Goal: Task Accomplishment & Management: Use online tool/utility

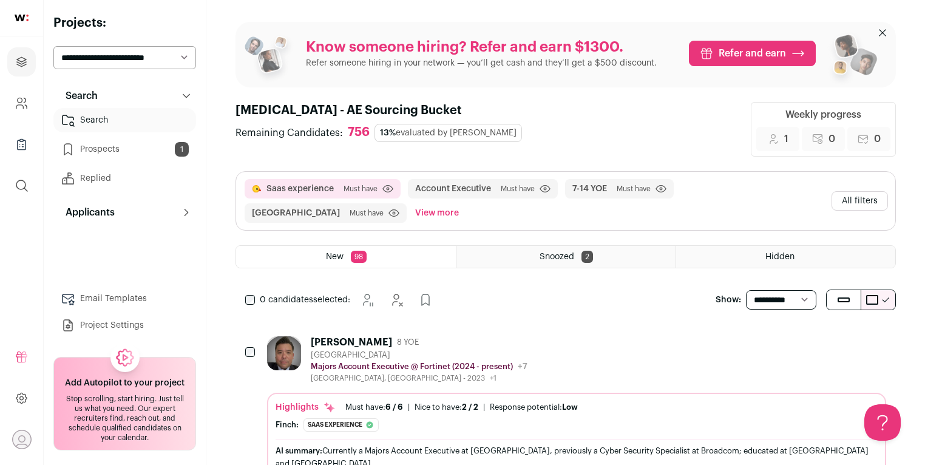
click at [864, 193] on button "All filters" at bounding box center [859, 200] width 56 height 19
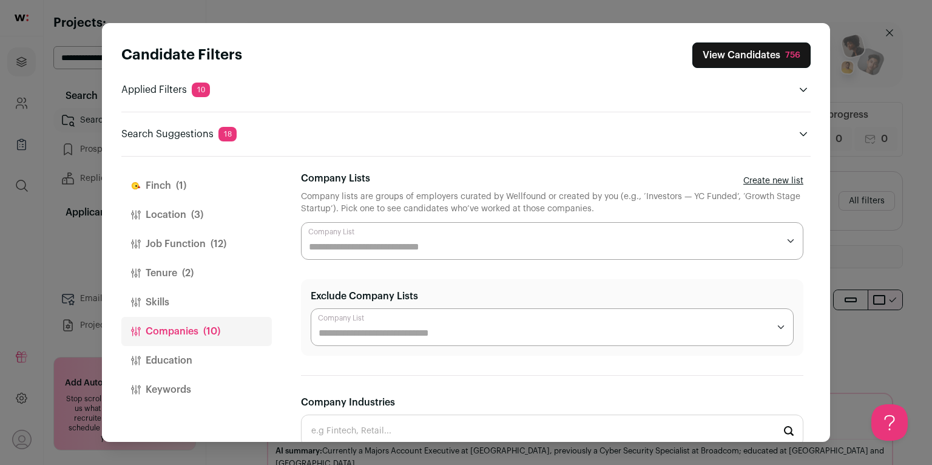
click at [212, 240] on span "(12)" at bounding box center [219, 244] width 16 height 15
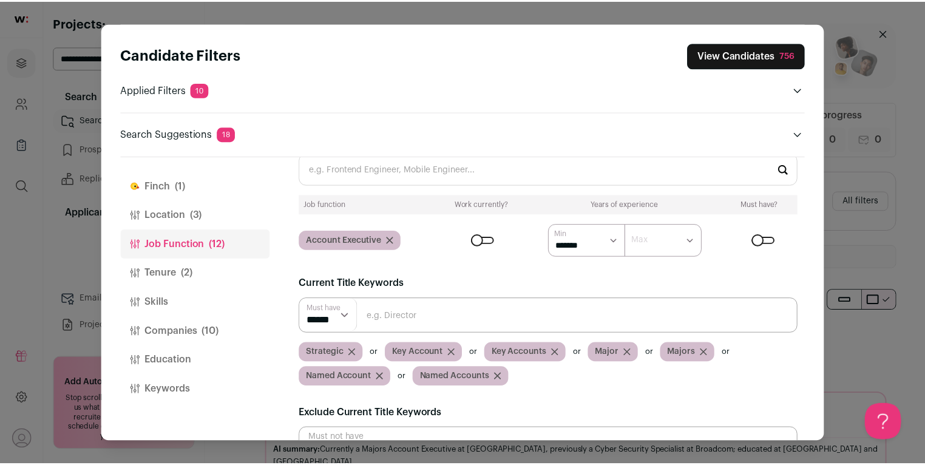
scroll to position [104, 0]
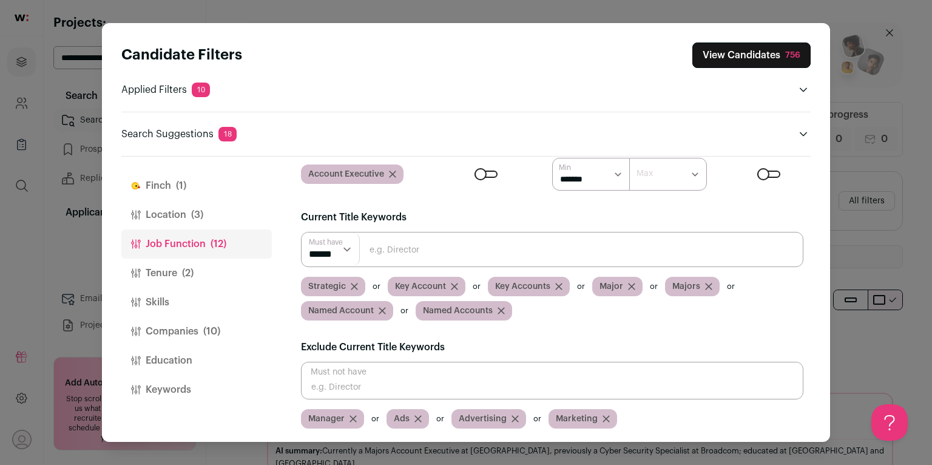
click at [434, 369] on input "Close modal via background" at bounding box center [552, 381] width 503 height 38
type input "Director"
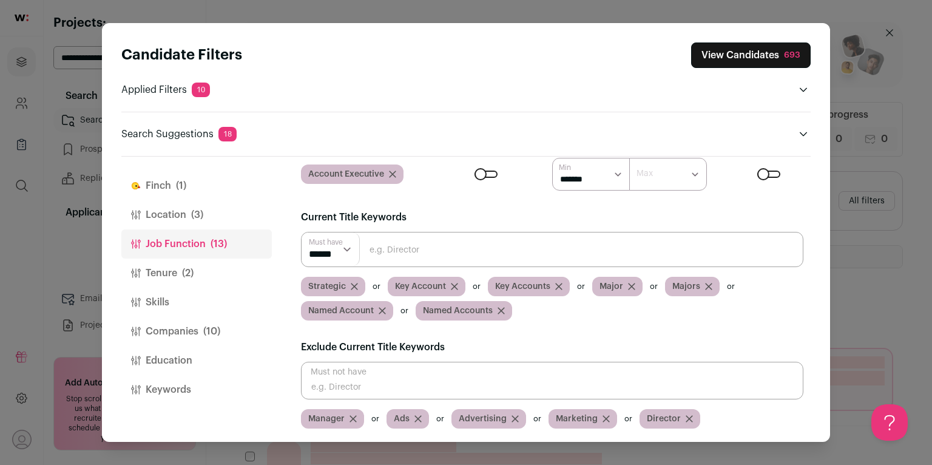
click at [757, 56] on button "View Candidates 693" at bounding box center [751, 54] width 120 height 25
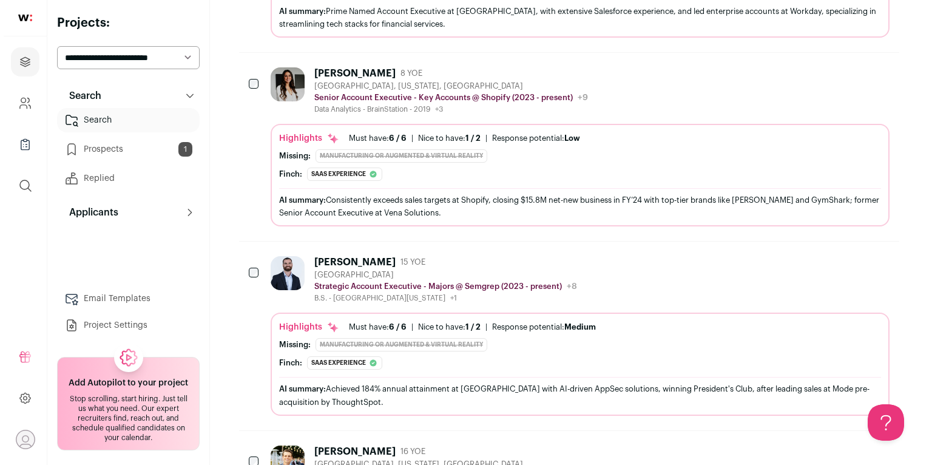
scroll to position [770, 0]
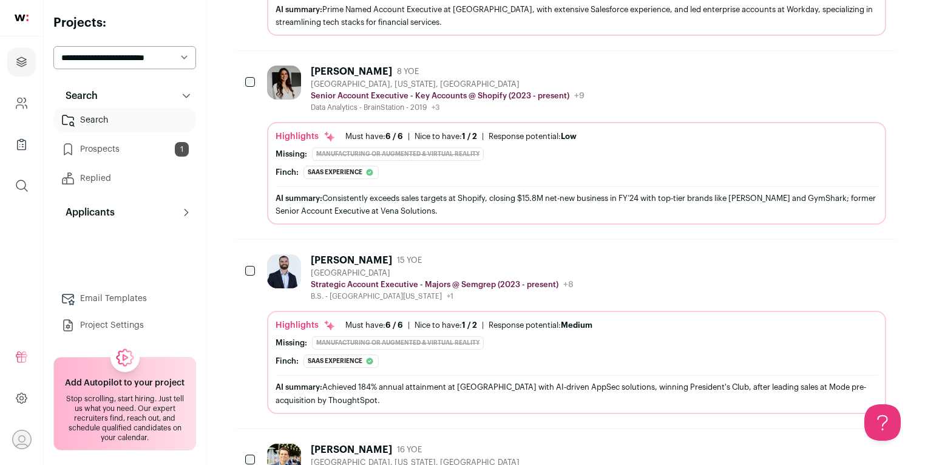
click at [365, 278] on div "[GEOGRAPHIC_DATA]" at bounding box center [442, 273] width 263 height 10
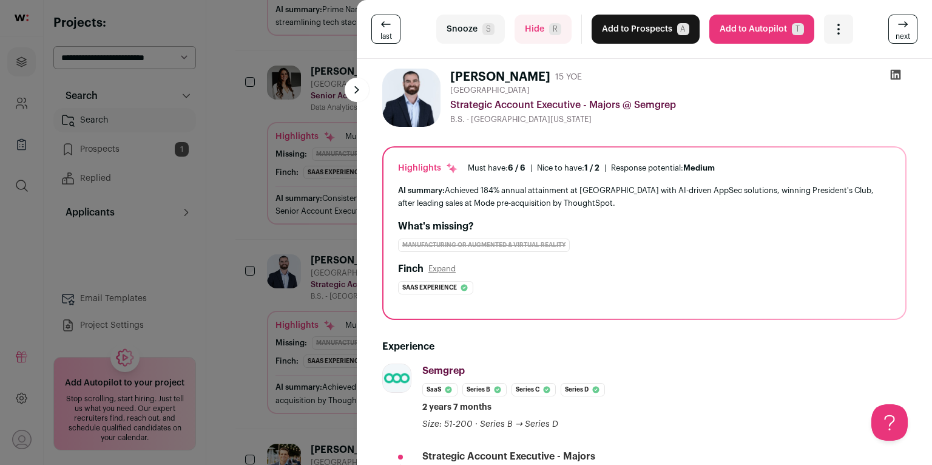
click at [657, 28] on button "Add to Prospects A" at bounding box center [646, 29] width 108 height 29
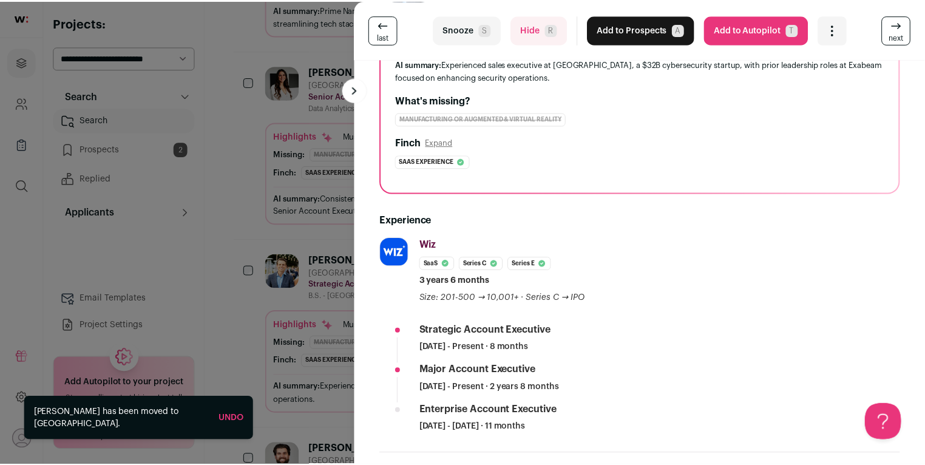
scroll to position [277, 0]
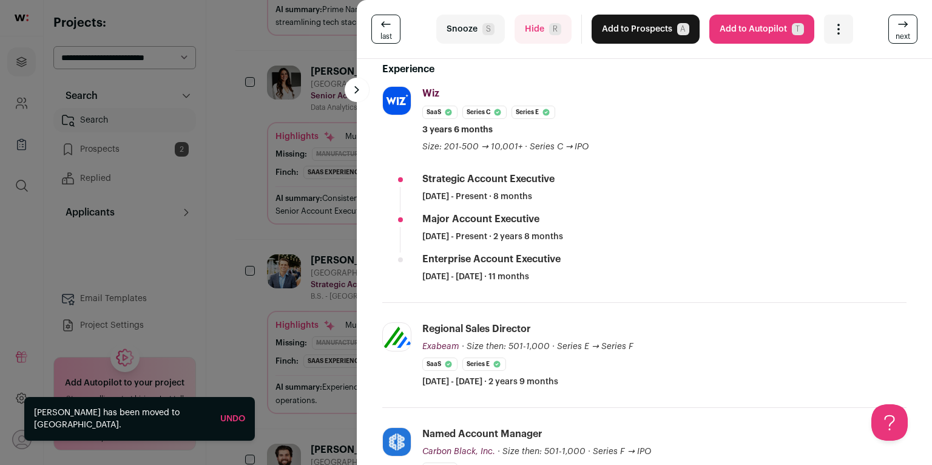
click at [234, 330] on div "last Snooze S Hide R Add to Prospects A Are you sure? [PERSON_NAME] is already …" at bounding box center [466, 232] width 932 height 465
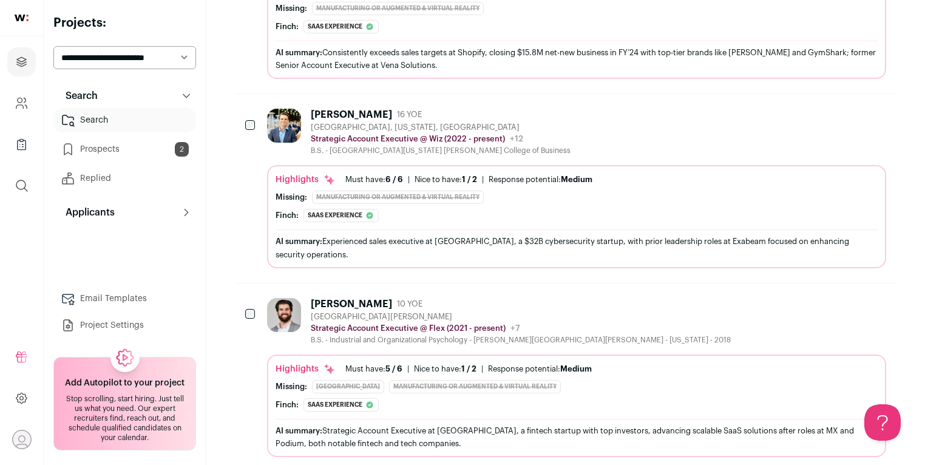
scroll to position [919, 0]
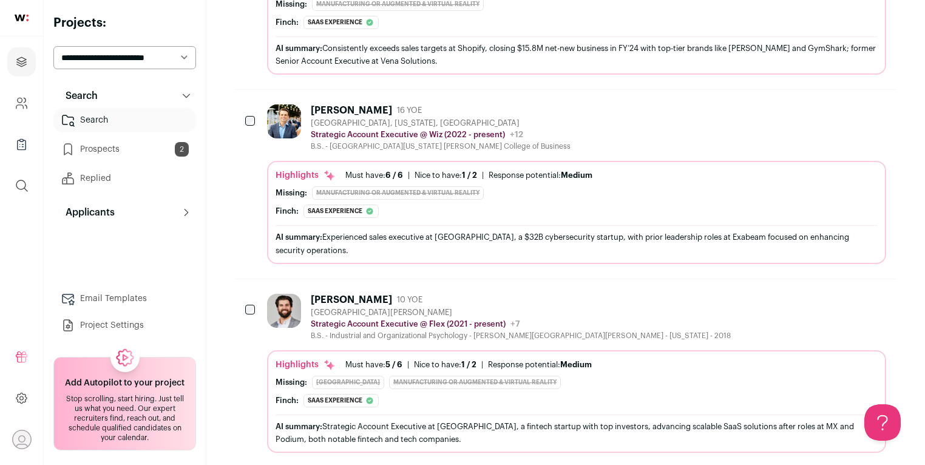
click at [867, 118] on button "Add to Prospects" at bounding box center [875, 109] width 25 height 25
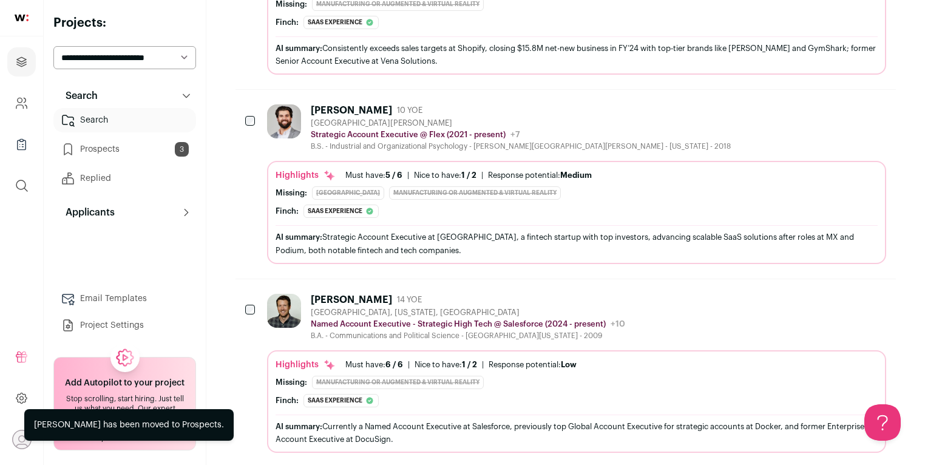
click at [866, 118] on button "Add to Prospects" at bounding box center [875, 109] width 25 height 25
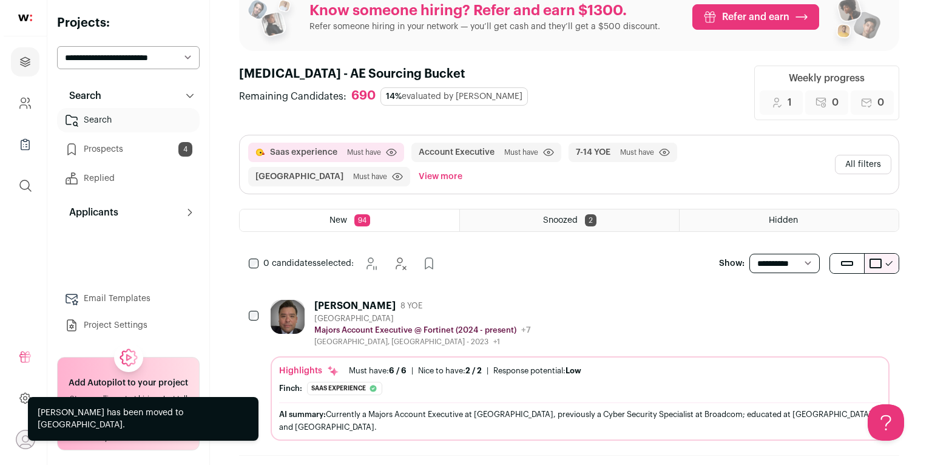
scroll to position [0, 0]
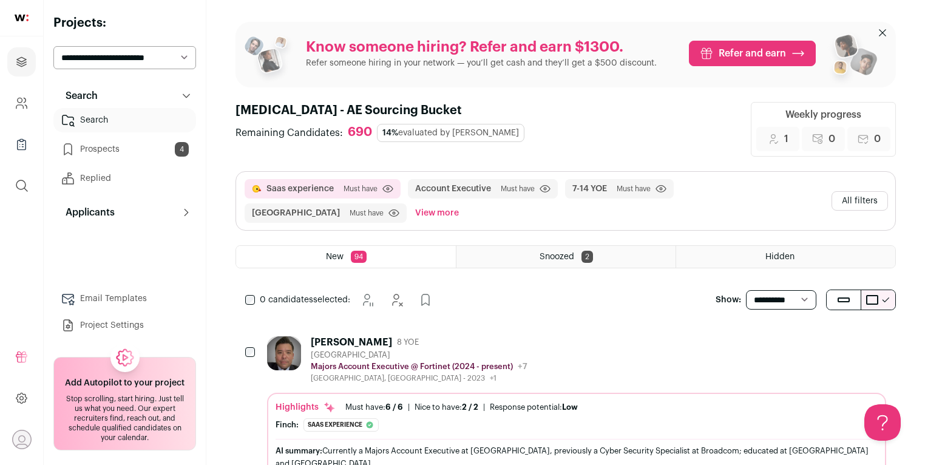
click at [856, 195] on button "All filters" at bounding box center [859, 200] width 56 height 19
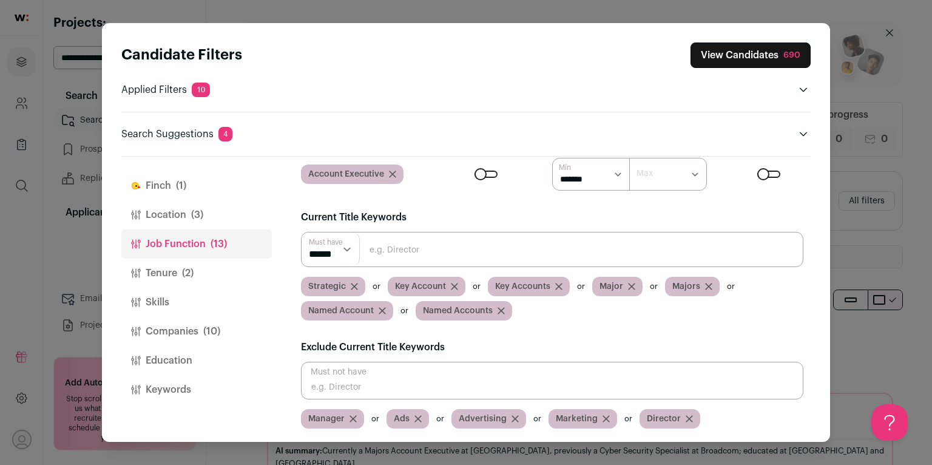
click at [208, 334] on span "(10)" at bounding box center [211, 331] width 17 height 15
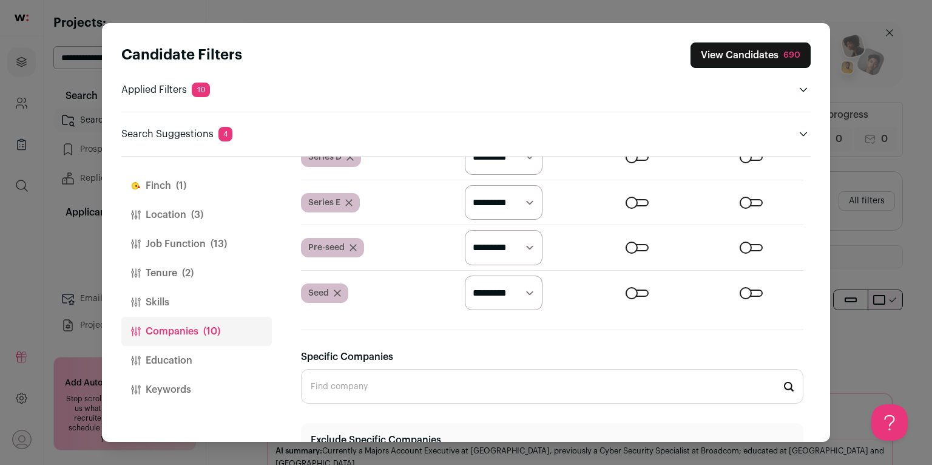
scroll to position [902, 0]
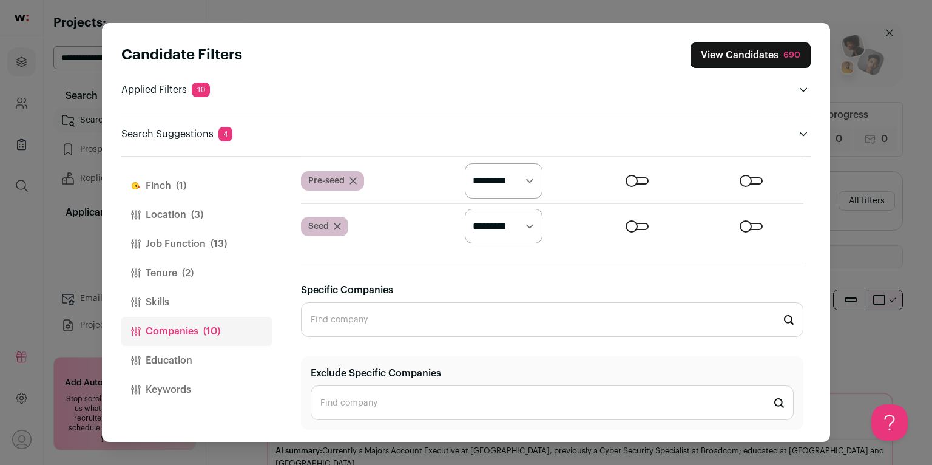
click at [415, 401] on input "Exclude Specific Companies" at bounding box center [552, 402] width 483 height 35
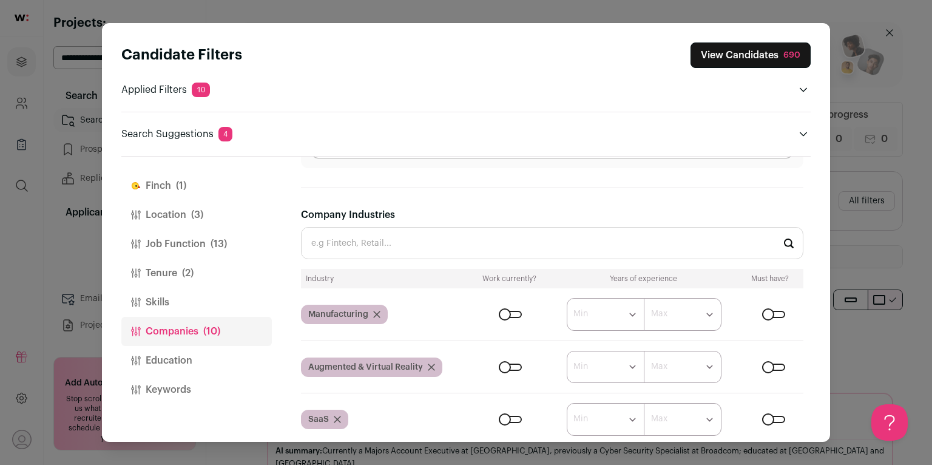
scroll to position [0, 0]
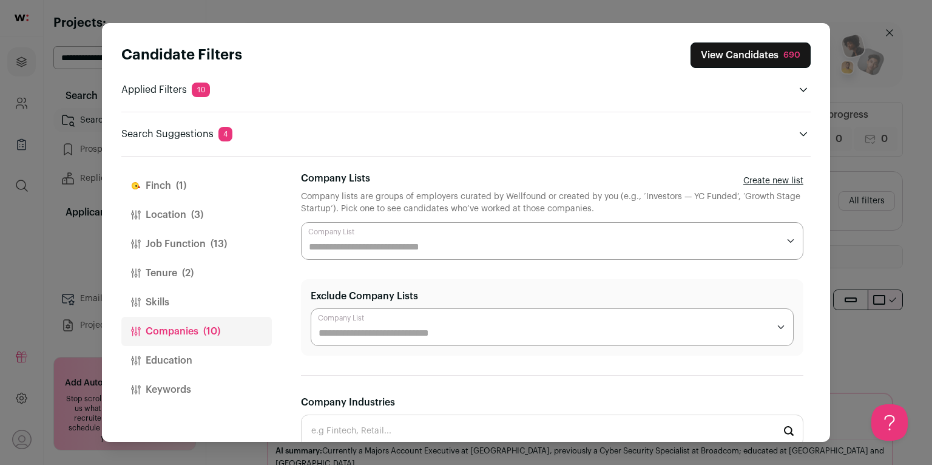
click at [435, 328] on input "Exclude Company Lists" at bounding box center [544, 333] width 450 height 15
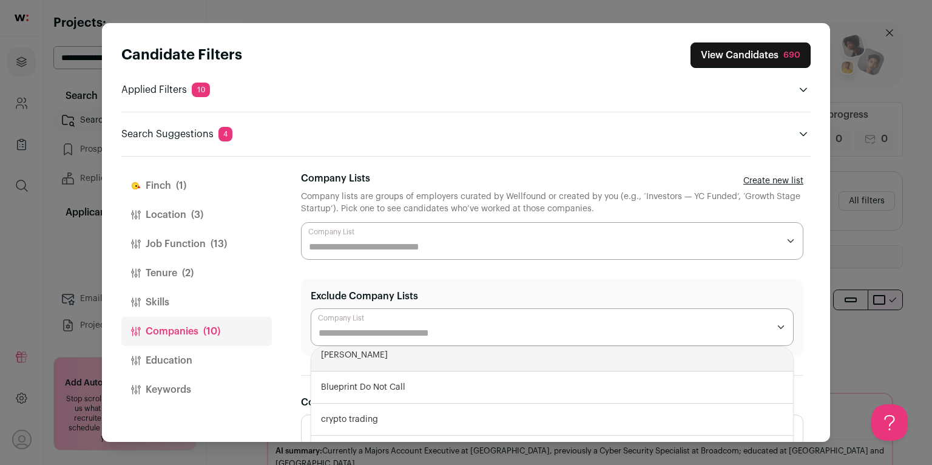
scroll to position [17, 0]
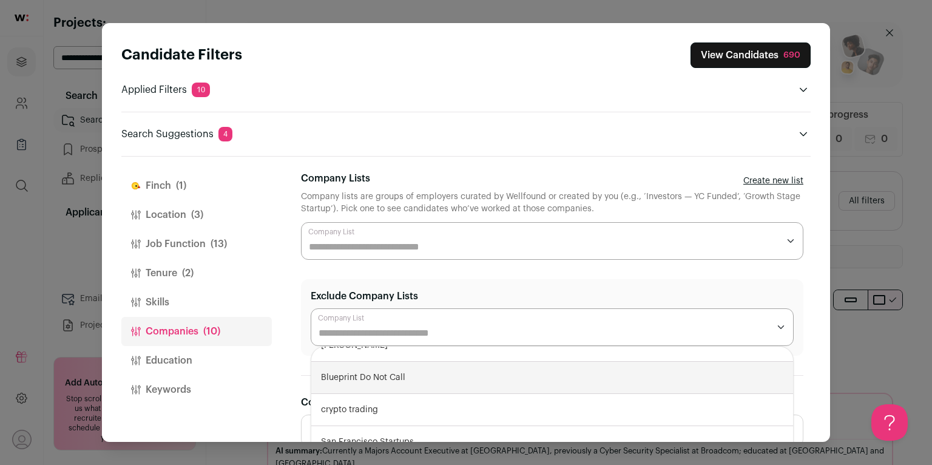
click at [446, 371] on div "Blueprint Do Not Call" at bounding box center [552, 378] width 482 height 32
select select "****"
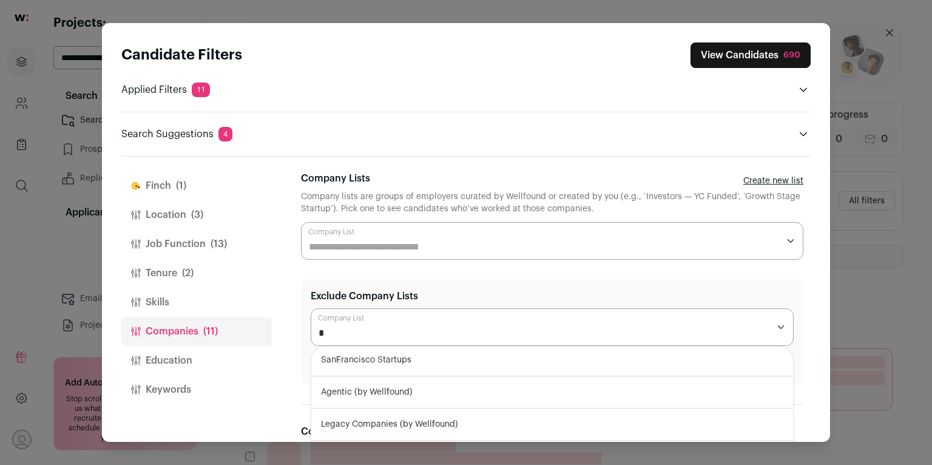
scroll to position [0, 0]
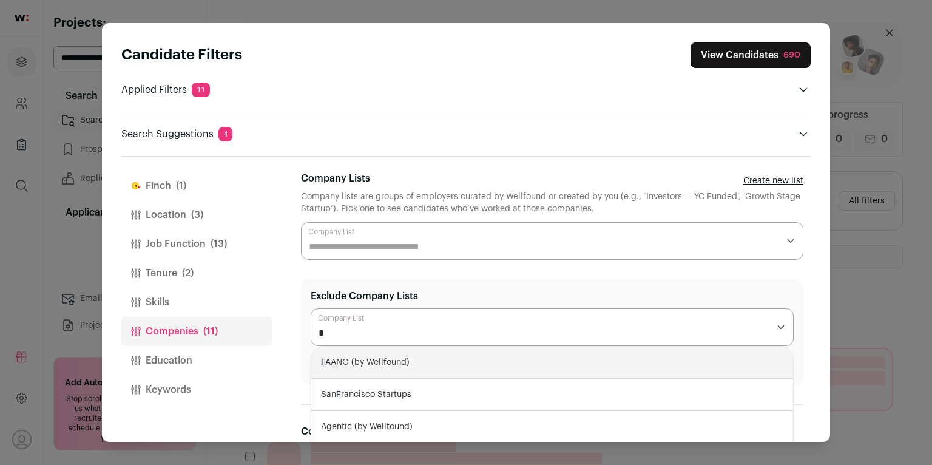
type input "**"
click at [438, 357] on div "FA ANG (by Wellfound)" at bounding box center [552, 363] width 482 height 32
select select "****"
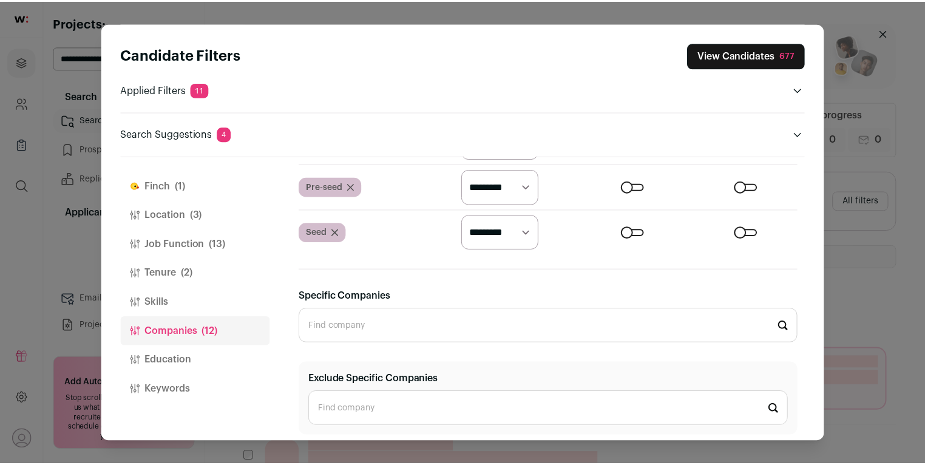
scroll to position [931, 0]
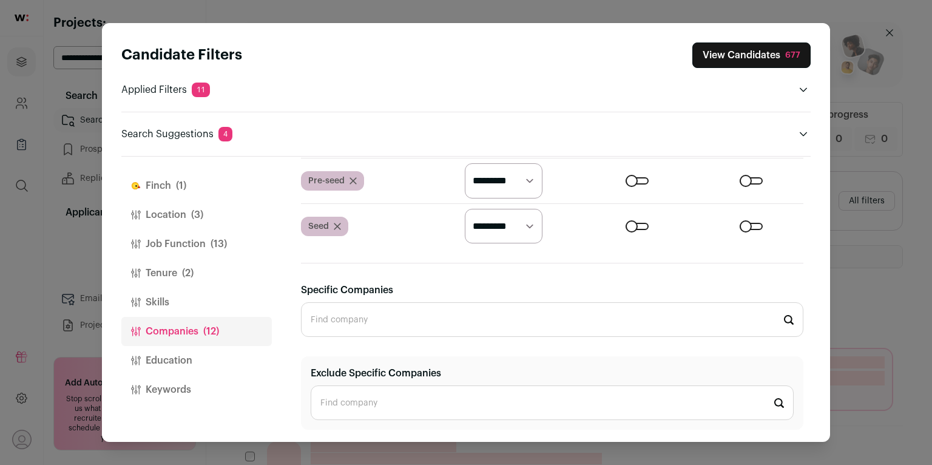
click at [412, 399] on input "Exclude Specific Companies" at bounding box center [552, 402] width 483 height 35
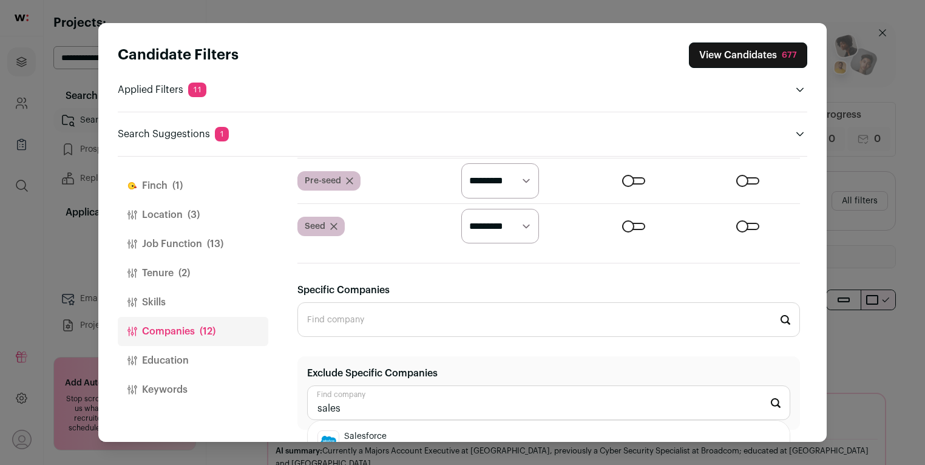
click at [410, 433] on div "Salesforce [DOMAIN_NAME]" at bounding box center [548, 441] width 462 height 22
type input "Salesforce [DOMAIN_NAME]"
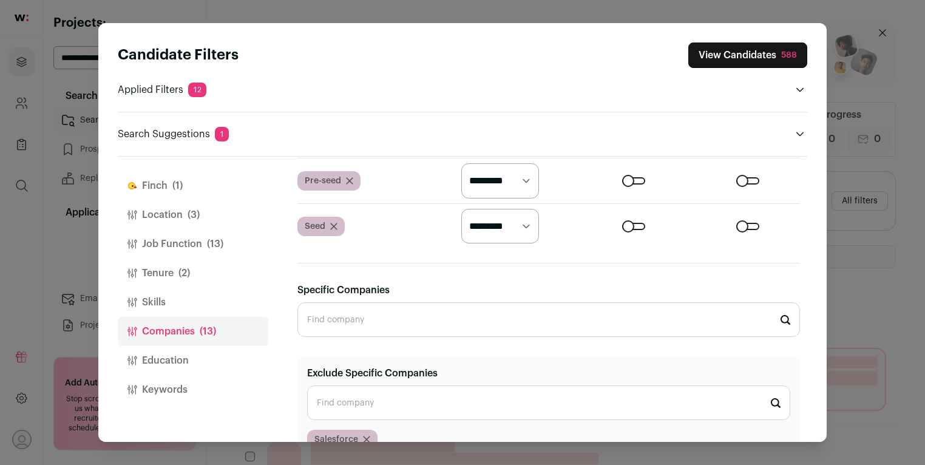
click at [740, 56] on button "View Candidates 588" at bounding box center [747, 54] width 119 height 25
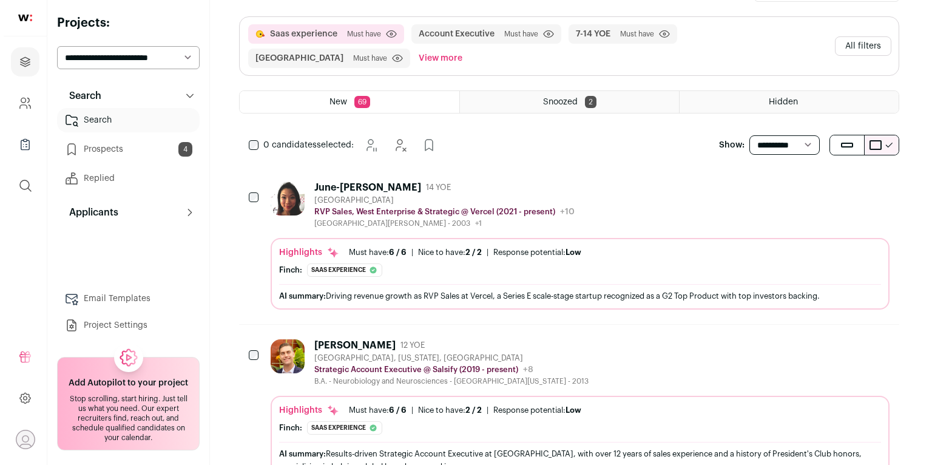
scroll to position [155, 0]
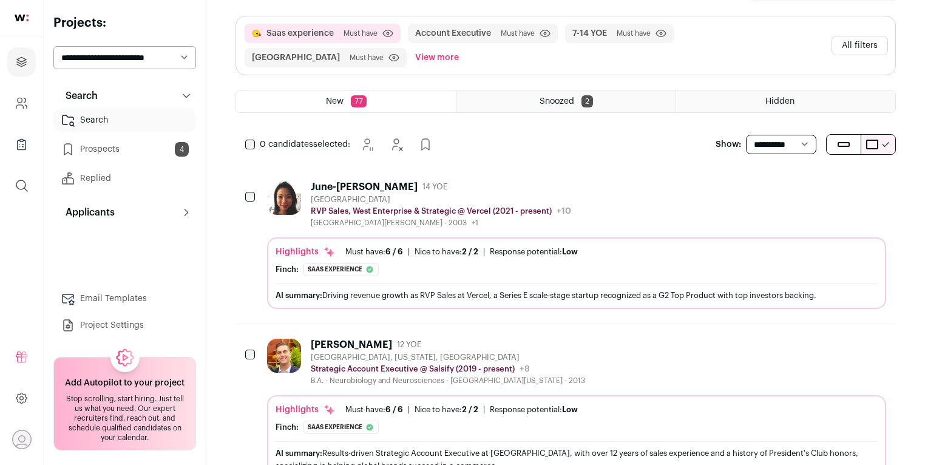
click at [410, 269] on div "[PERSON_NAME]: Saas experience The candidate's current company, Vercel, is a Sa…" at bounding box center [577, 269] width 602 height 13
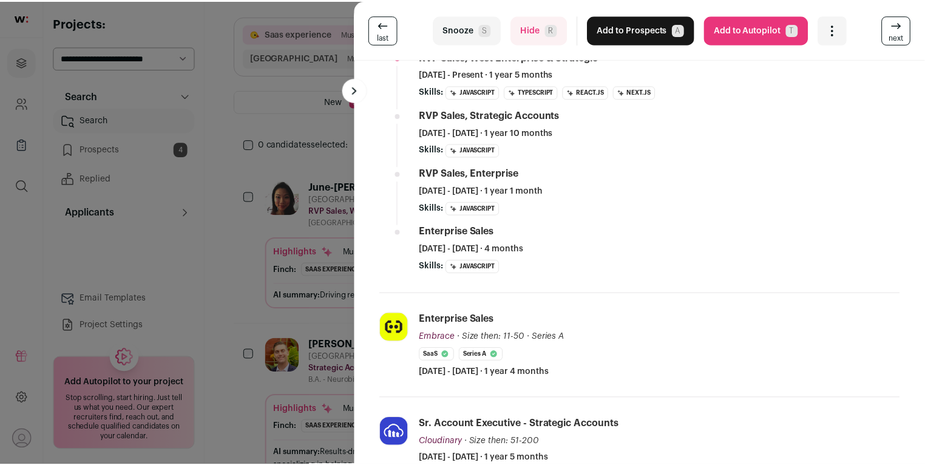
scroll to position [0, 0]
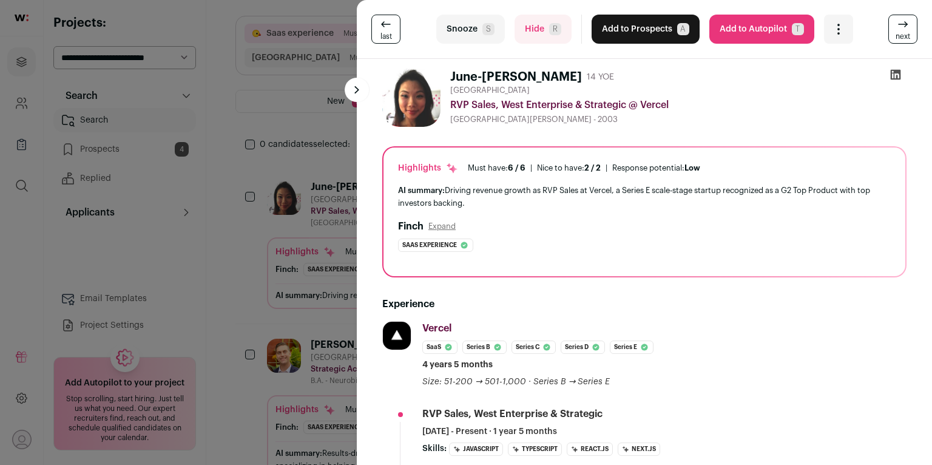
click at [609, 42] on button "Add to Prospects A" at bounding box center [646, 29] width 108 height 29
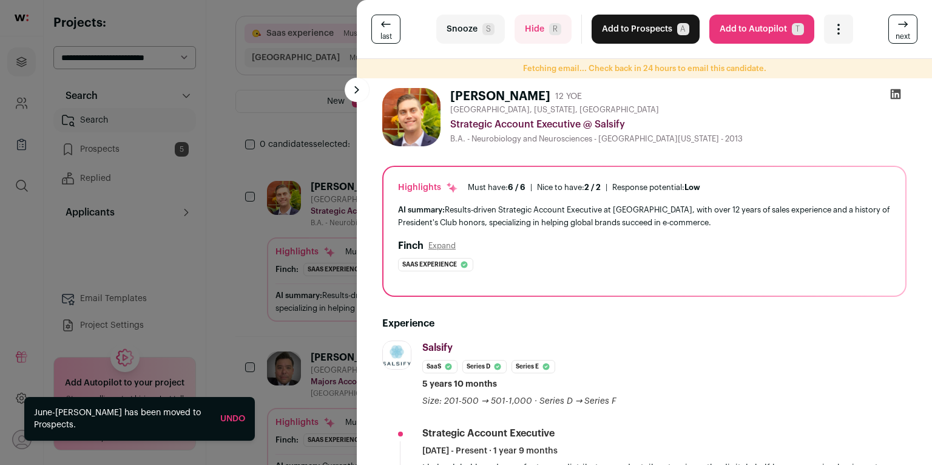
click at [217, 290] on div "last Snooze S Hide R Add to Prospects A Are you sure? [PERSON_NAME] is already …" at bounding box center [466, 232] width 932 height 465
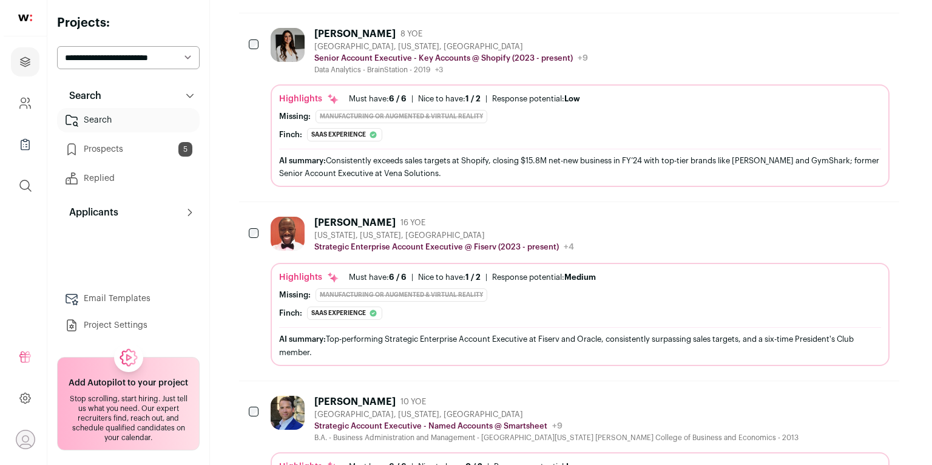
scroll to position [899, 0]
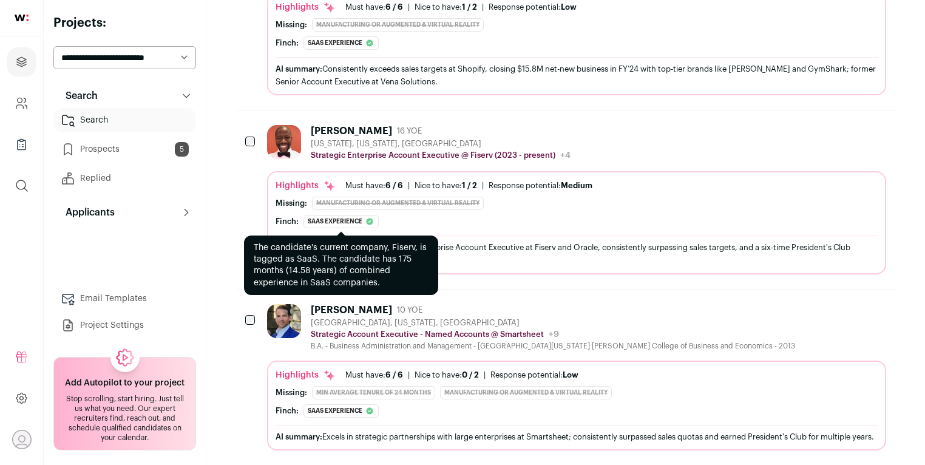
click at [331, 223] on div "Saas experience" at bounding box center [340, 221] width 75 height 13
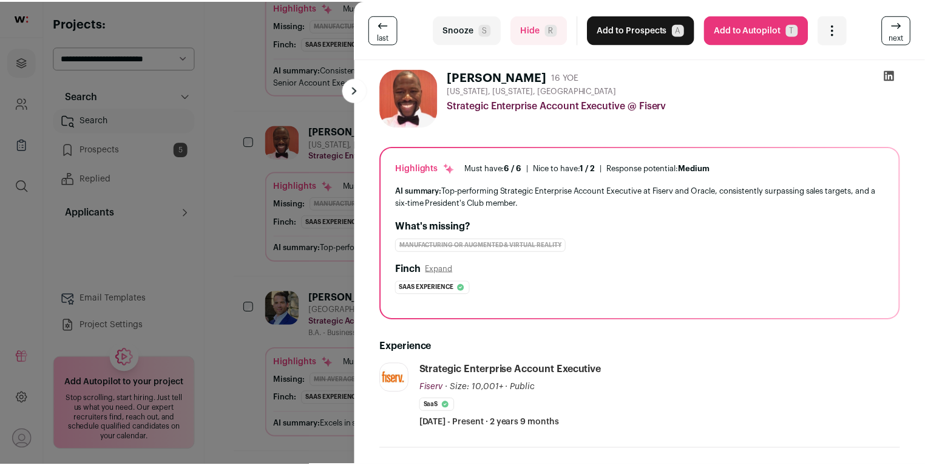
scroll to position [181, 0]
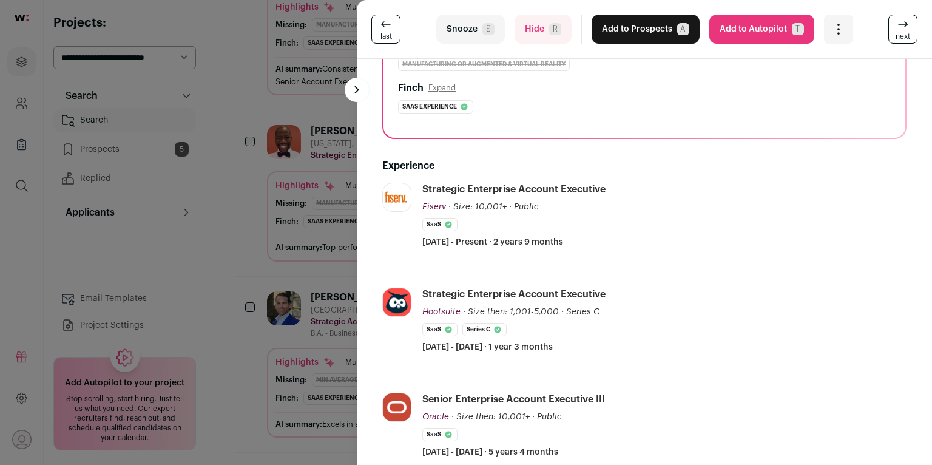
click at [249, 230] on div "last Snooze S Hide R Add to Prospects A Are you sure? [PERSON_NAME] is already …" at bounding box center [466, 232] width 932 height 465
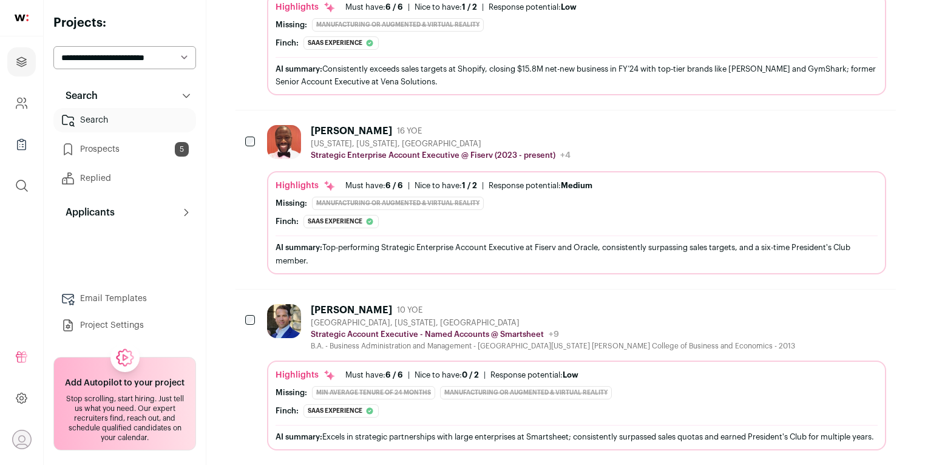
scroll to position [986, 0]
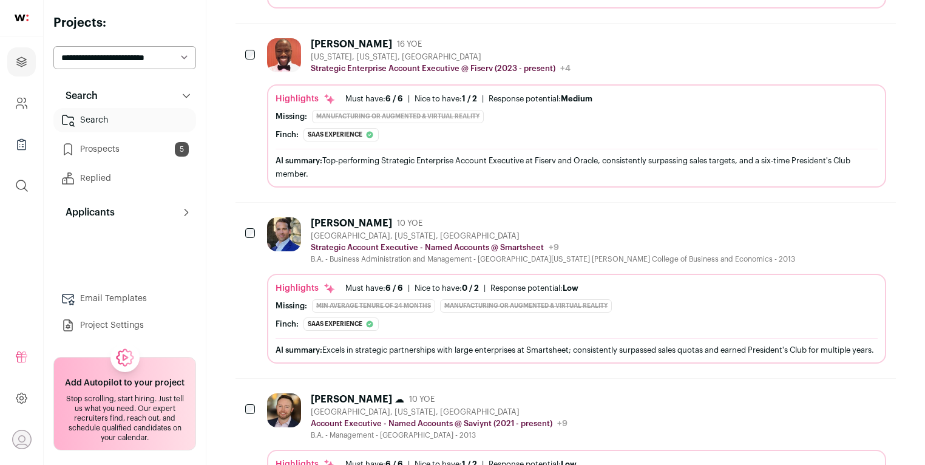
click at [876, 229] on icon "Add to Prospects" at bounding box center [876, 222] width 15 height 15
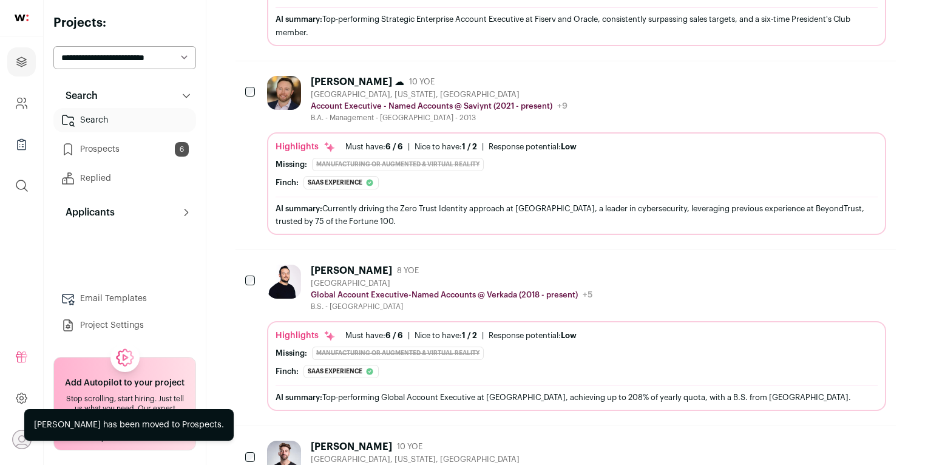
scroll to position [1170, 0]
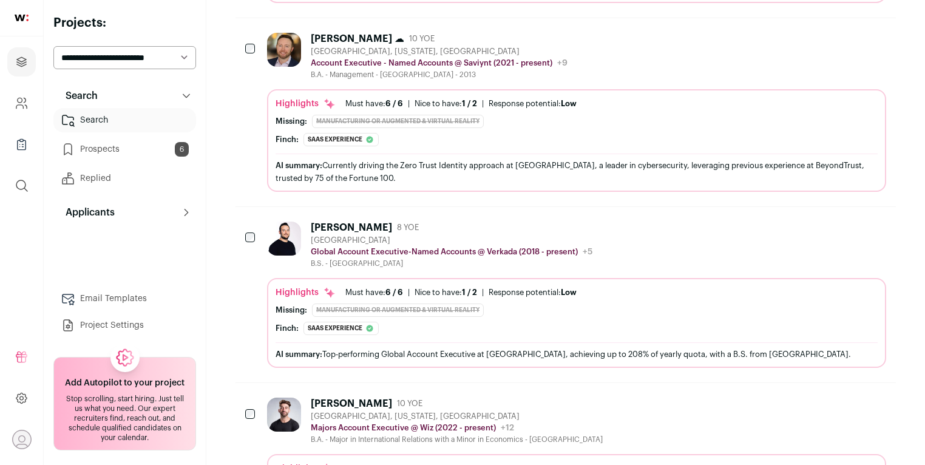
click at [872, 229] on icon "Add to Prospects" at bounding box center [875, 227] width 7 height 11
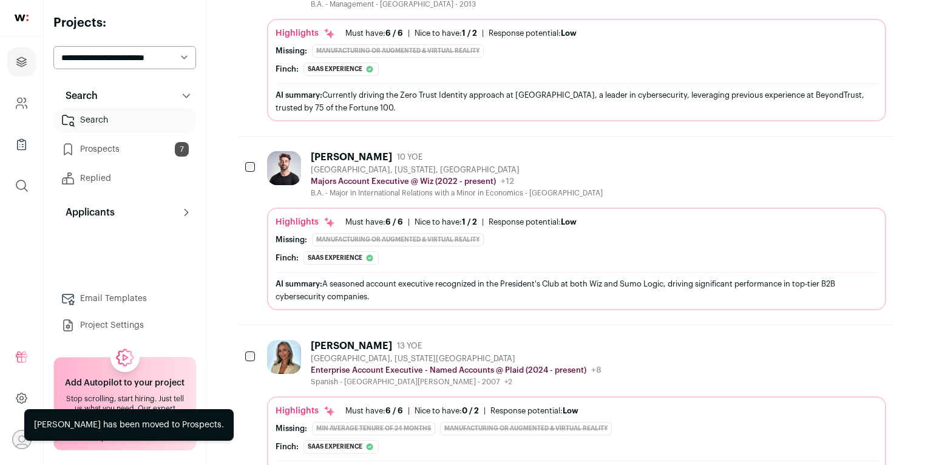
scroll to position [1248, 0]
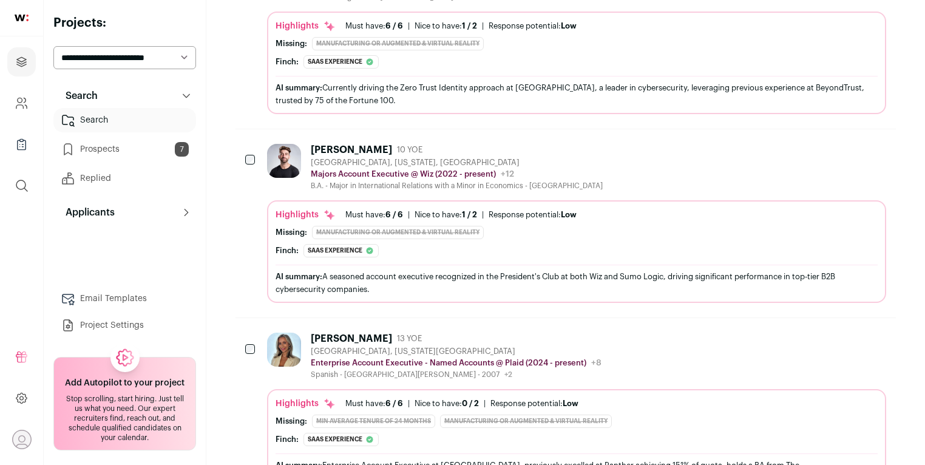
click at [873, 151] on icon "Add to Prospects" at bounding box center [876, 149] width 15 height 15
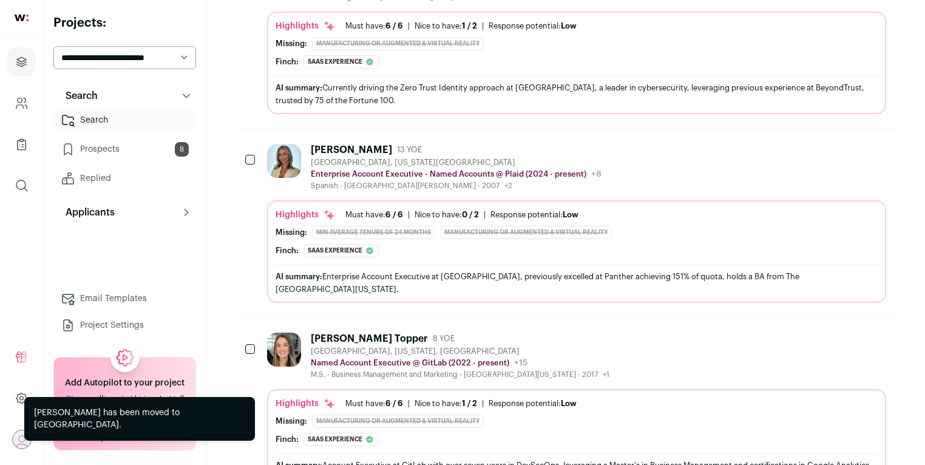
click at [873, 151] on icon "Add to Prospects" at bounding box center [876, 149] width 15 height 15
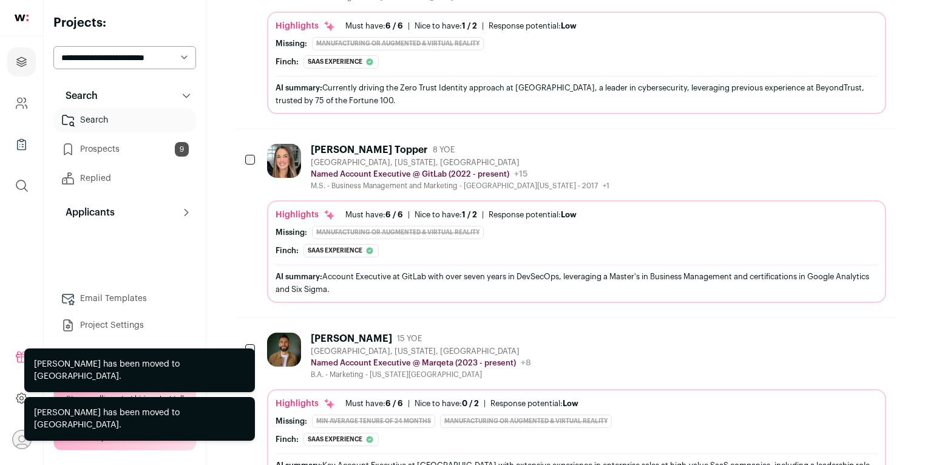
click at [873, 154] on icon "Add to Prospects" at bounding box center [876, 149] width 15 height 15
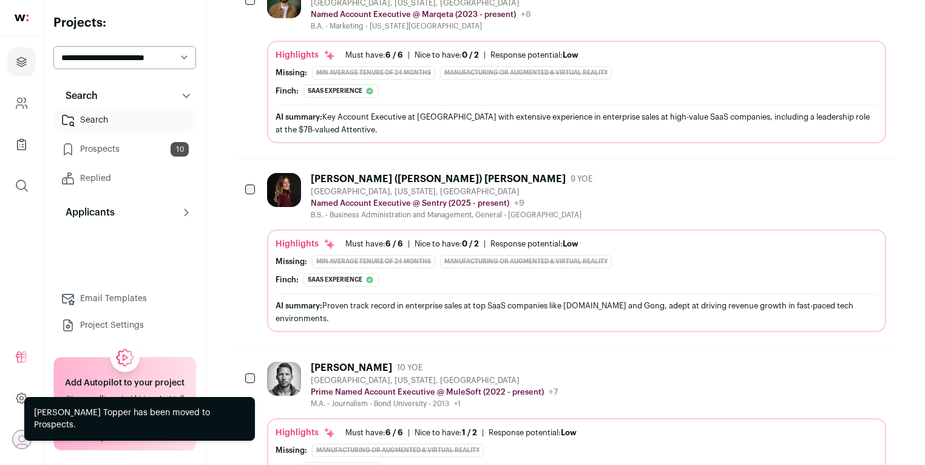
scroll to position [1414, 0]
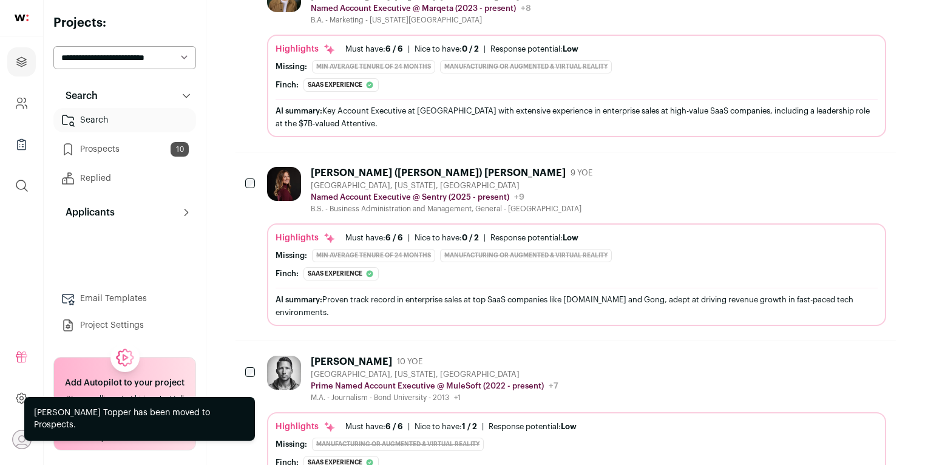
click at [873, 169] on icon "Add to Prospects" at bounding box center [875, 172] width 7 height 11
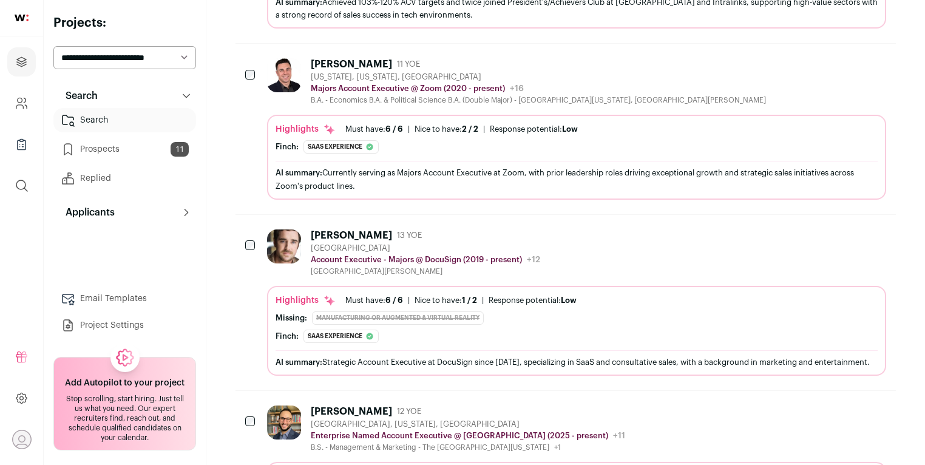
scroll to position [1753, 0]
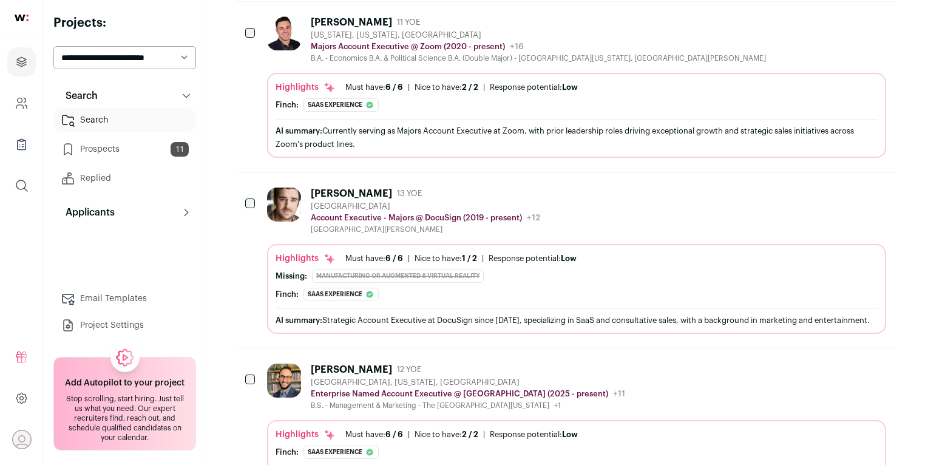
click at [728, 246] on div "Highlights Must have: 6 / 6 How many must haves have been fulfilled? | [GEOGRAP…" at bounding box center [576, 289] width 619 height 90
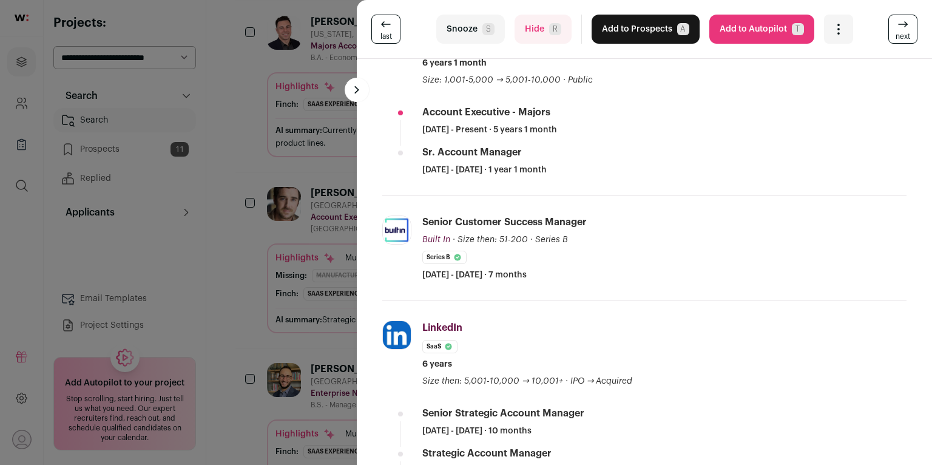
scroll to position [350, 0]
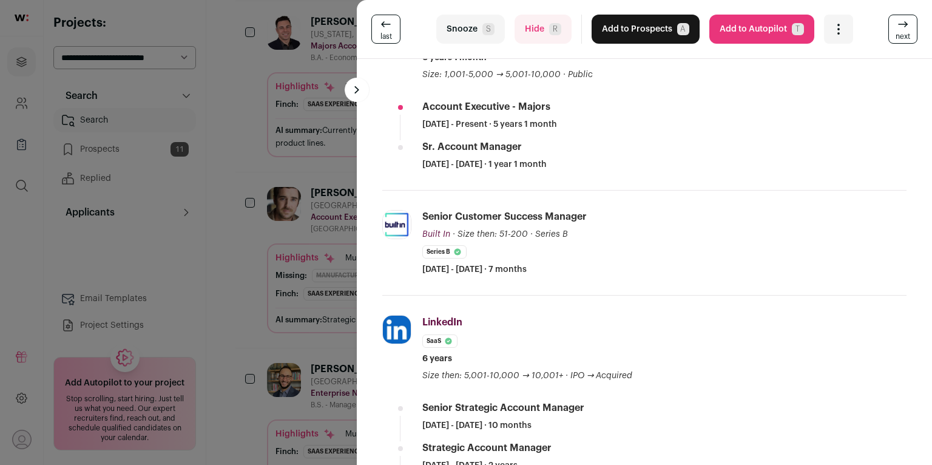
click at [242, 236] on div "last Snooze S Hide R Add to Prospects A Are you sure? [PERSON_NAME] is already …" at bounding box center [466, 232] width 932 height 465
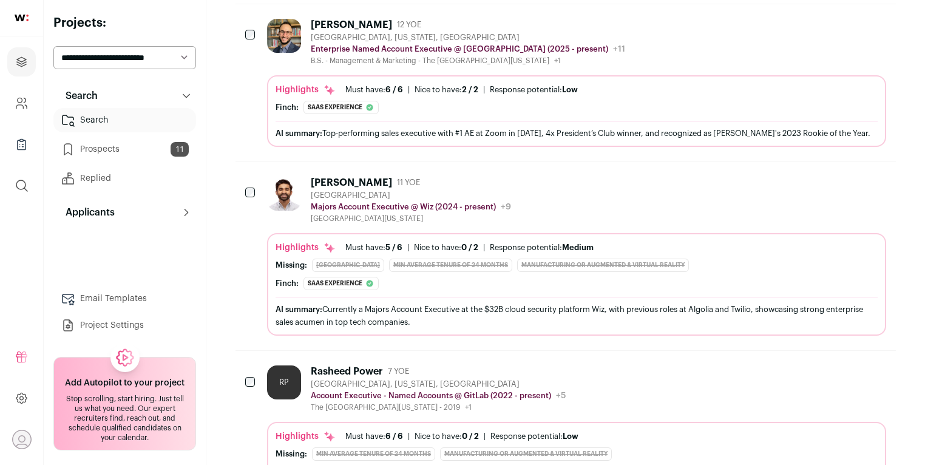
scroll to position [2115, 0]
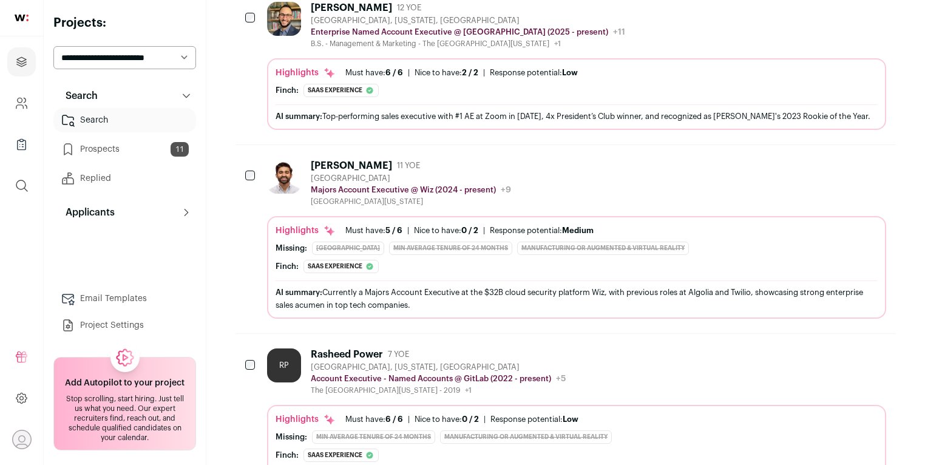
click at [871, 163] on icon "Add to Prospects" at bounding box center [876, 165] width 15 height 15
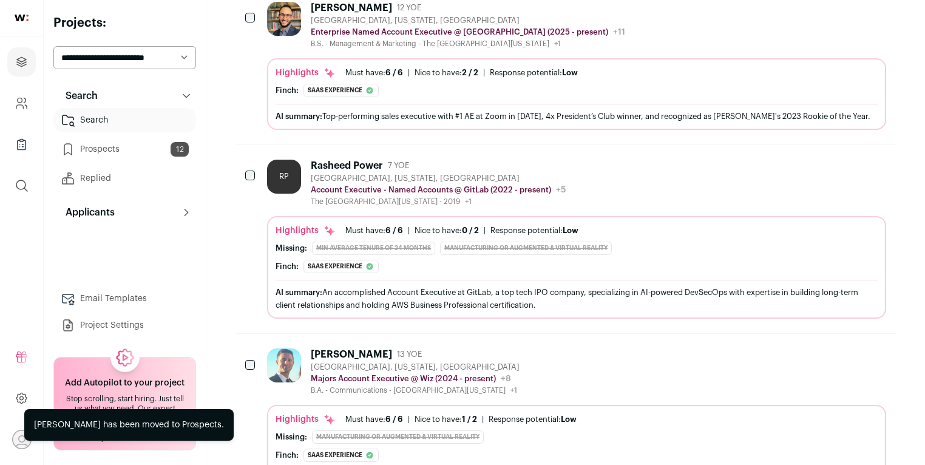
click at [872, 164] on icon "Add to Prospects" at bounding box center [875, 165] width 7 height 11
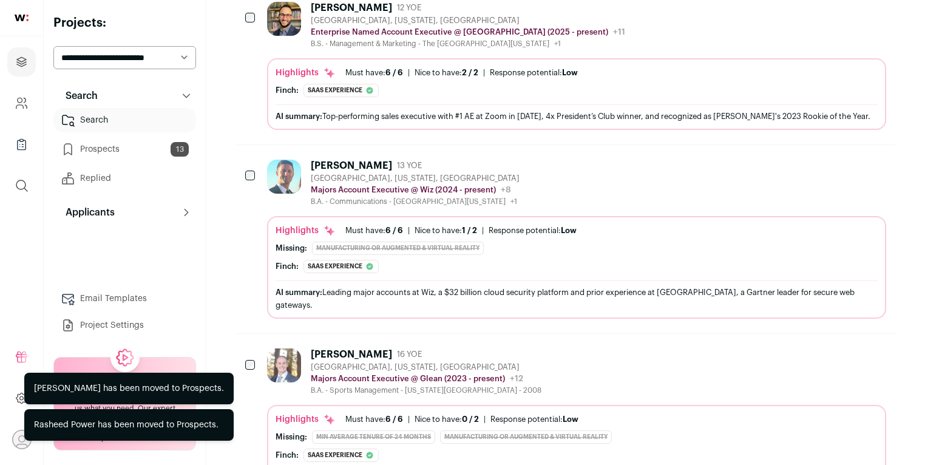
click at [872, 164] on icon "Add to Prospects" at bounding box center [875, 165] width 7 height 11
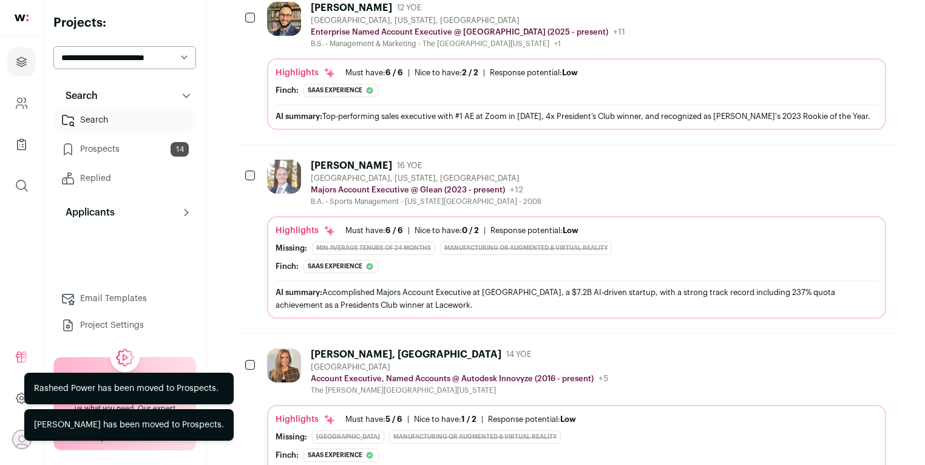
click at [872, 164] on icon "Add to Prospects" at bounding box center [875, 165] width 7 height 11
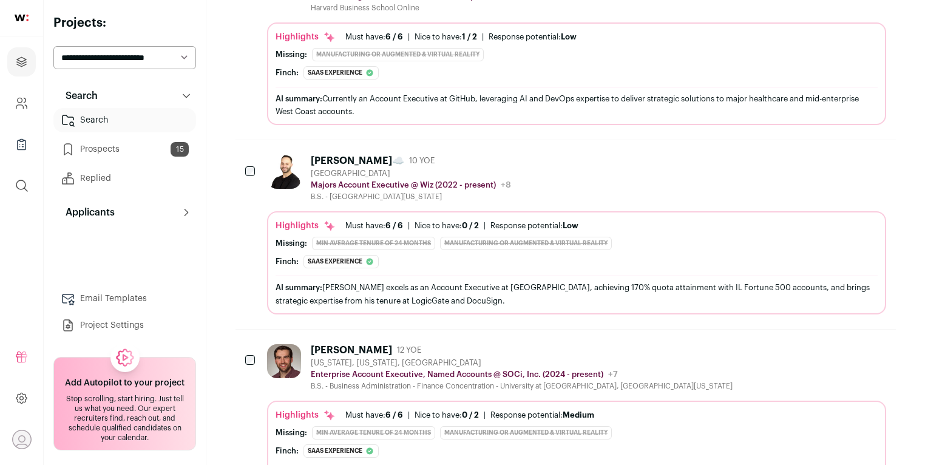
scroll to position [2458, 0]
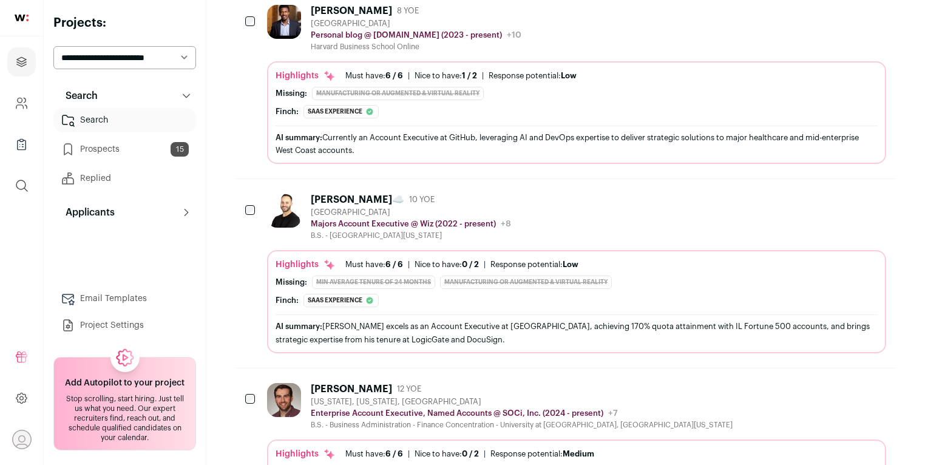
click at [877, 192] on icon "Add to Prospects" at bounding box center [876, 199] width 15 height 15
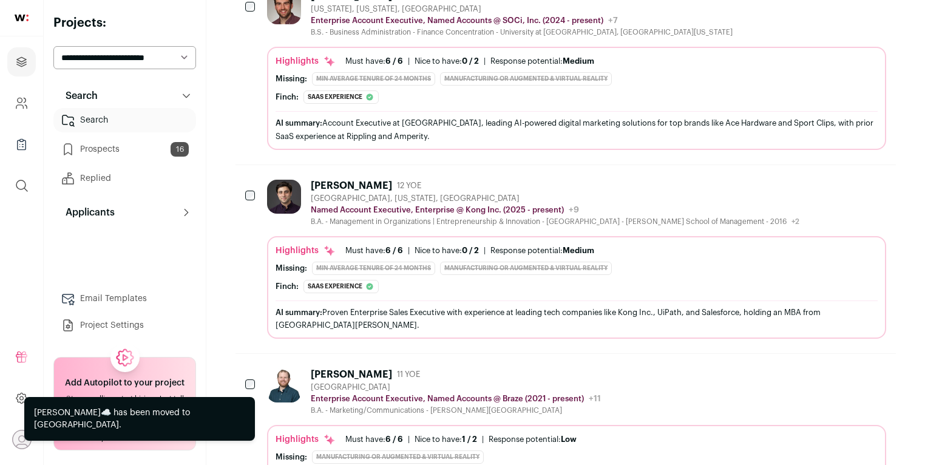
scroll to position [2707, 0]
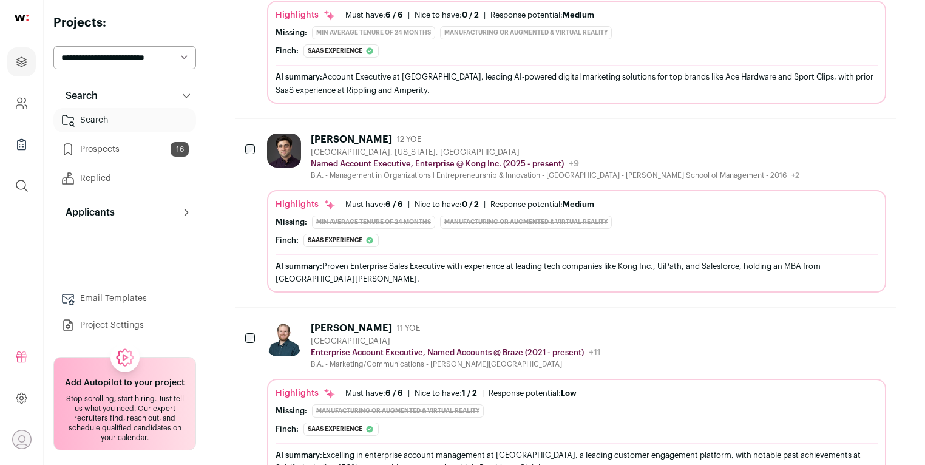
click at [881, 141] on button "Add to Prospects" at bounding box center [875, 138] width 25 height 25
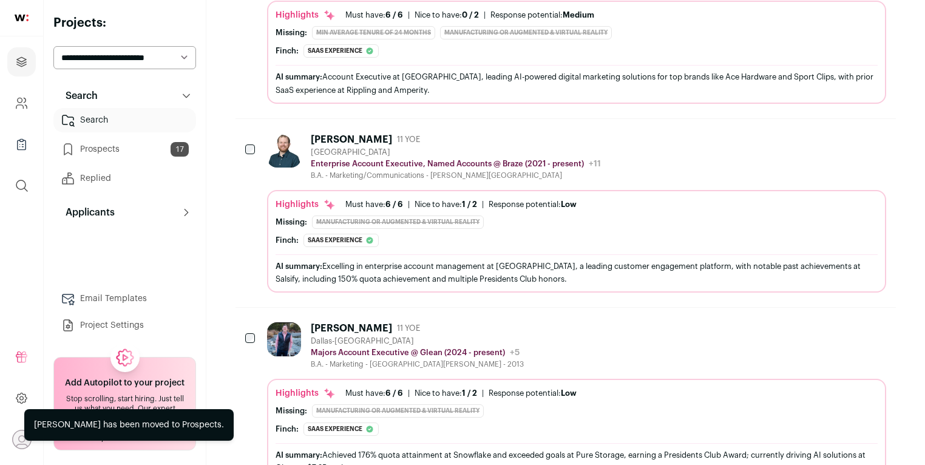
click at [881, 141] on button "Add to Prospects" at bounding box center [875, 138] width 25 height 25
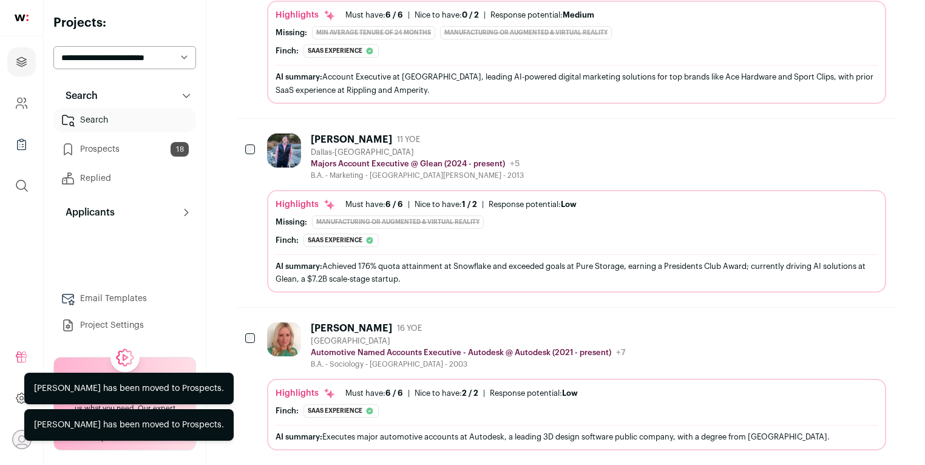
click at [881, 141] on button "Add to Prospects" at bounding box center [875, 138] width 25 height 25
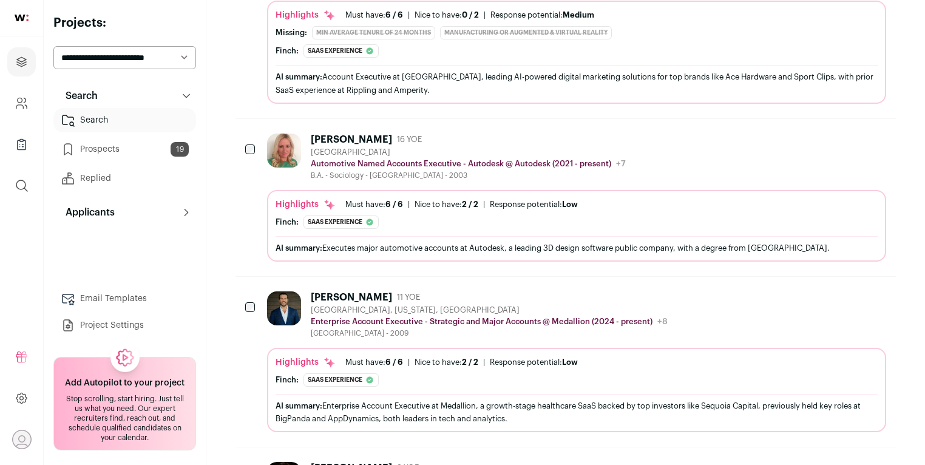
click at [881, 135] on icon "Add to Prospects" at bounding box center [876, 139] width 15 height 15
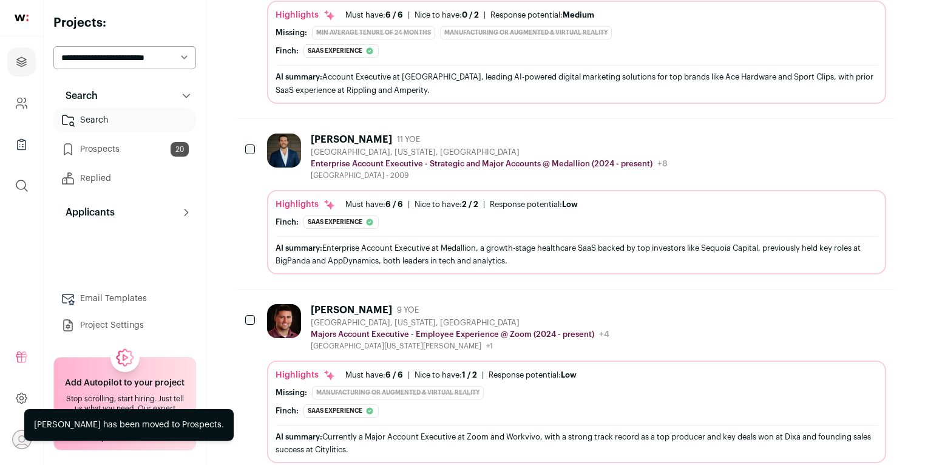
click at [881, 135] on icon "Add to Prospects" at bounding box center [876, 139] width 15 height 15
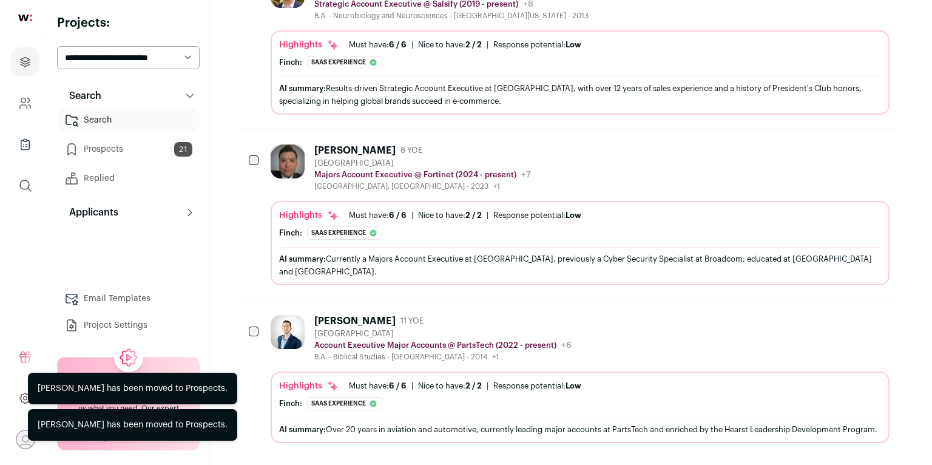
scroll to position [0, 0]
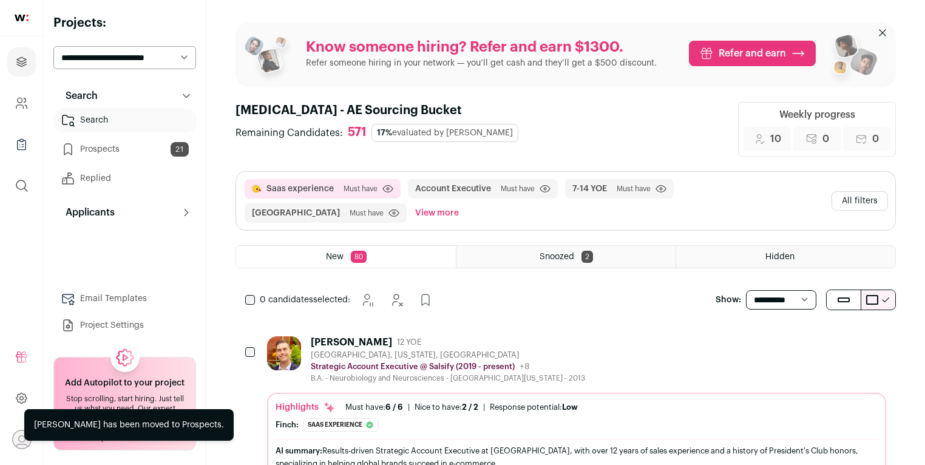
click at [847, 193] on button "All filters" at bounding box center [859, 200] width 56 height 19
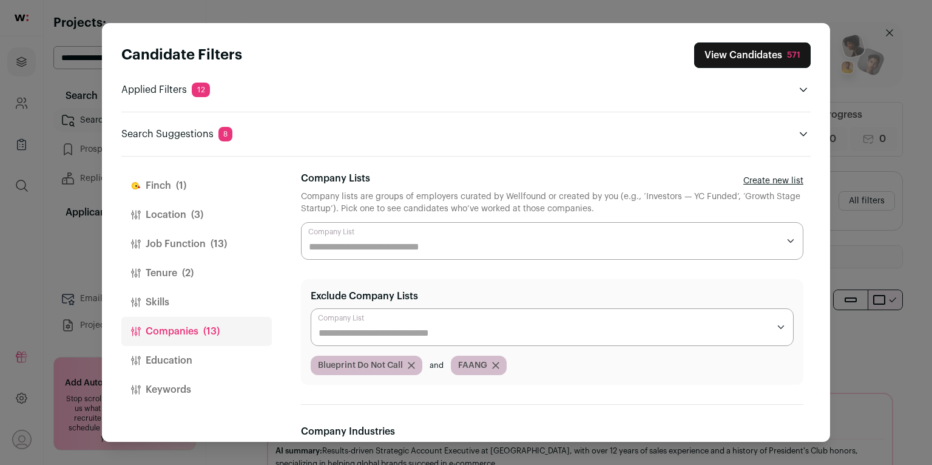
click at [170, 218] on button "Location (3)" at bounding box center [196, 214] width 151 height 29
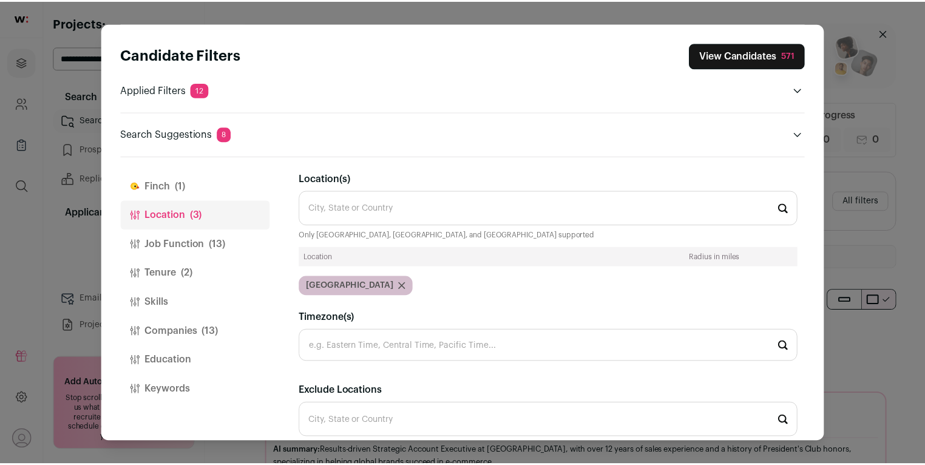
scroll to position [134, 0]
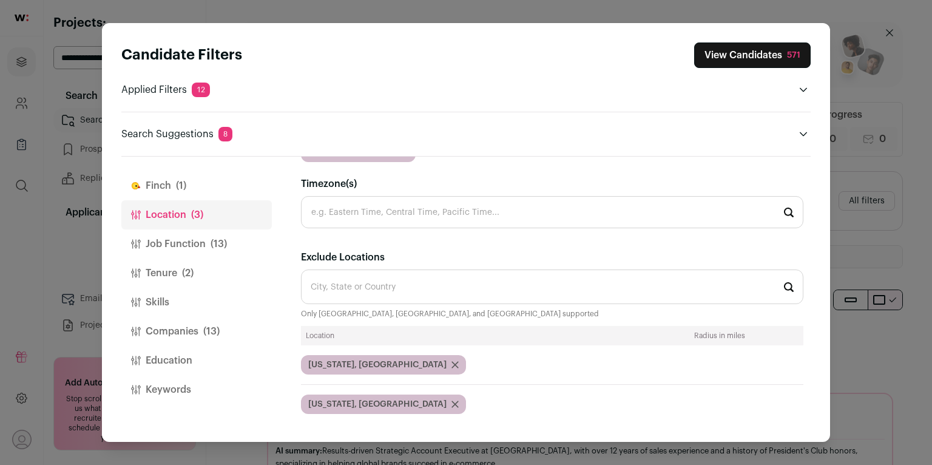
click at [788, 59] on div "571" at bounding box center [793, 55] width 13 height 12
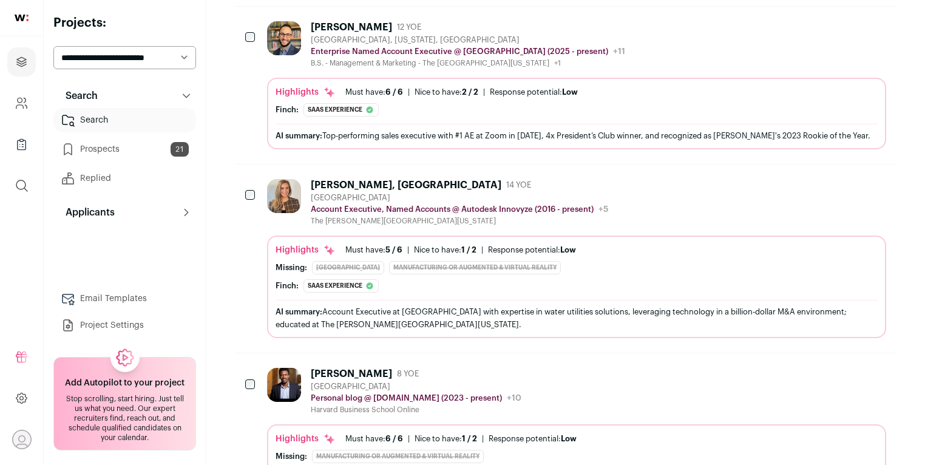
scroll to position [2096, 0]
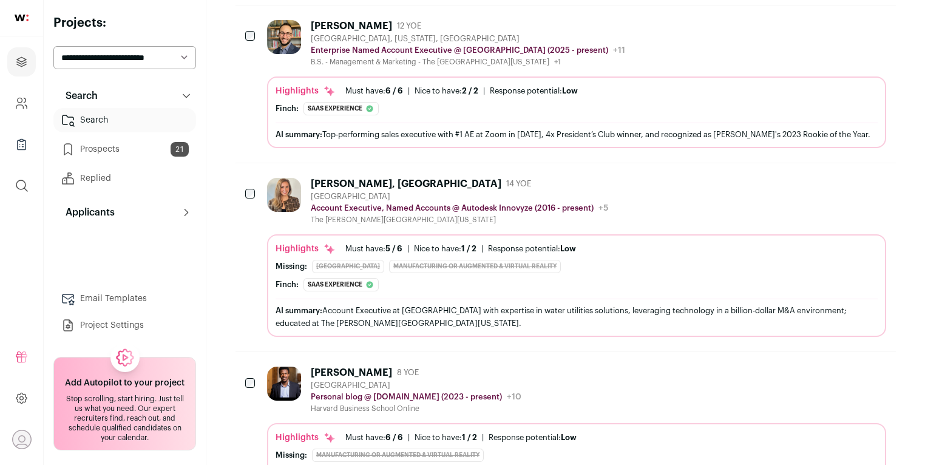
click at [870, 183] on icon "Add to Prospects" at bounding box center [876, 183] width 15 height 15
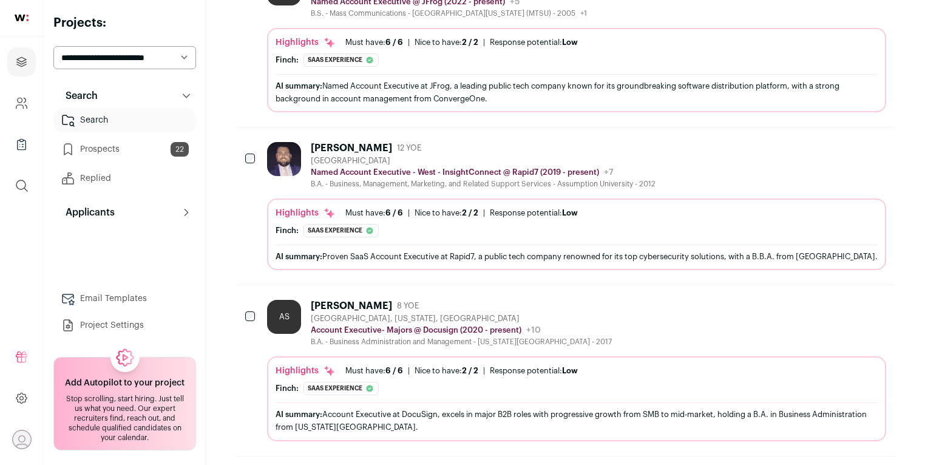
scroll to position [3049, 0]
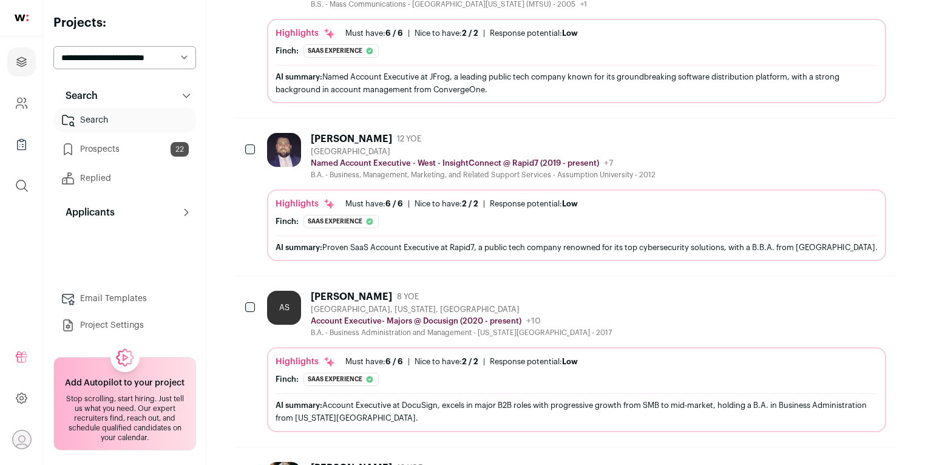
click at [405, 160] on div "Named Account Executive - West - InsightConnect @ Rapid7 (2019 - present) Rapid…" at bounding box center [483, 163] width 345 height 12
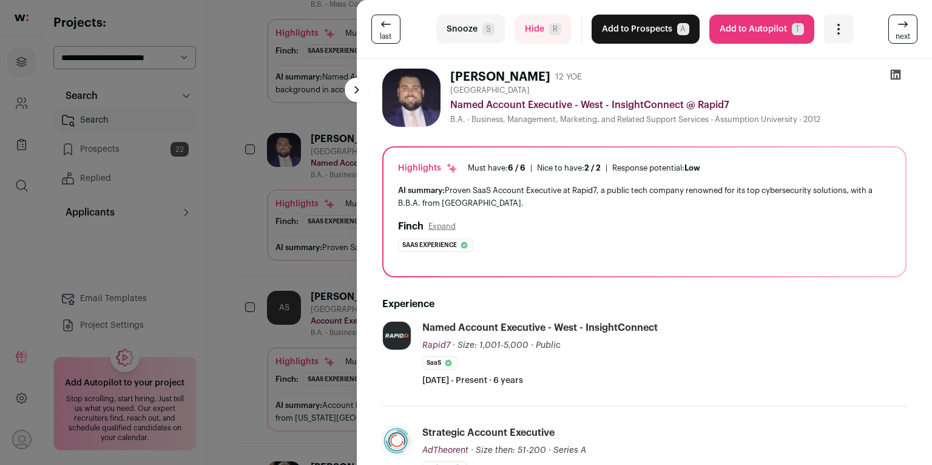
scroll to position [202, 0]
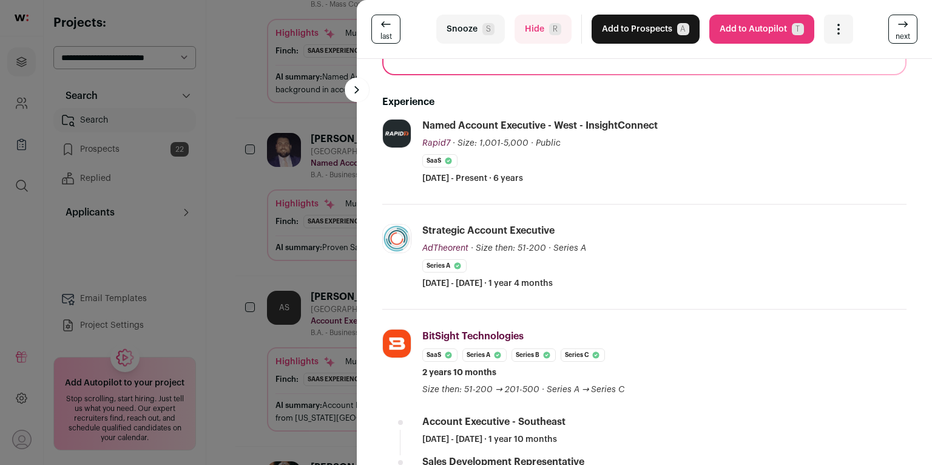
click at [266, 175] on div "last Snooze S Hide R Add to Prospects A Are you sure? [PERSON_NAME] is already …" at bounding box center [466, 232] width 932 height 465
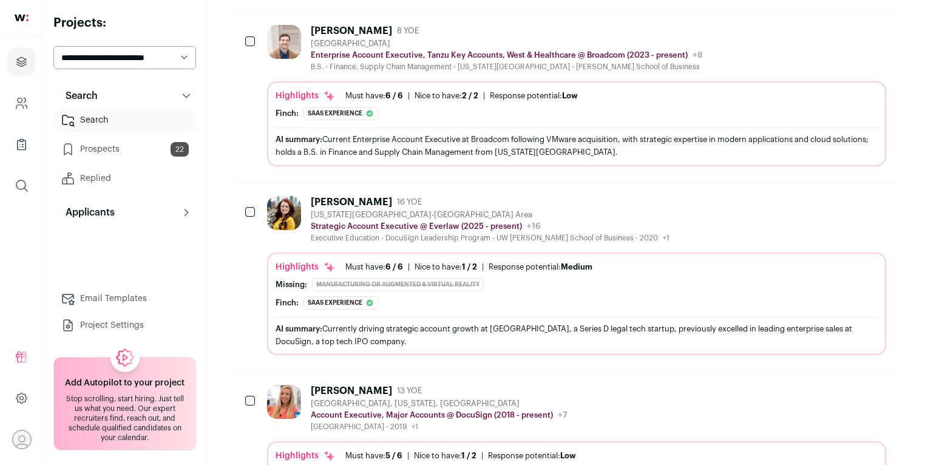
scroll to position [4035, 0]
click at [717, 284] on div "Missing: Manufacturing or Augmented & Virtual Reality" at bounding box center [577, 283] width 602 height 13
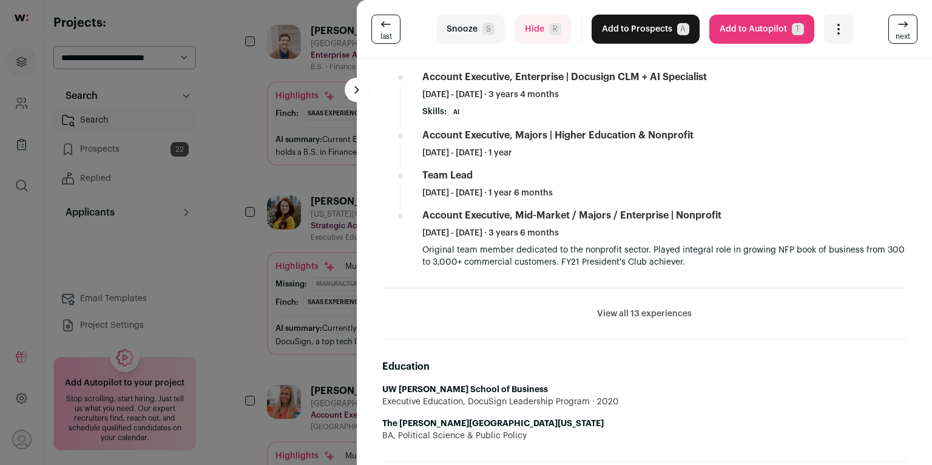
scroll to position [598, 0]
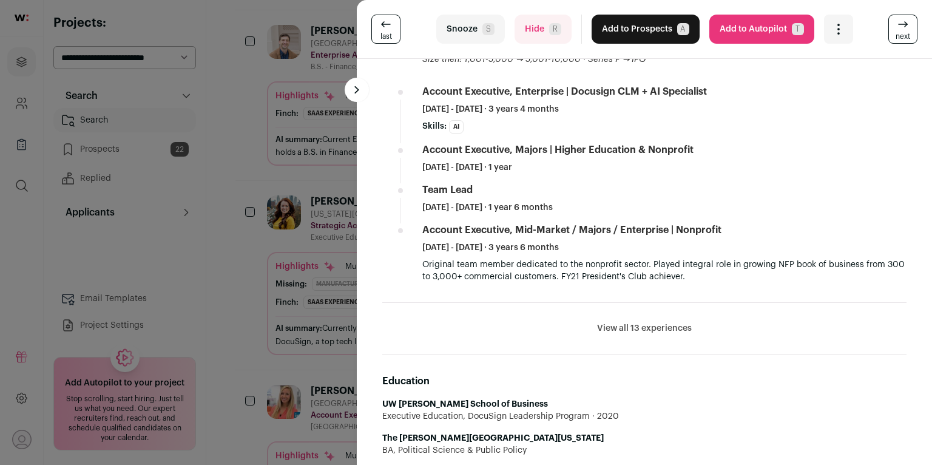
click at [216, 285] on div "last Snooze S Hide R Add to Prospects A Are you sure? [PERSON_NAME] is already …" at bounding box center [466, 232] width 932 height 465
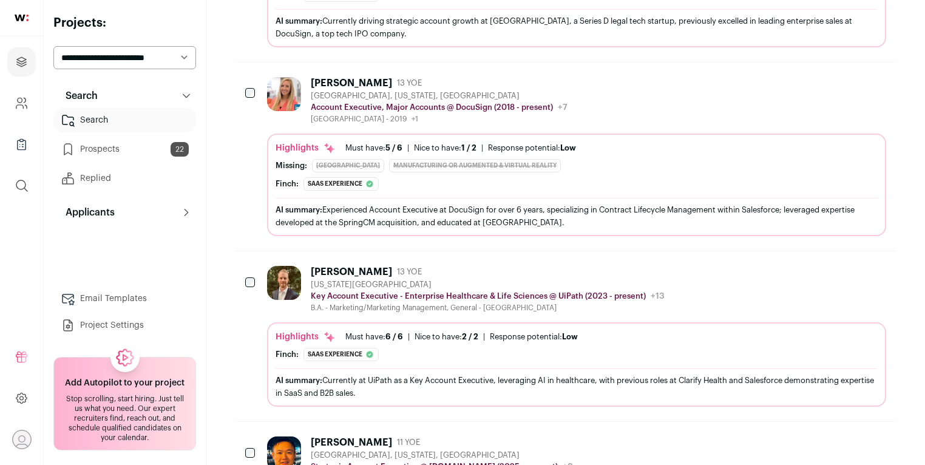
scroll to position [4383, 0]
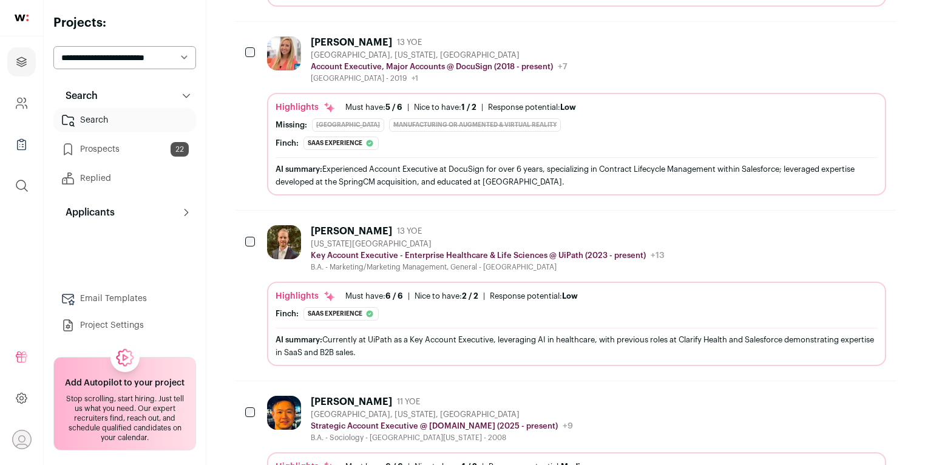
click at [870, 234] on button "Add to Prospects" at bounding box center [875, 230] width 25 height 25
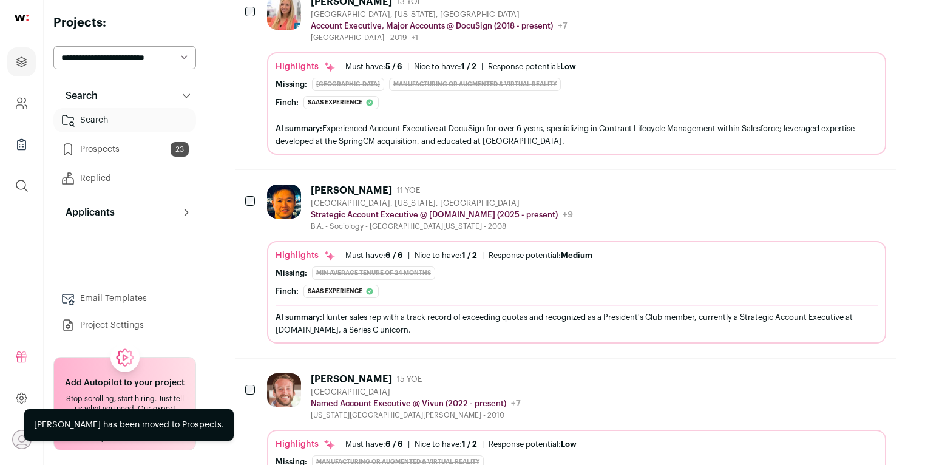
scroll to position [4465, 0]
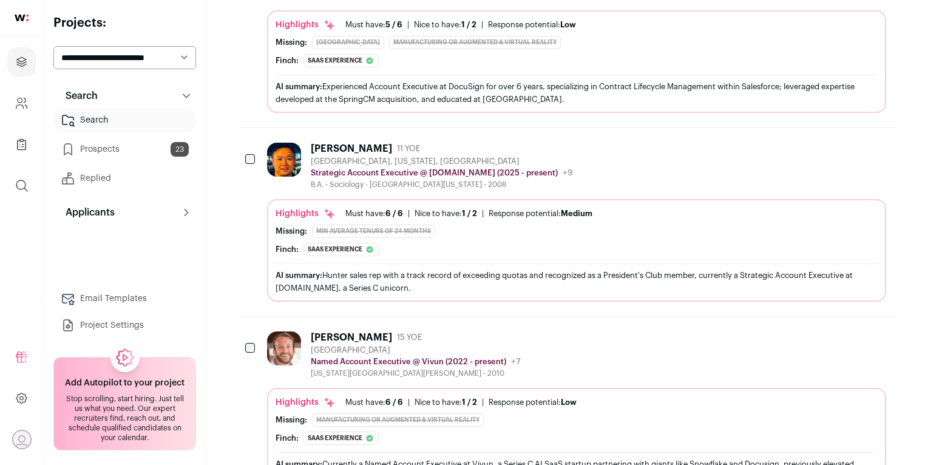
click at [722, 211] on div "Highlights Must have: 6 / 6 How many must haves have been fulfilled? | [GEOGRAP…" at bounding box center [577, 214] width 602 height 12
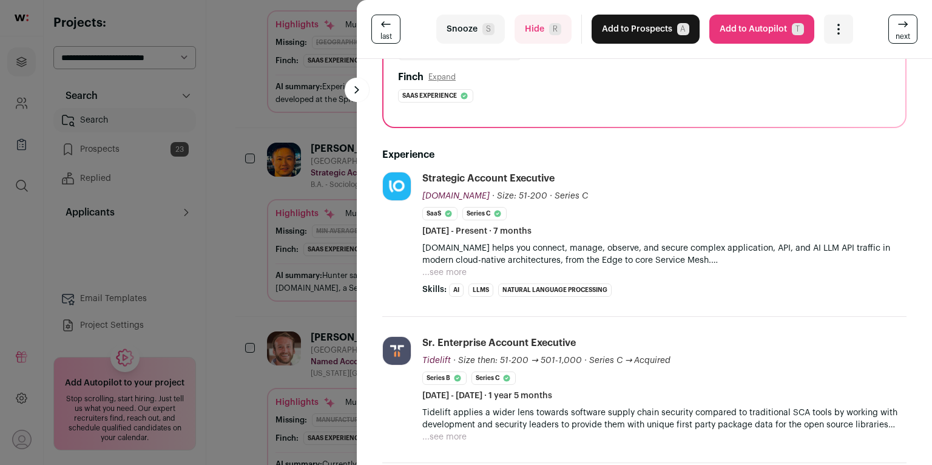
scroll to position [291, 0]
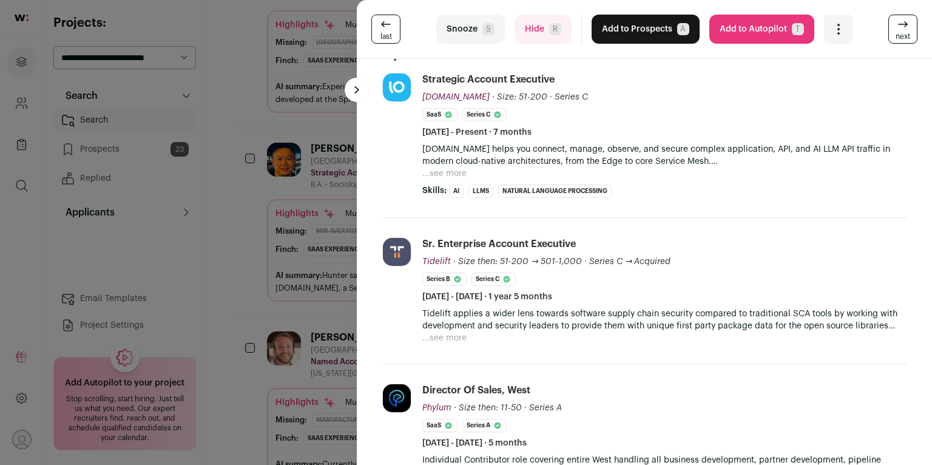
click at [306, 299] on div "last Snooze S Hide R Add to Prospects A Are you sure? [PERSON_NAME] is already …" at bounding box center [466, 232] width 932 height 465
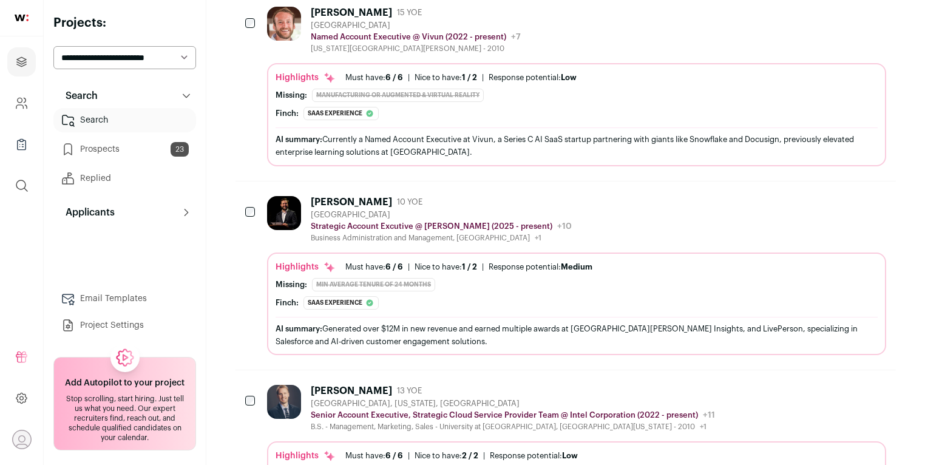
scroll to position [4742, 0]
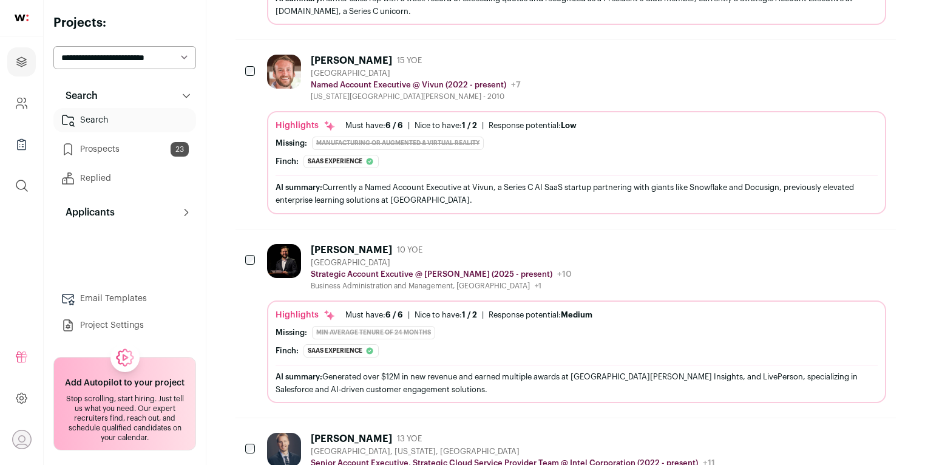
click at [432, 144] on div "Highlights Must have: 6 / 6 How many must haves have been fulfilled? | [GEOGRAP…" at bounding box center [577, 144] width 602 height 49
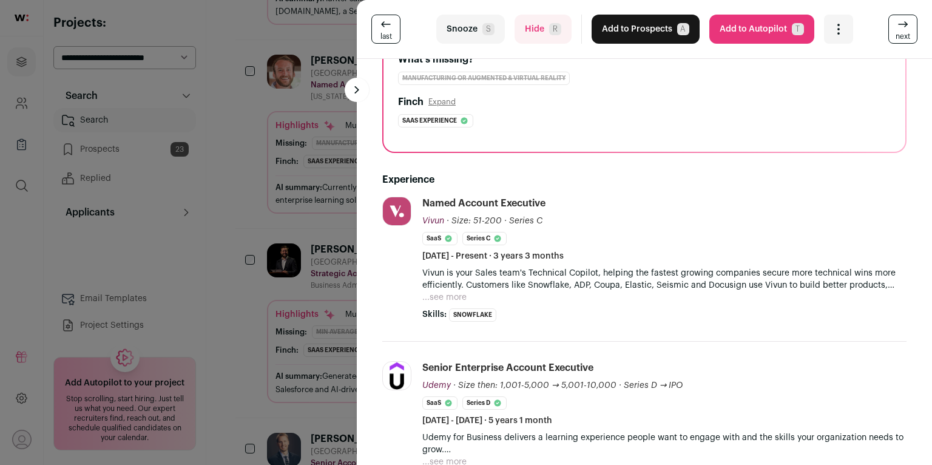
scroll to position [175, 0]
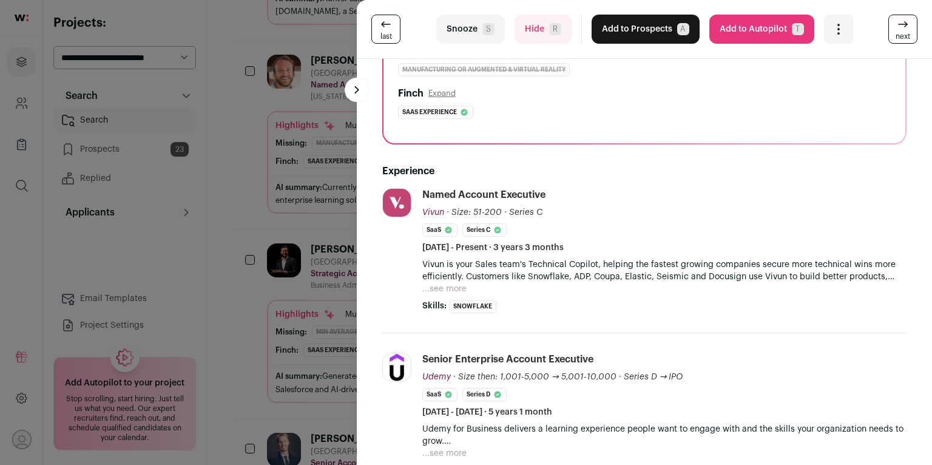
click at [656, 25] on button "Add to Prospects A" at bounding box center [646, 29] width 108 height 29
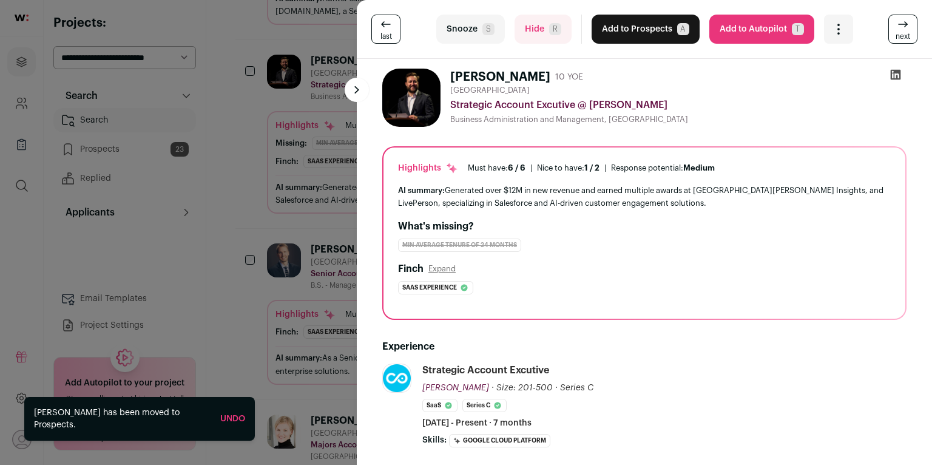
click at [248, 211] on div "last Snooze S Hide R Add to Prospects A Are you sure? [PERSON_NAME] is already …" at bounding box center [466, 232] width 932 height 465
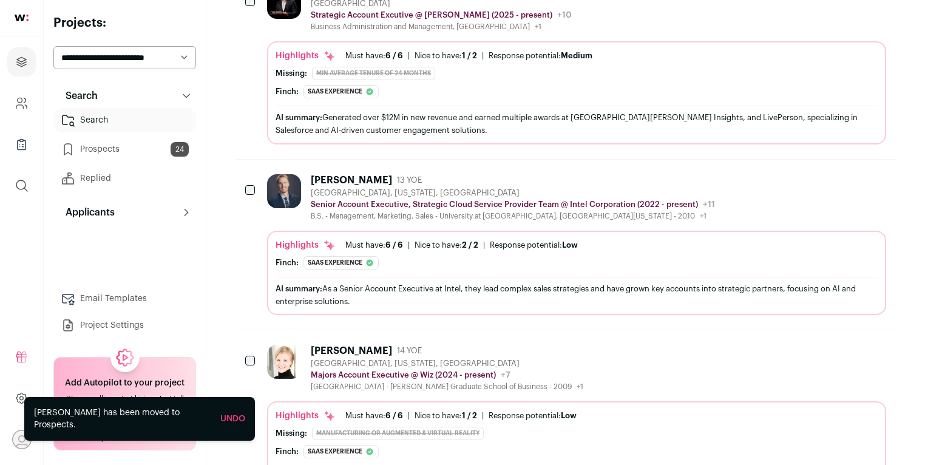
scroll to position [4721, 0]
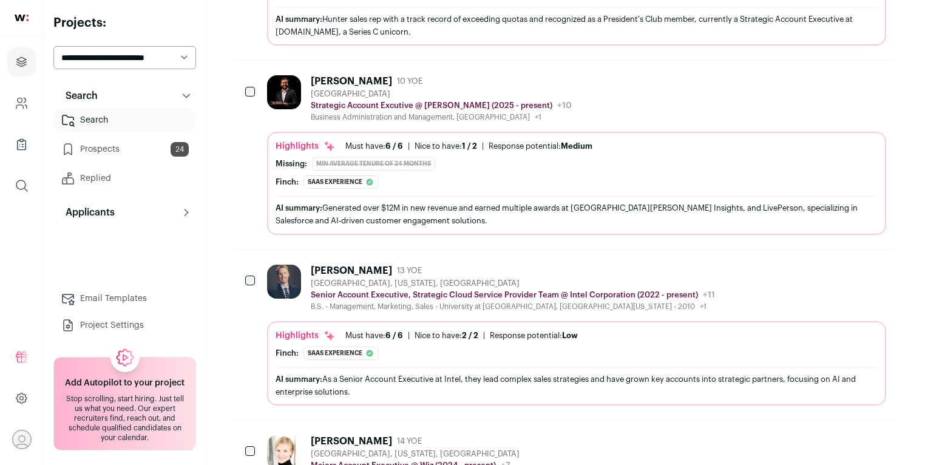
click at [368, 210] on div "AI summary: Generated over $12M in new revenue and earned multiple awards at [P…" at bounding box center [577, 213] width 602 height 25
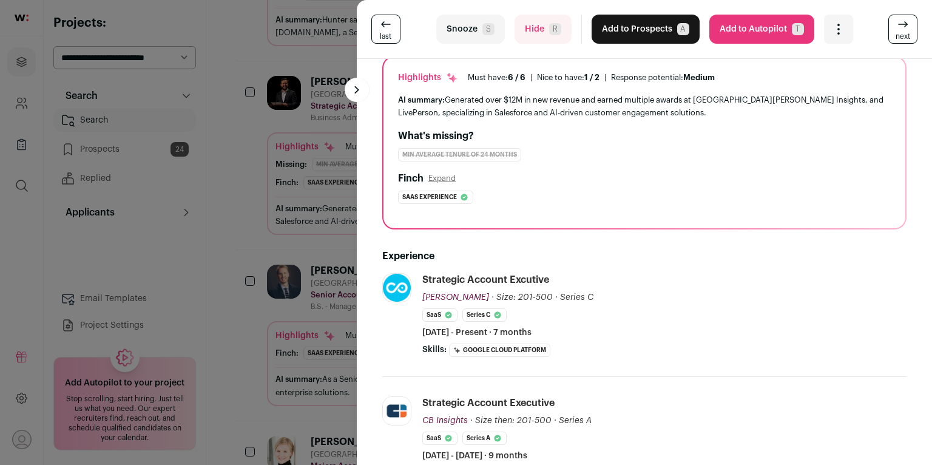
scroll to position [198, 0]
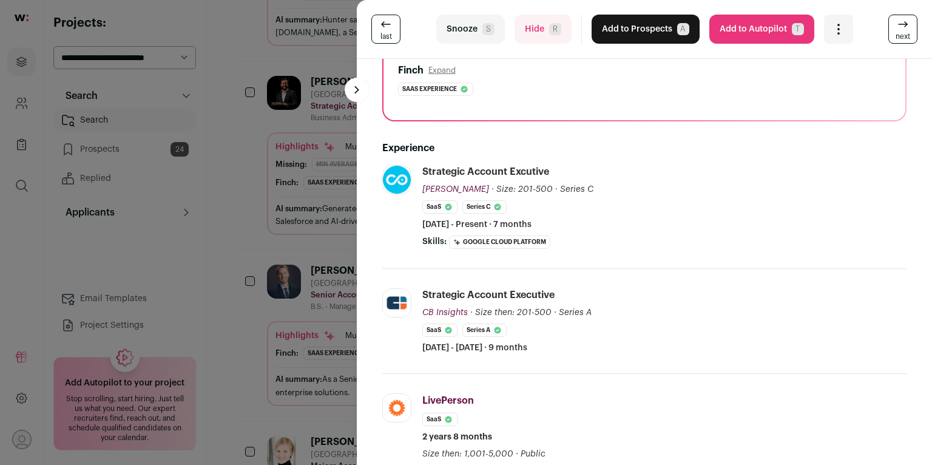
click at [252, 188] on div "last Snooze S Hide R Add to Prospects A Are you sure? [PERSON_NAME] is already …" at bounding box center [466, 232] width 932 height 465
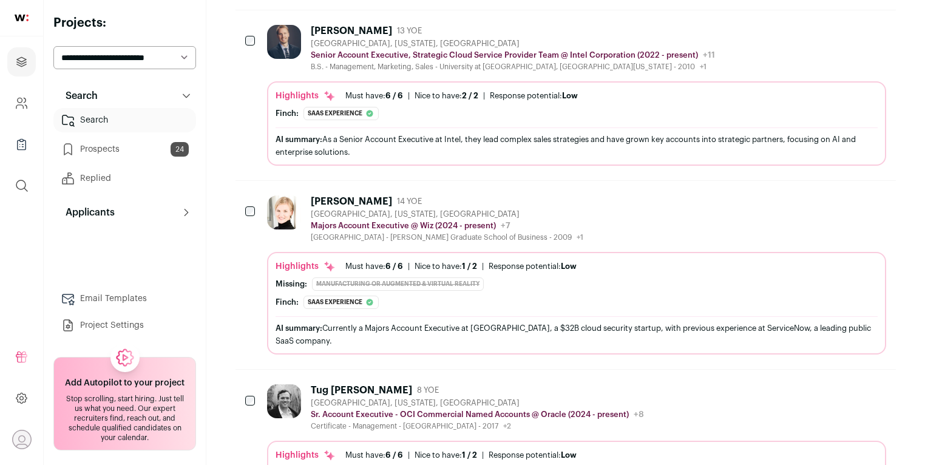
scroll to position [5018, 0]
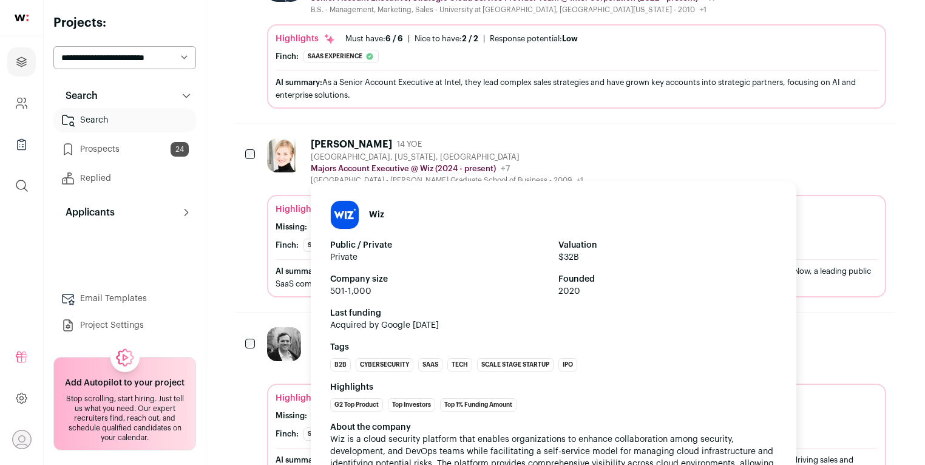
click at [359, 164] on p "Majors Account Executive @ Wiz (2024 - present)" at bounding box center [403, 169] width 185 height 10
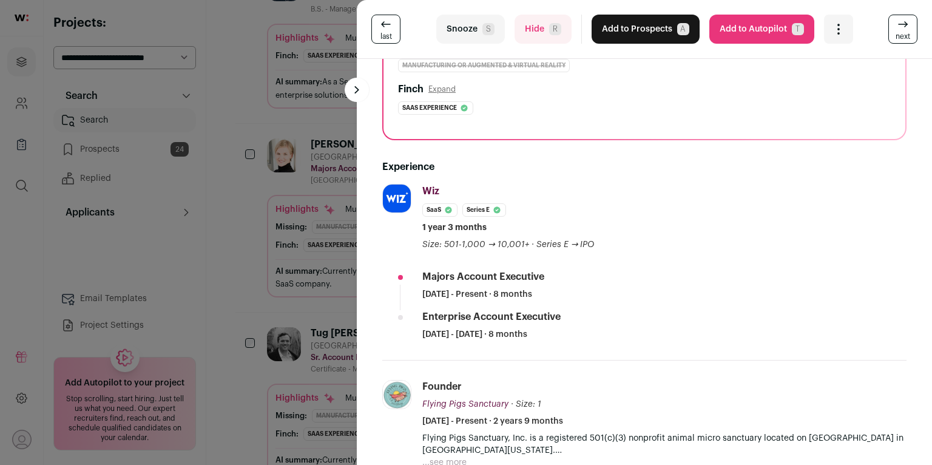
scroll to position [185, 0]
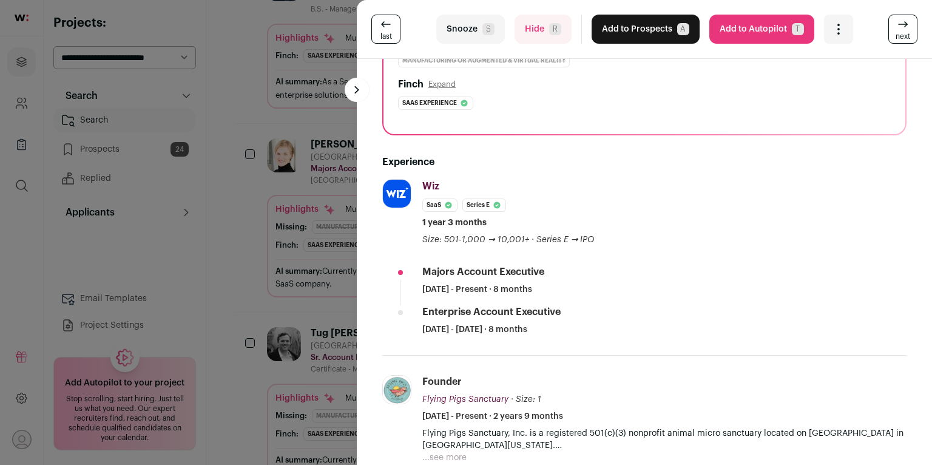
click at [246, 195] on div "last Snooze S Hide R Add to Prospects A Are you sure? [PERSON_NAME] is already …" at bounding box center [466, 232] width 932 height 465
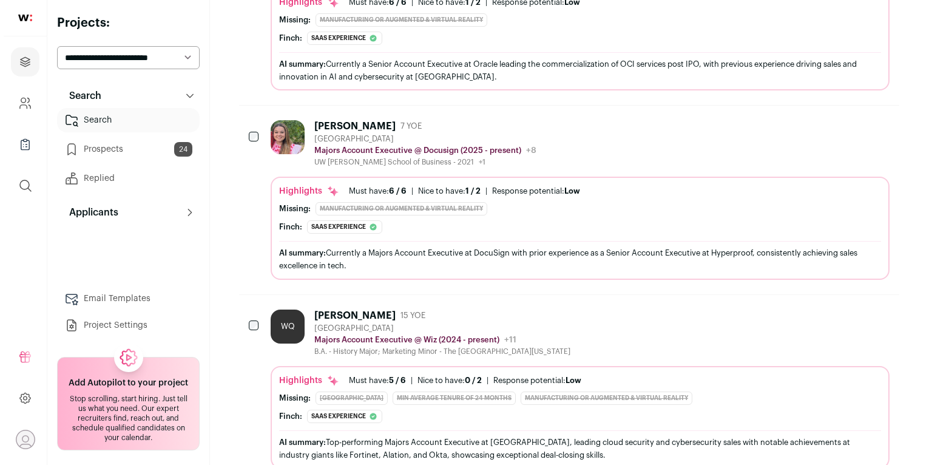
scroll to position [5504, 0]
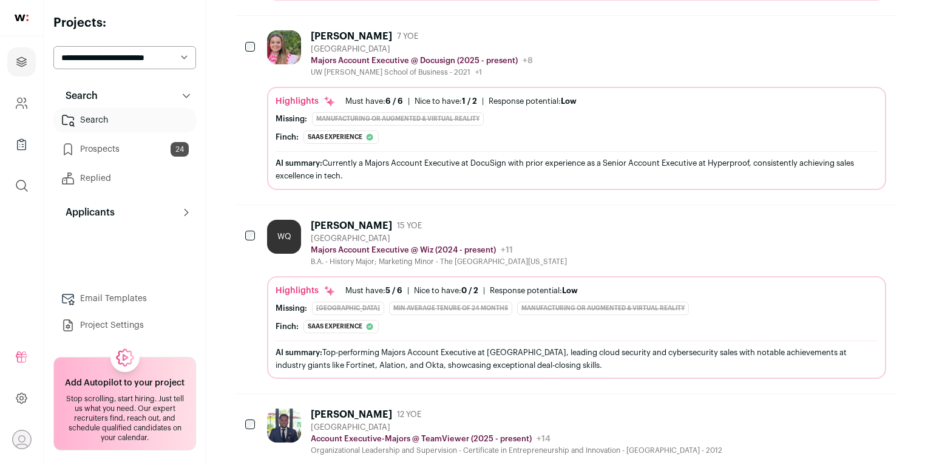
click at [279, 220] on div "WQ" at bounding box center [284, 237] width 34 height 34
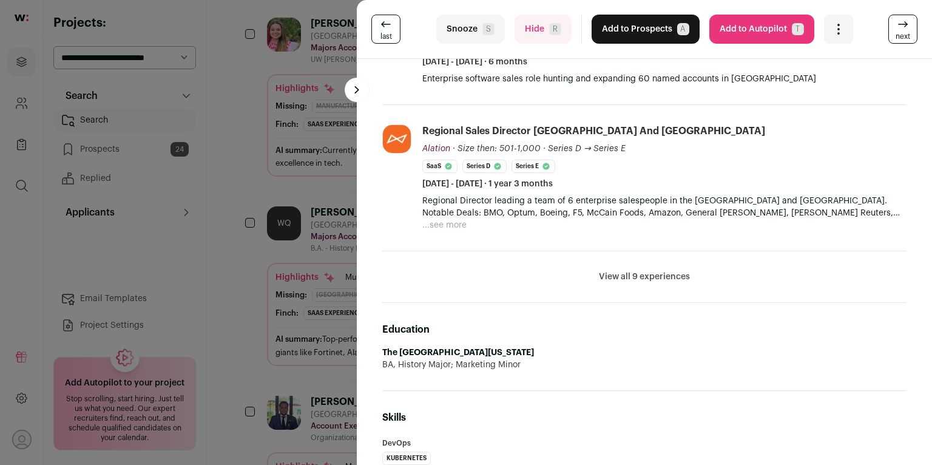
scroll to position [685, 0]
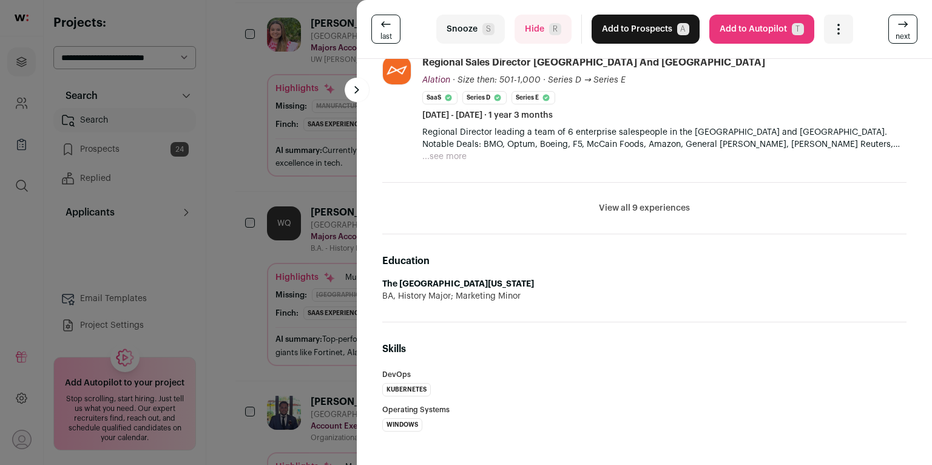
click at [654, 35] on button "Add to Prospects A" at bounding box center [646, 29] width 108 height 29
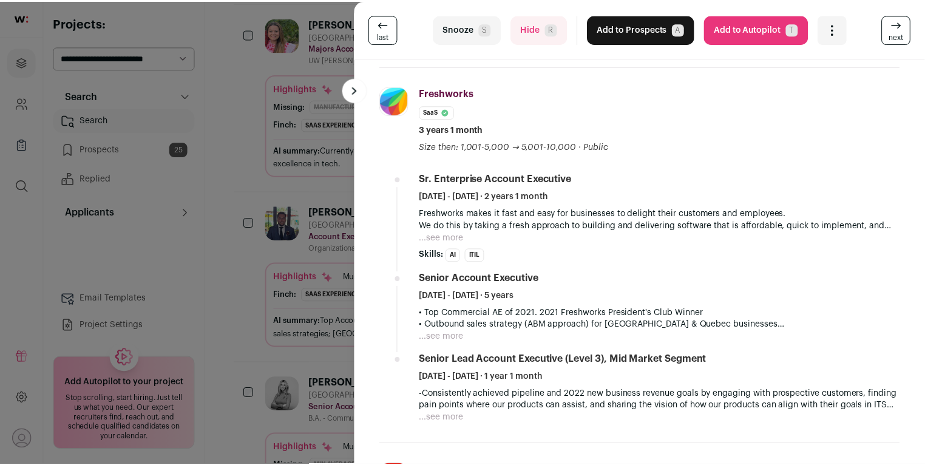
scroll to position [330, 0]
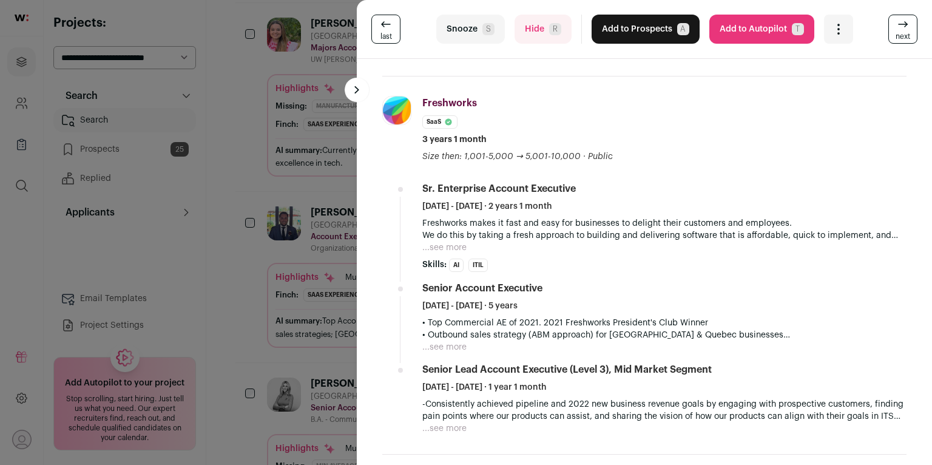
click at [453, 242] on button "...see more" at bounding box center [444, 248] width 44 height 12
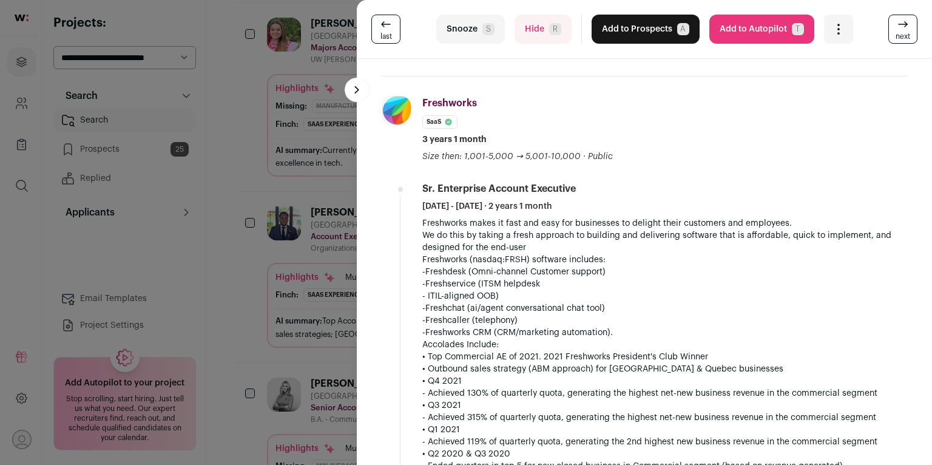
click at [275, 291] on div "last Snooze S Hide R Add to Prospects A Are you sure? [PERSON_NAME] is already …" at bounding box center [466, 232] width 932 height 465
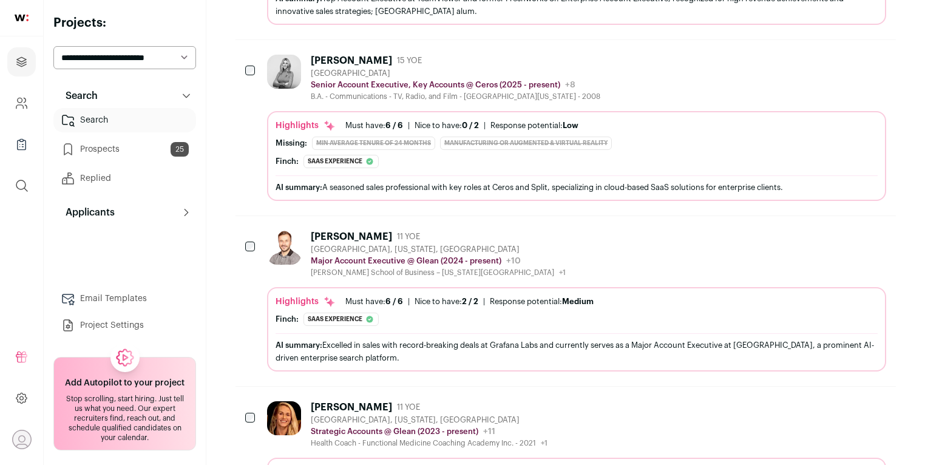
scroll to position [5938, 0]
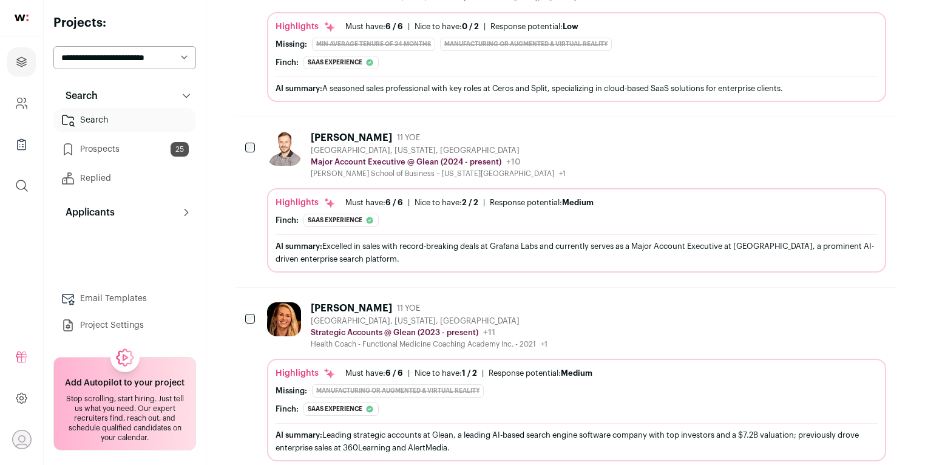
click at [877, 130] on icon "Add to Prospects" at bounding box center [876, 137] width 15 height 15
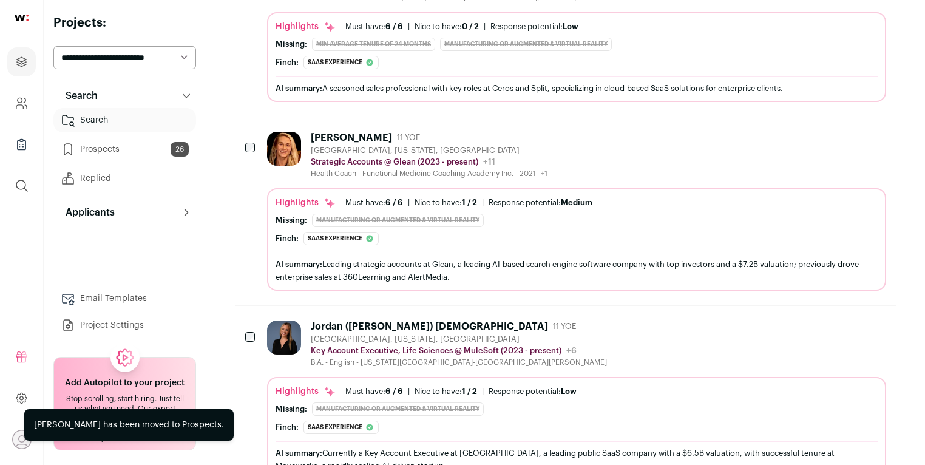
click at [877, 130] on icon "Add to Prospects" at bounding box center [876, 137] width 15 height 15
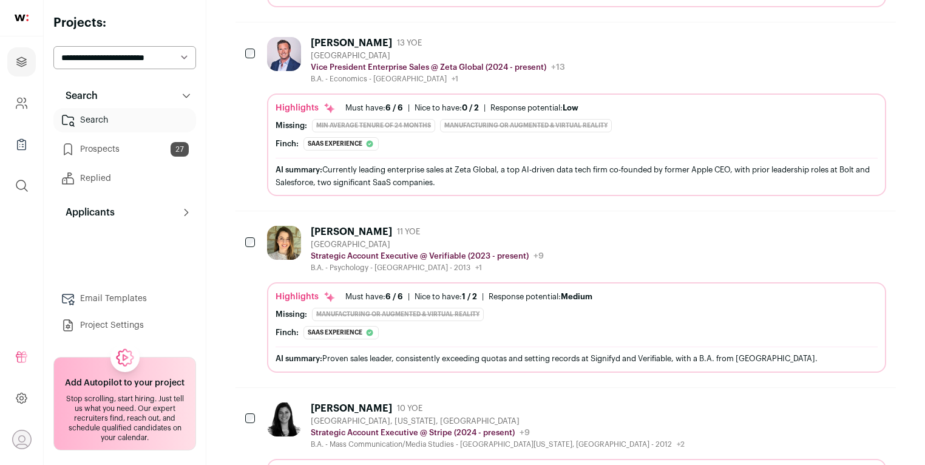
scroll to position [6222, 0]
click at [875, 225] on icon "Add to Prospects" at bounding box center [875, 230] width 7 height 11
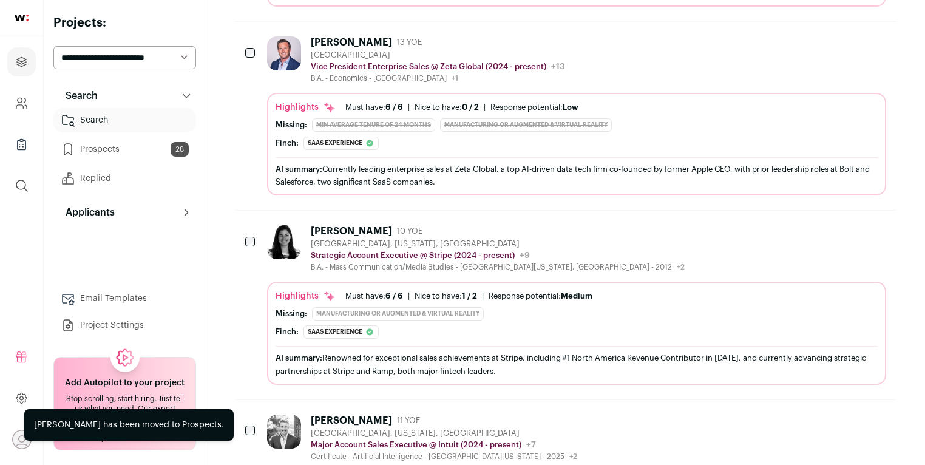
click at [345, 225] on div "[PERSON_NAME]" at bounding box center [351, 231] width 81 height 12
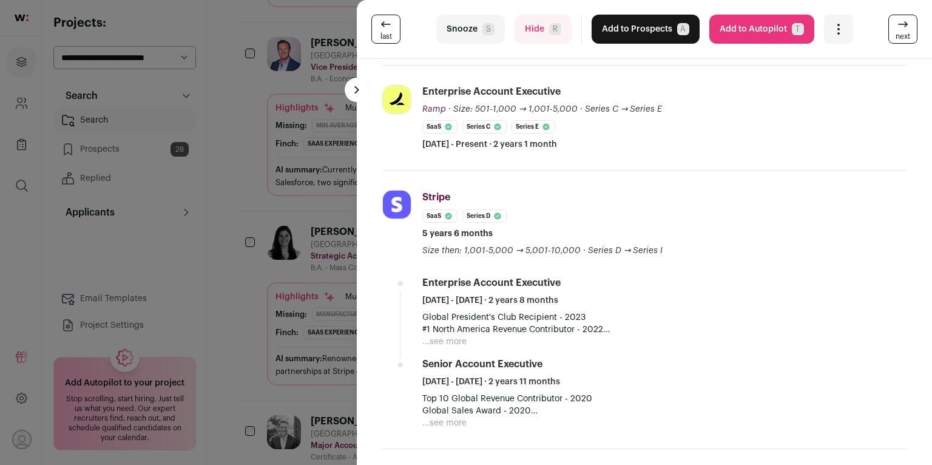
scroll to position [580, 0]
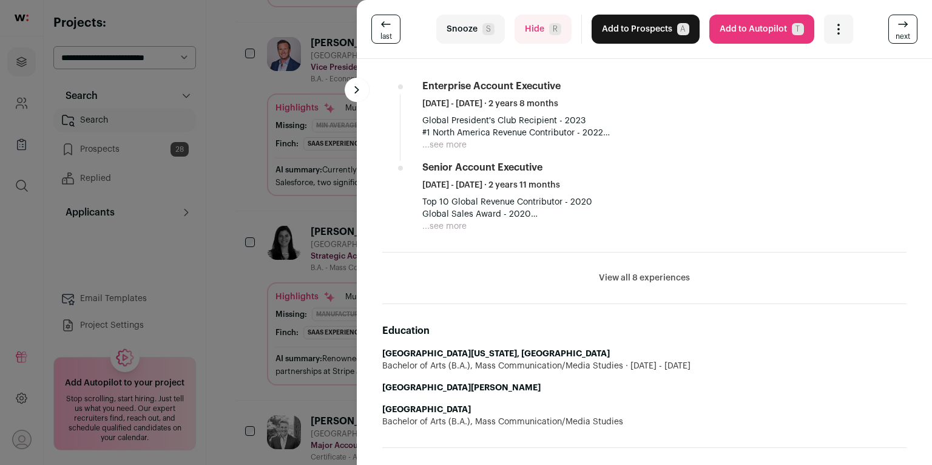
click at [239, 300] on div "last Snooze S Hide R Add to Prospects A Are you sure? [PERSON_NAME] is already …" at bounding box center [466, 232] width 932 height 465
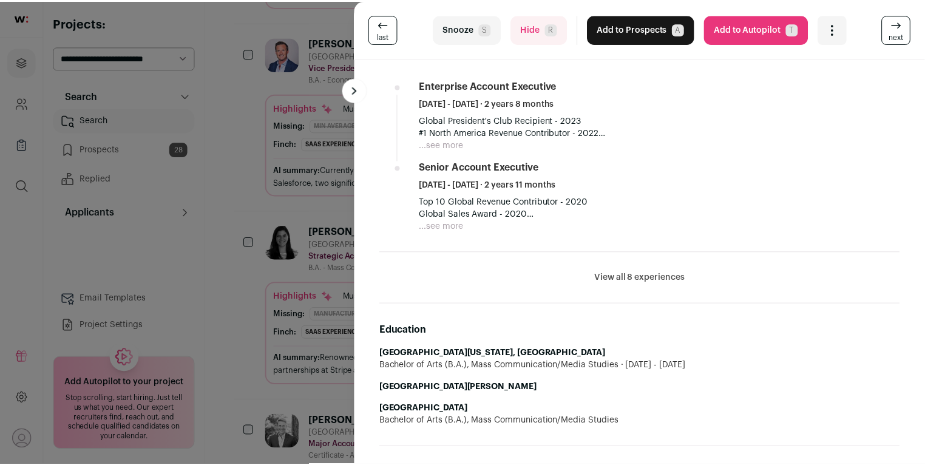
scroll to position [6222, 0]
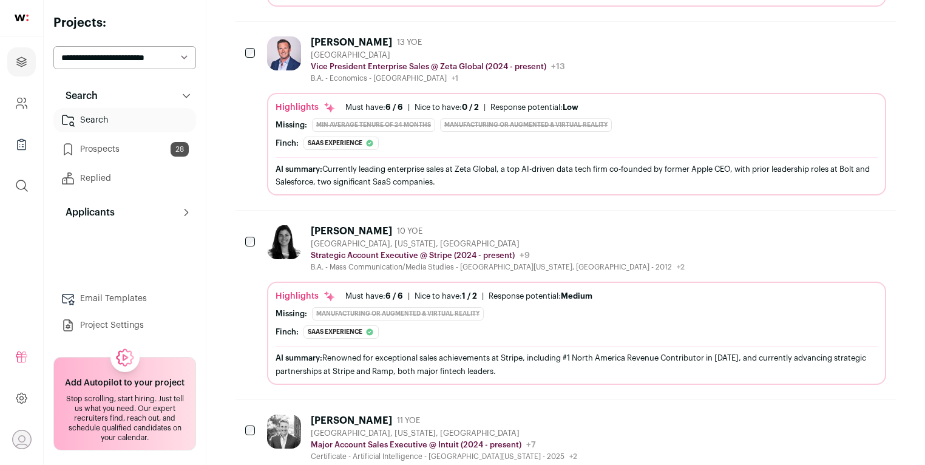
click at [878, 223] on icon "Add to Prospects" at bounding box center [876, 230] width 15 height 15
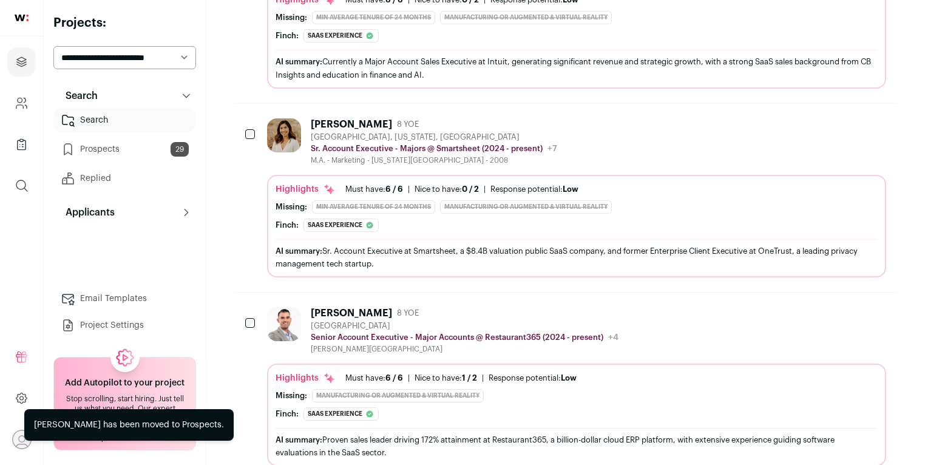
scroll to position [6520, 0]
click at [881, 115] on icon "Add to Prospects" at bounding box center [876, 122] width 15 height 15
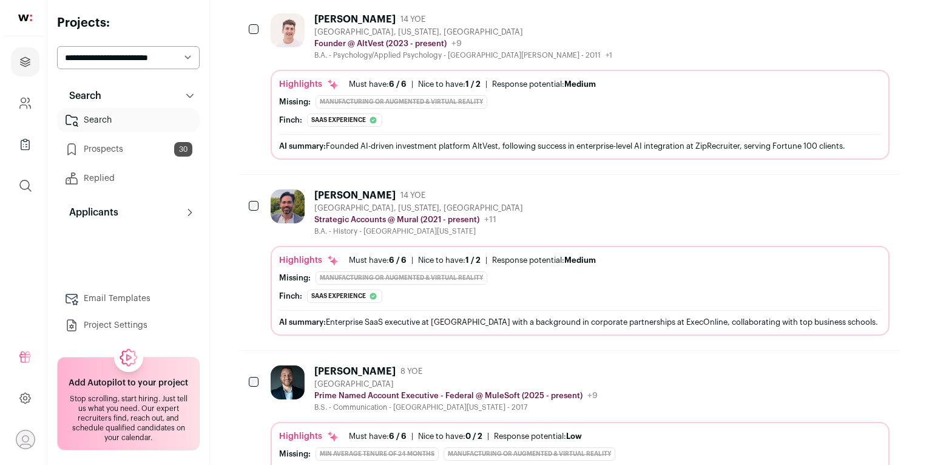
scroll to position [6813, 0]
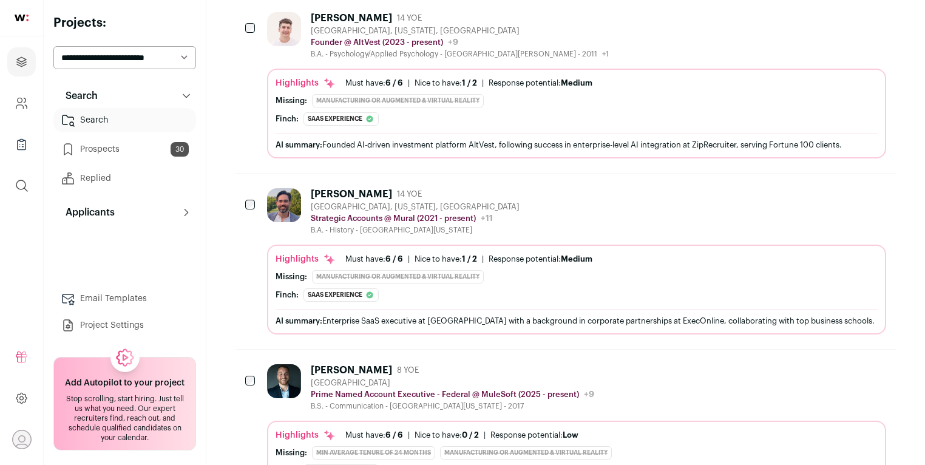
click at [276, 188] on img at bounding box center [284, 205] width 34 height 34
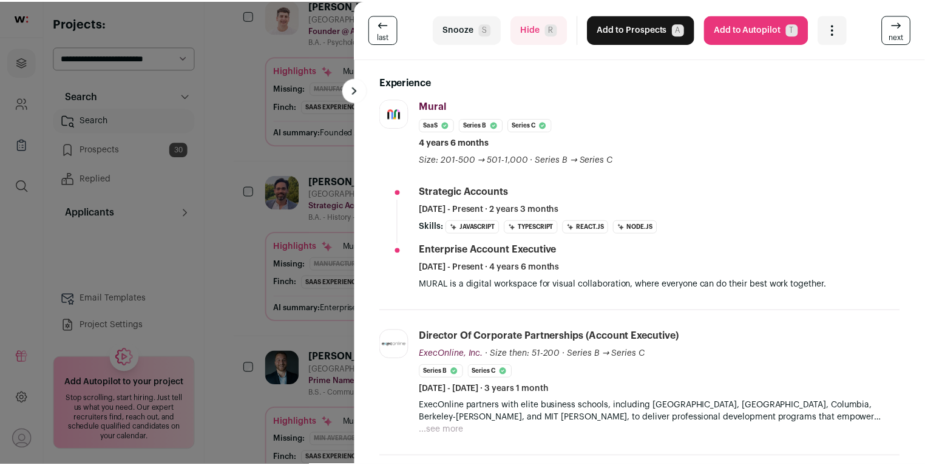
scroll to position [374, 0]
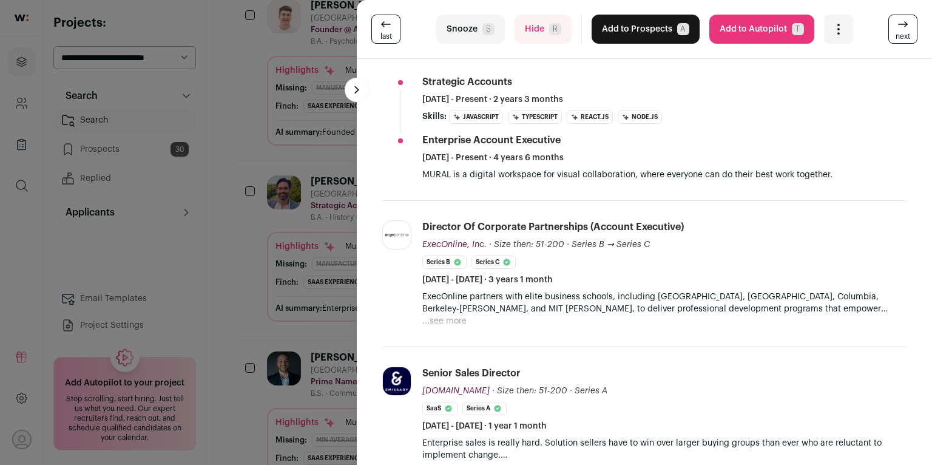
click at [236, 260] on div "last Snooze S Hide R Add to Prospects A Are you sure? [PERSON_NAME] is already …" at bounding box center [466, 232] width 932 height 465
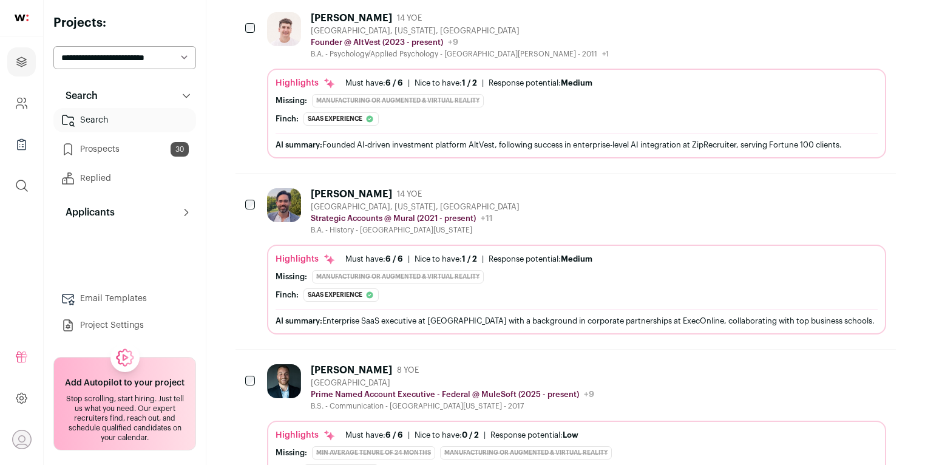
click at [873, 186] on icon "Add to Prospects" at bounding box center [876, 193] width 15 height 15
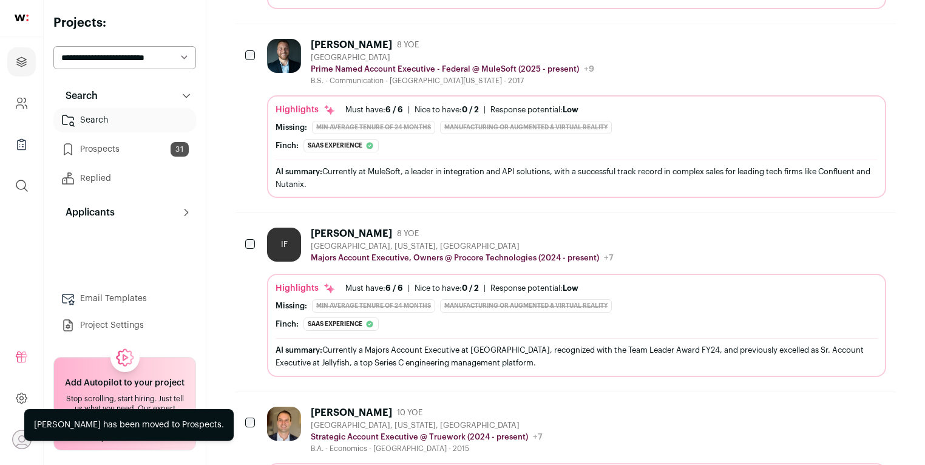
scroll to position [6997, 0]
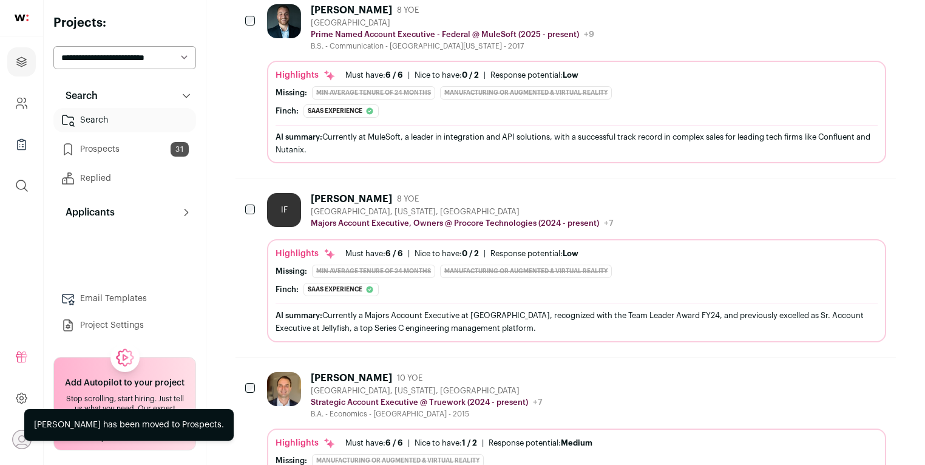
click at [873, 193] on icon "Add to Prospects" at bounding box center [875, 198] width 7 height 11
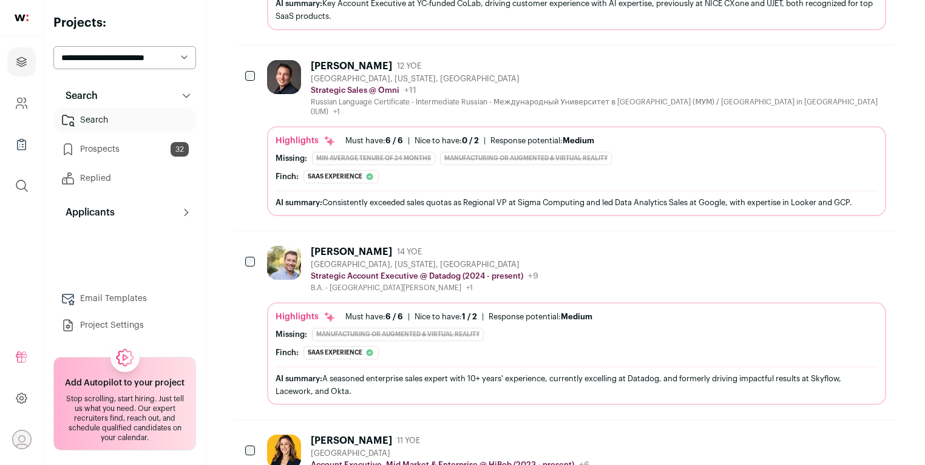
scroll to position [8076, 0]
click at [876, 52] on button "Add to Prospects" at bounding box center [875, 64] width 25 height 25
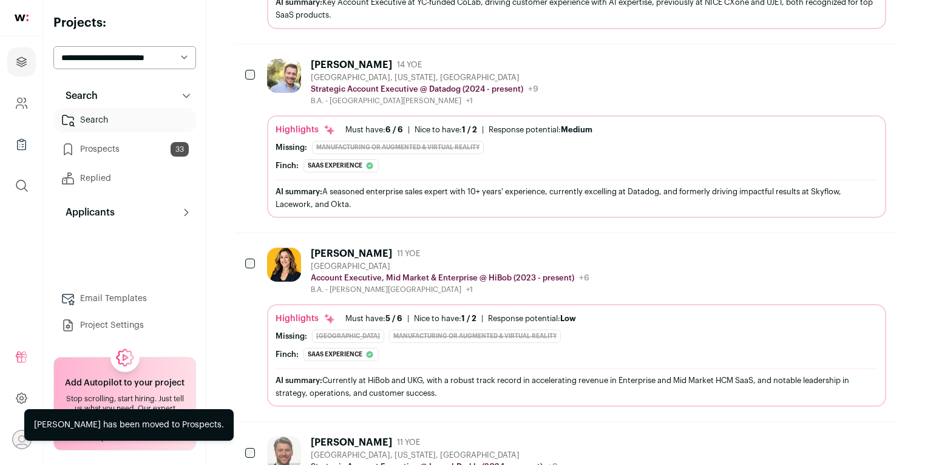
click at [876, 52] on button "Add to Prospects" at bounding box center [875, 64] width 25 height 25
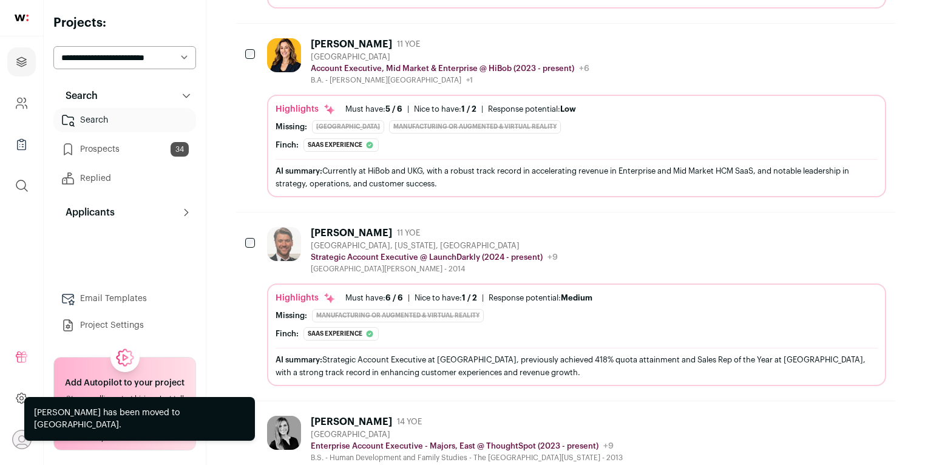
scroll to position [8177, 0]
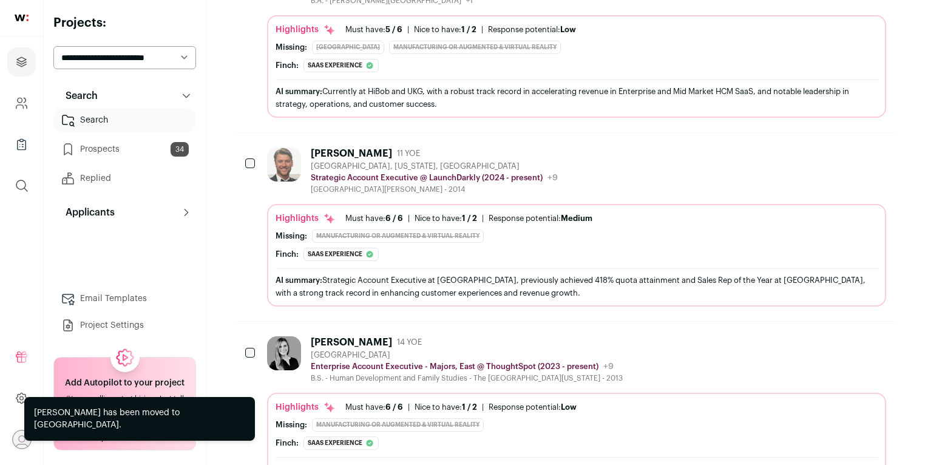
click at [876, 146] on icon "Add to Prospects" at bounding box center [876, 153] width 15 height 15
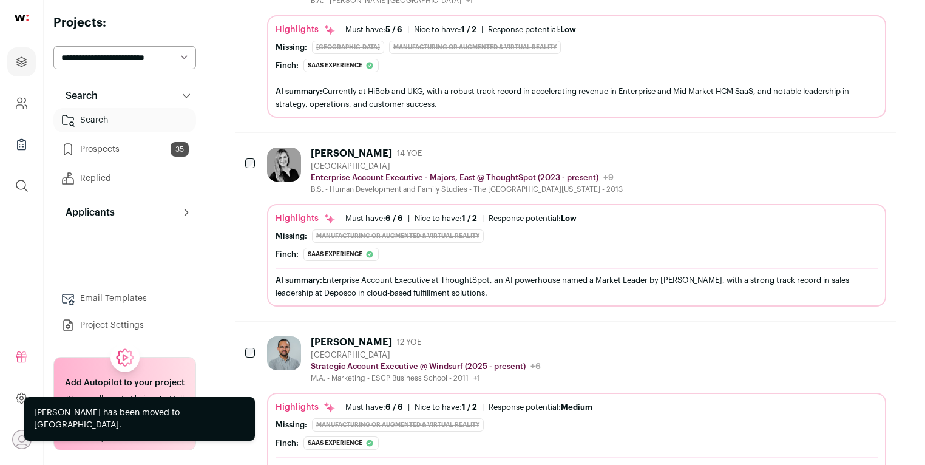
click at [876, 146] on icon "Add to Prospects" at bounding box center [876, 153] width 15 height 15
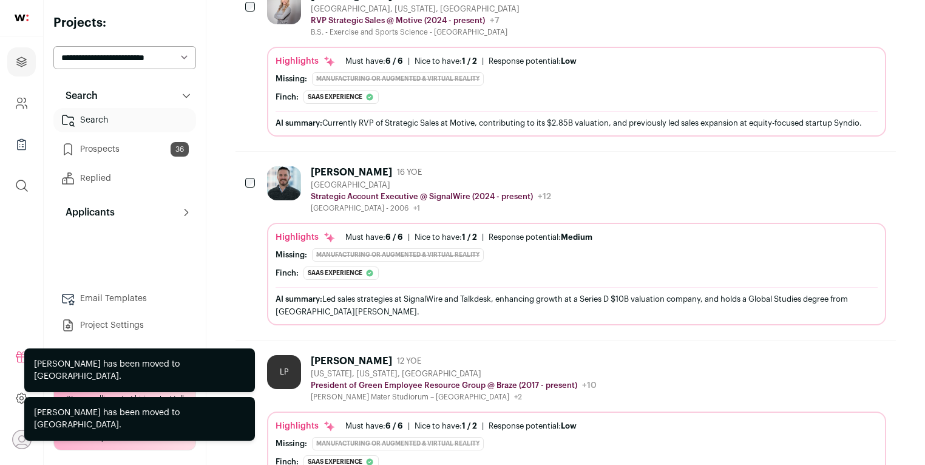
scroll to position [8530, 0]
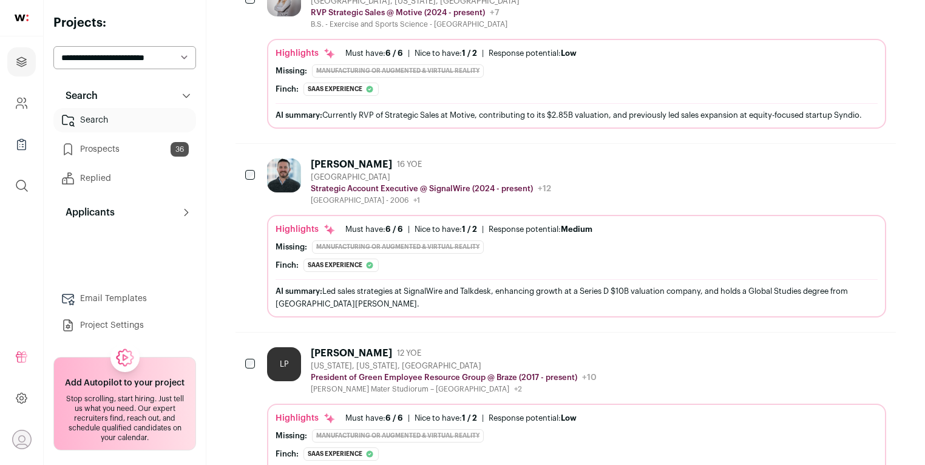
click at [875, 157] on icon "Add to Prospects" at bounding box center [876, 164] width 15 height 15
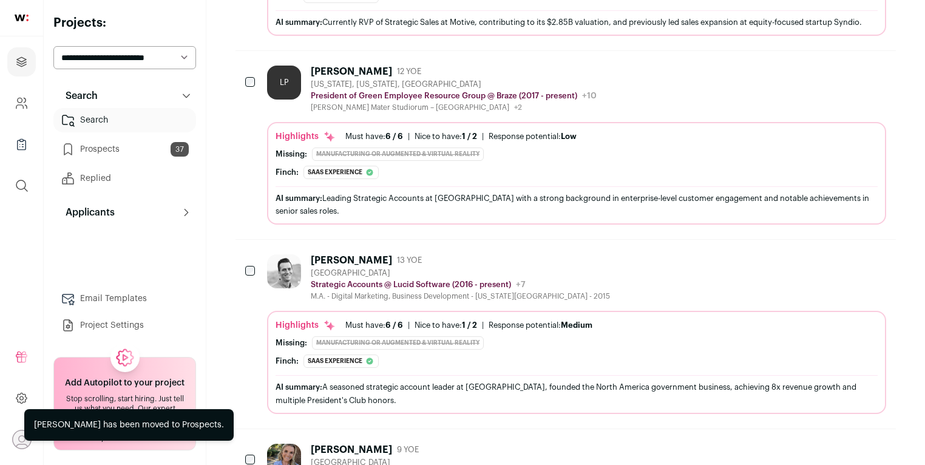
scroll to position [8732, 0]
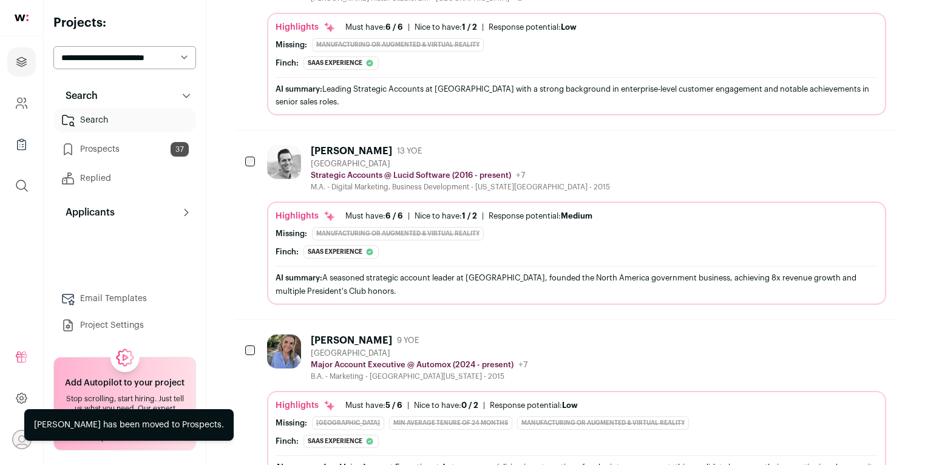
click at [583, 220] on div "Highlights Must have: 6 / 6 How many must haves have been fulfilled? | [GEOGRAP…" at bounding box center [577, 256] width 602 height 92
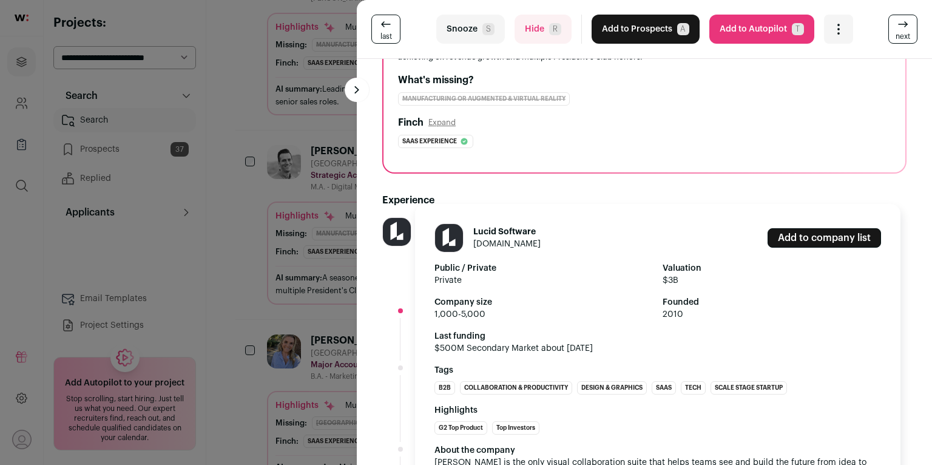
scroll to position [186, 0]
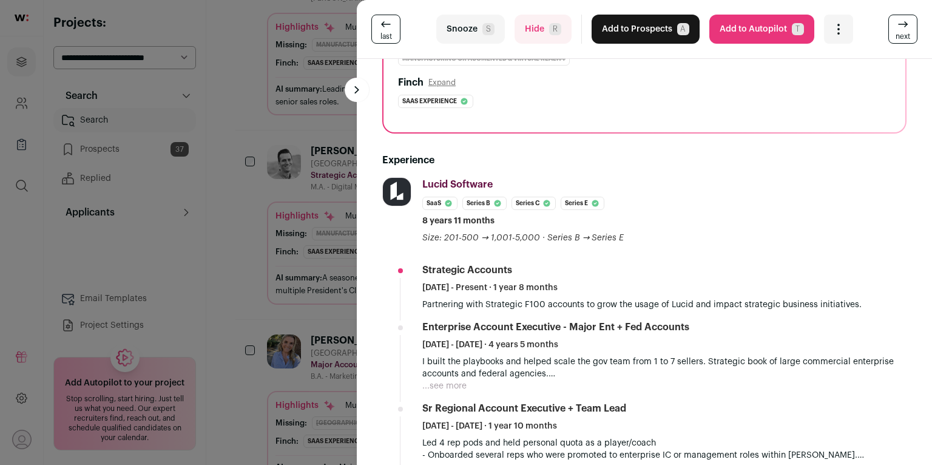
click at [278, 196] on div "last Snooze S Hide R Add to Prospects A Are you sure? [PERSON_NAME] is already …" at bounding box center [466, 232] width 932 height 465
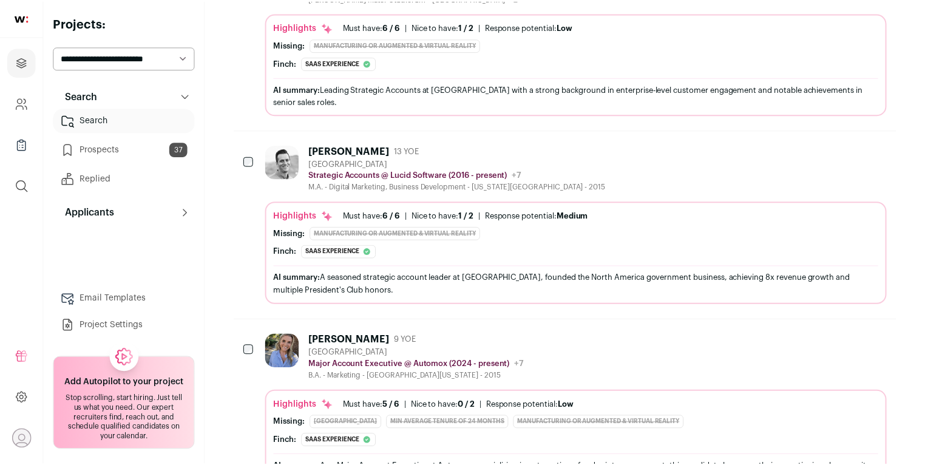
scroll to position [8732, 0]
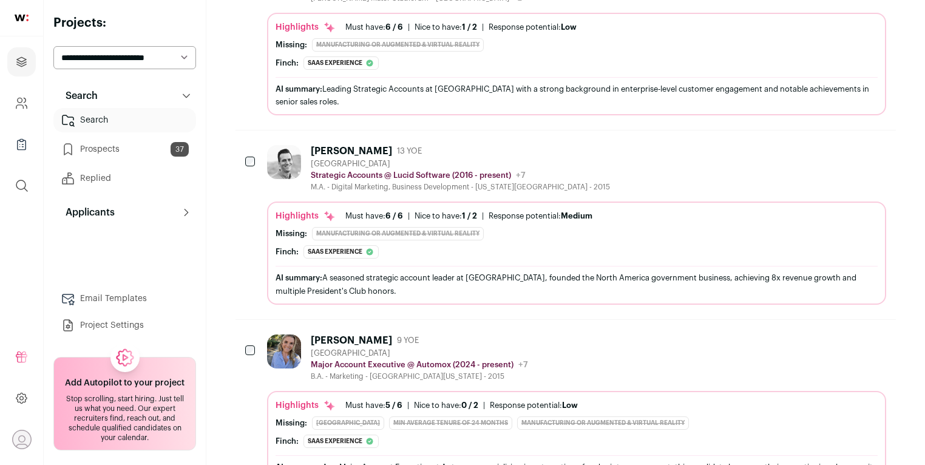
click at [881, 143] on icon "Add to Prospects" at bounding box center [876, 150] width 15 height 15
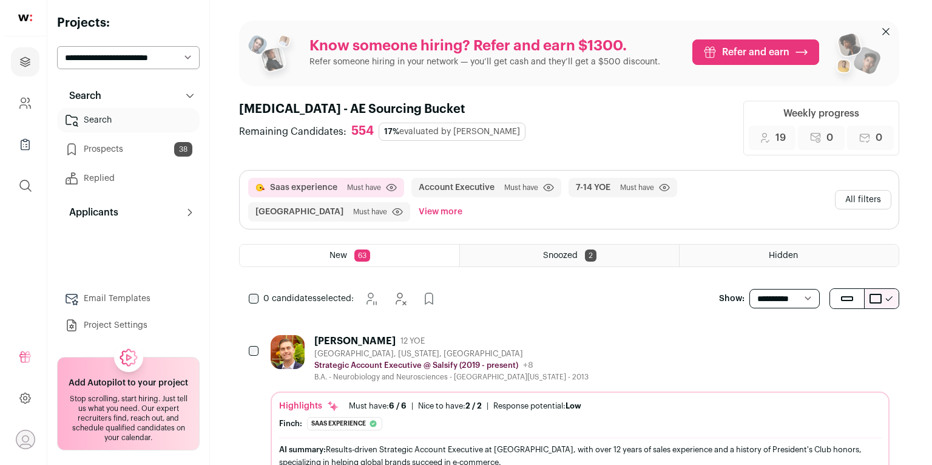
scroll to position [0, 0]
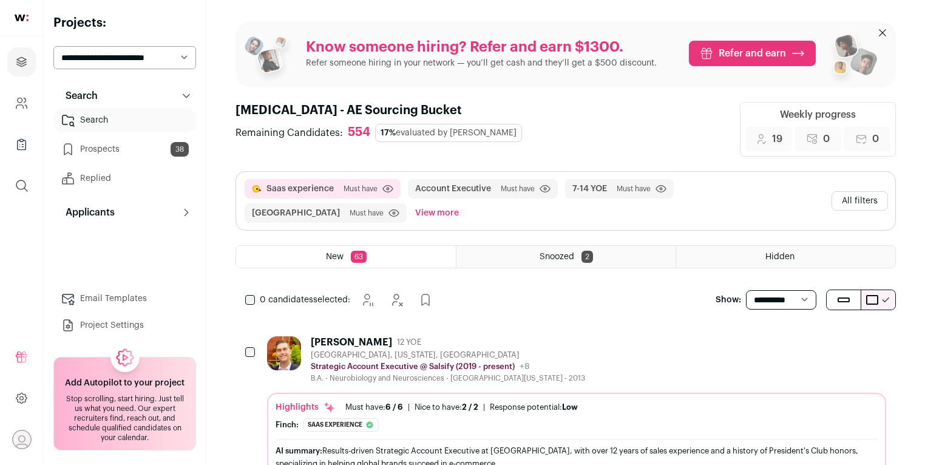
click at [864, 191] on button "All filters" at bounding box center [859, 200] width 56 height 19
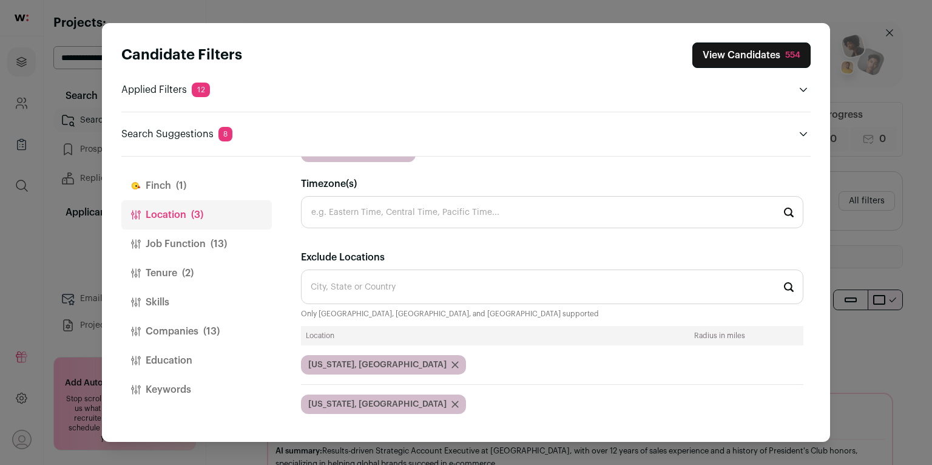
click at [201, 391] on button "Keywords" at bounding box center [196, 389] width 151 height 29
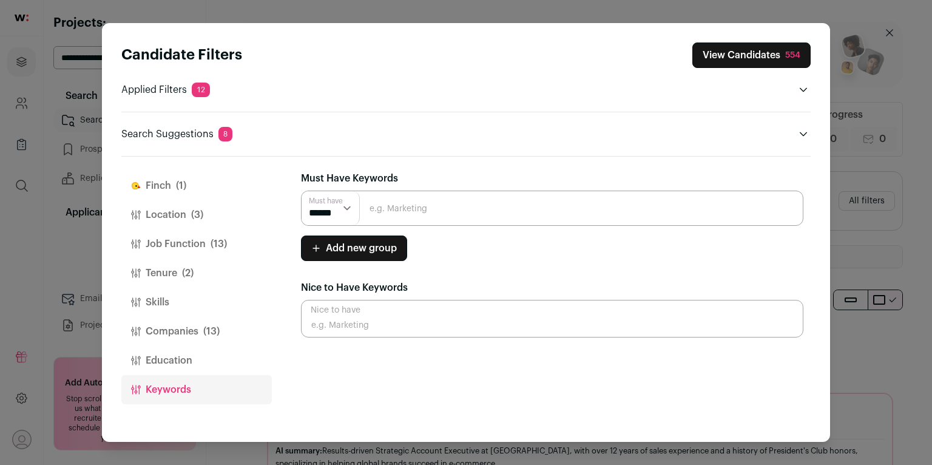
click at [356, 323] on input "Close modal via background" at bounding box center [552, 319] width 503 height 38
type input "ACV"
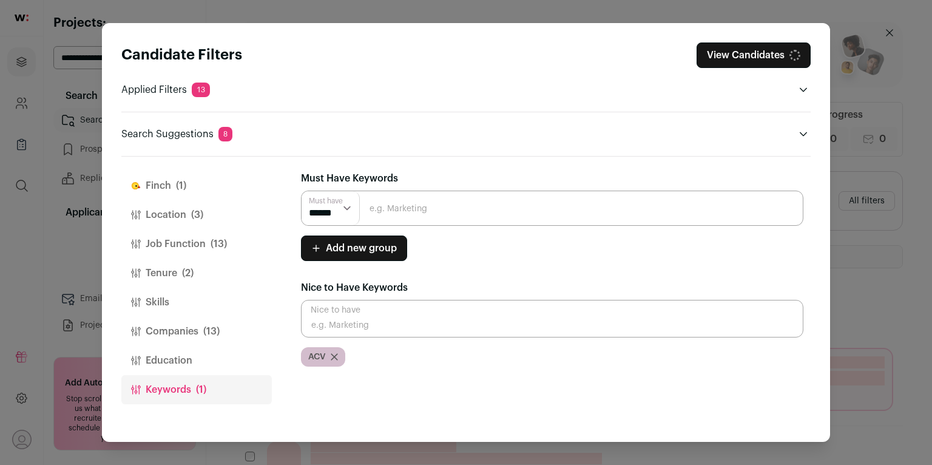
click at [357, 325] on input "Close modal via background" at bounding box center [552, 319] width 503 height 38
type input "AVC"
click at [357, 325] on input "Close modal via background" at bounding box center [552, 319] width 503 height 38
type input "T"
click at [404, 208] on input "Close modal via background" at bounding box center [552, 208] width 503 height 35
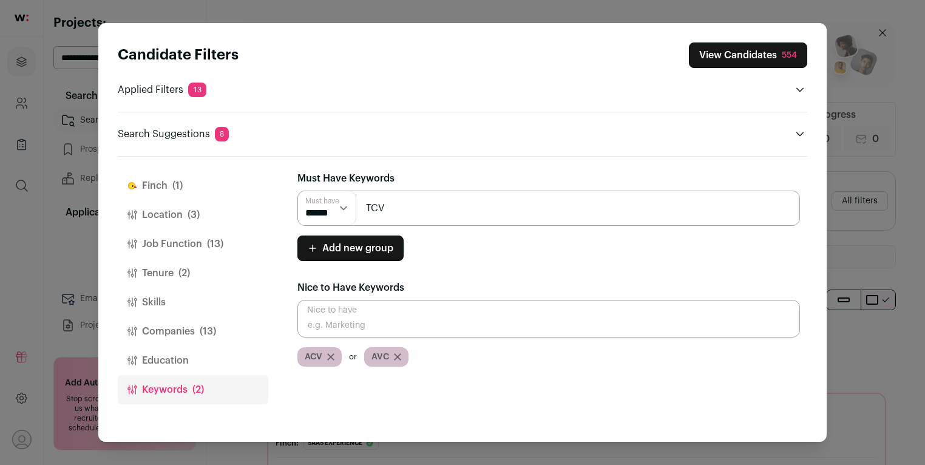
type input "TCV"
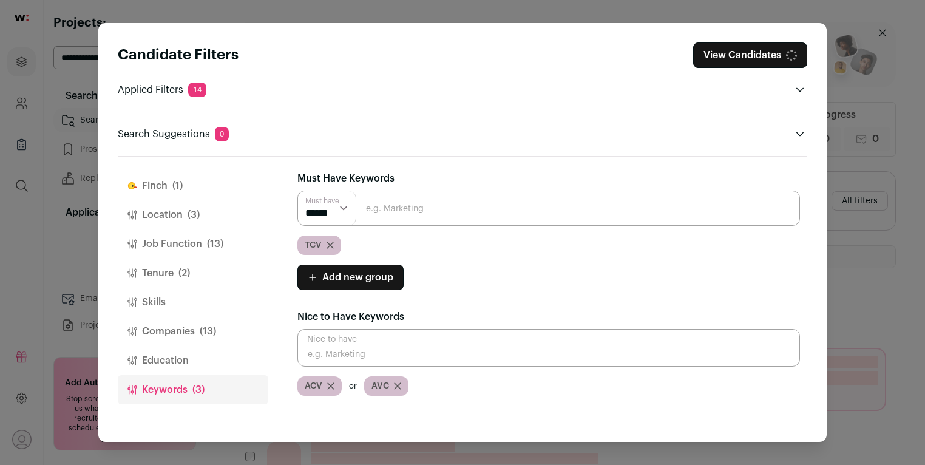
click at [414, 215] on input "Close modal via background" at bounding box center [548, 208] width 503 height 35
type input "AVC"
click at [420, 211] on input "Close modal via background" at bounding box center [548, 208] width 503 height 35
click at [403, 389] on div "AVC" at bounding box center [386, 385] width 44 height 19
click at [401, 387] on div "AVC" at bounding box center [386, 385] width 44 height 19
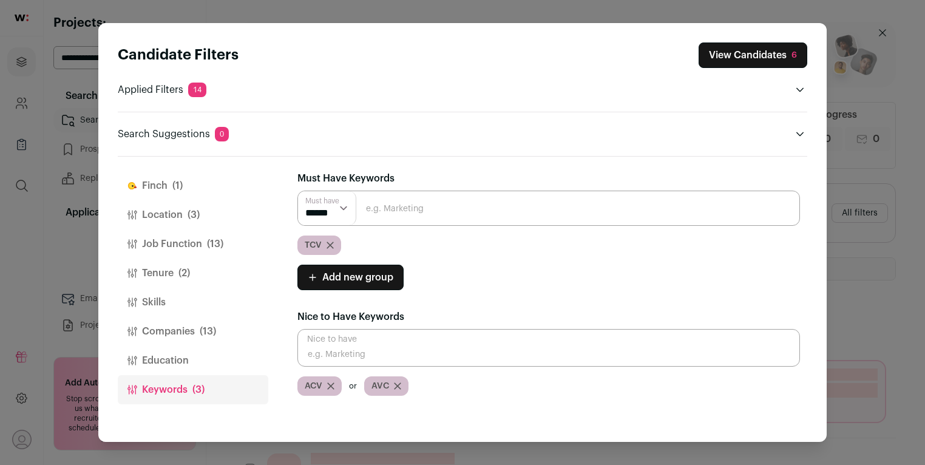
click at [396, 385] on icon "Close modal via background" at bounding box center [397, 385] width 7 height 7
click at [334, 387] on icon "Close modal via background" at bounding box center [330, 385] width 7 height 7
click at [378, 215] on input "Close modal via background" at bounding box center [548, 208] width 503 height 35
type input "ACV"
click at [340, 212] on select "****** ******" at bounding box center [327, 208] width 58 height 34
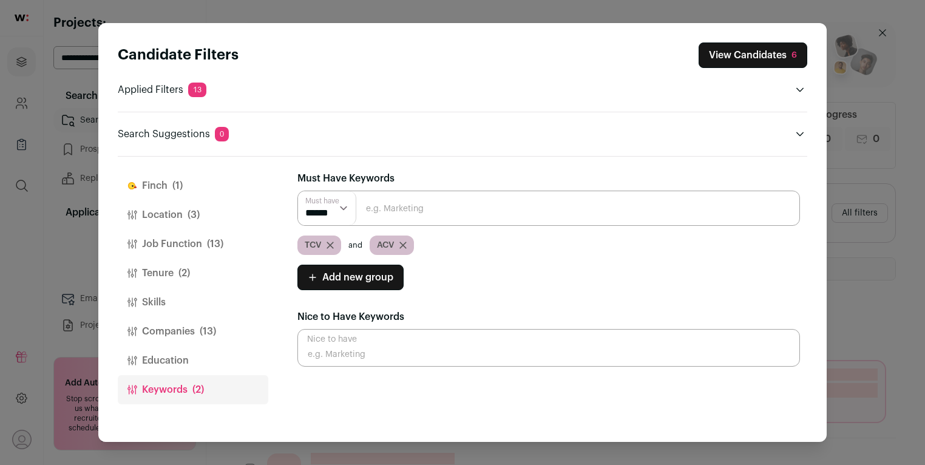
select select "**"
click at [298, 191] on select "****** ******" at bounding box center [327, 208] width 58 height 34
click at [722, 55] on button "View Candidates 27" at bounding box center [750, 54] width 113 height 25
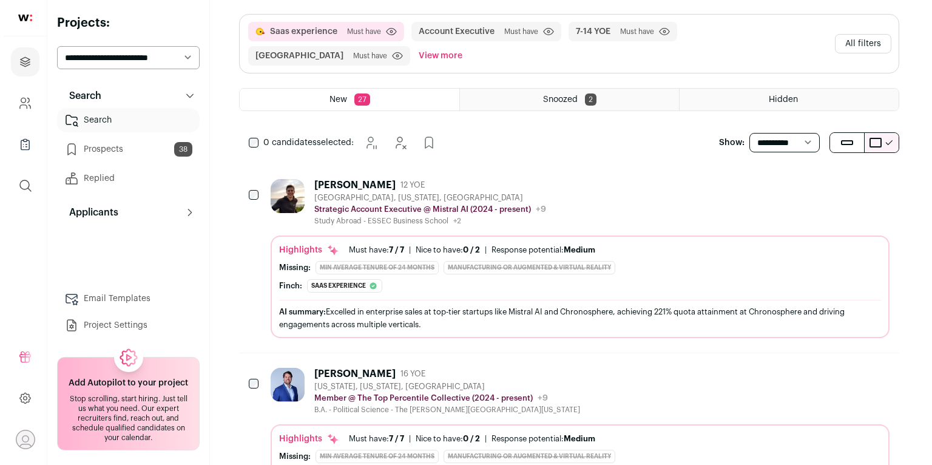
scroll to position [313, 0]
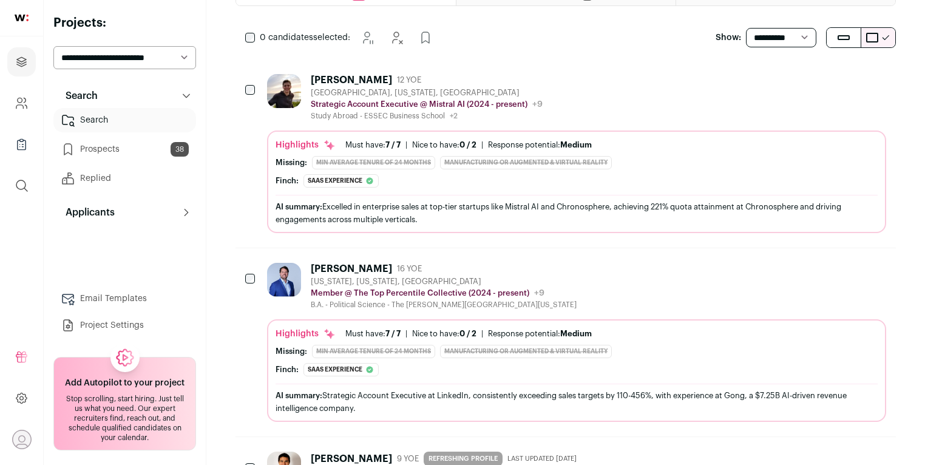
click at [584, 195] on div "AI summary: Excelled in enterprise sales at top-tier startups like Mistral AI a…" at bounding box center [577, 213] width 602 height 36
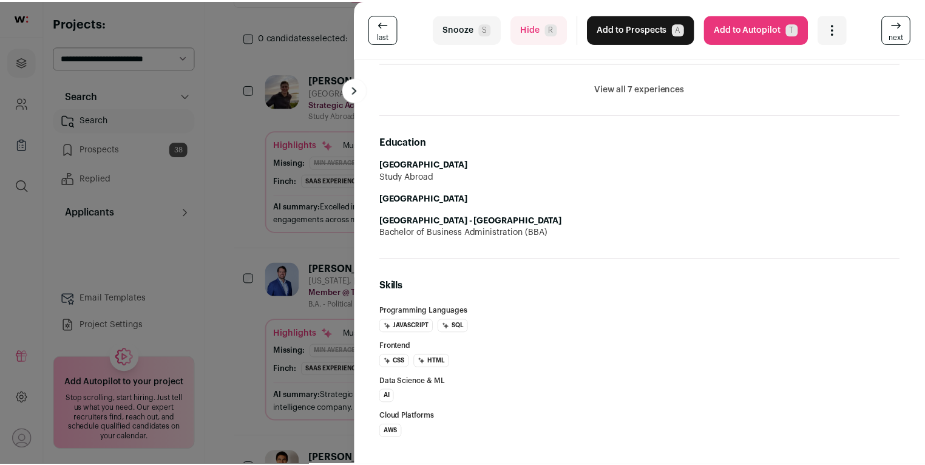
scroll to position [732, 0]
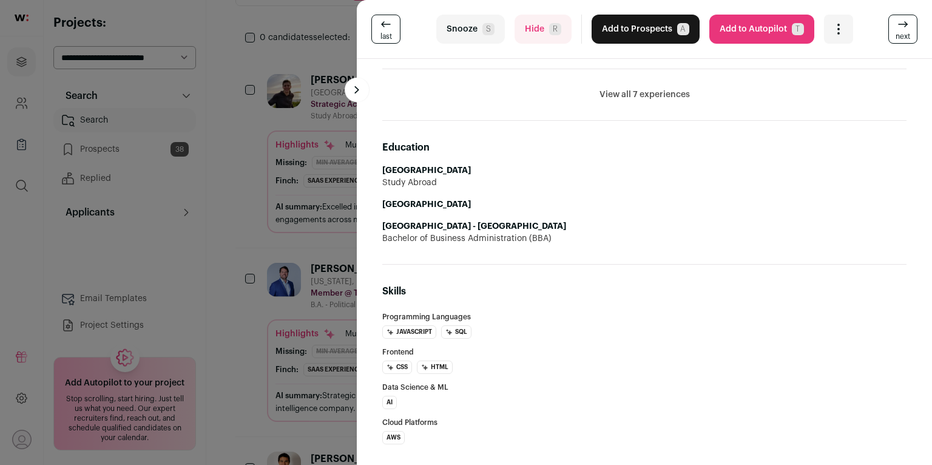
click at [259, 218] on div "last Snooze S Hide R Add to Prospects A Are you sure? [PERSON_NAME] is already …" at bounding box center [466, 232] width 932 height 465
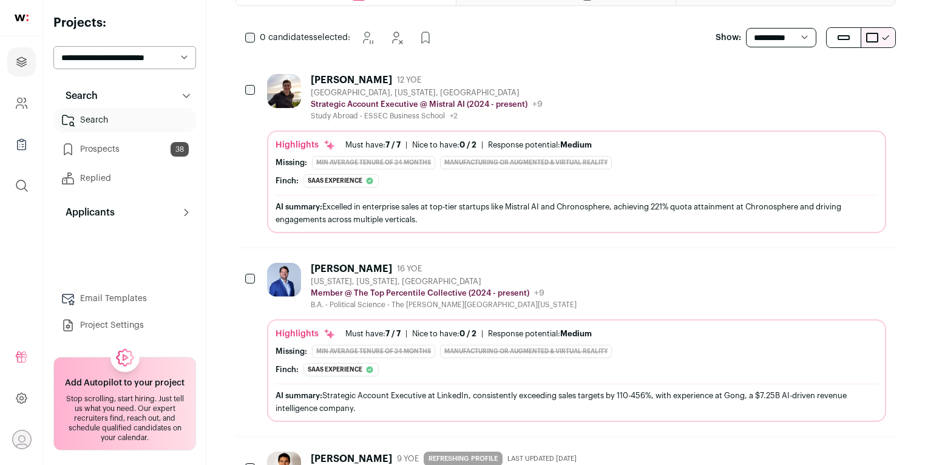
click at [872, 74] on icon "Add to Prospects" at bounding box center [875, 79] width 7 height 11
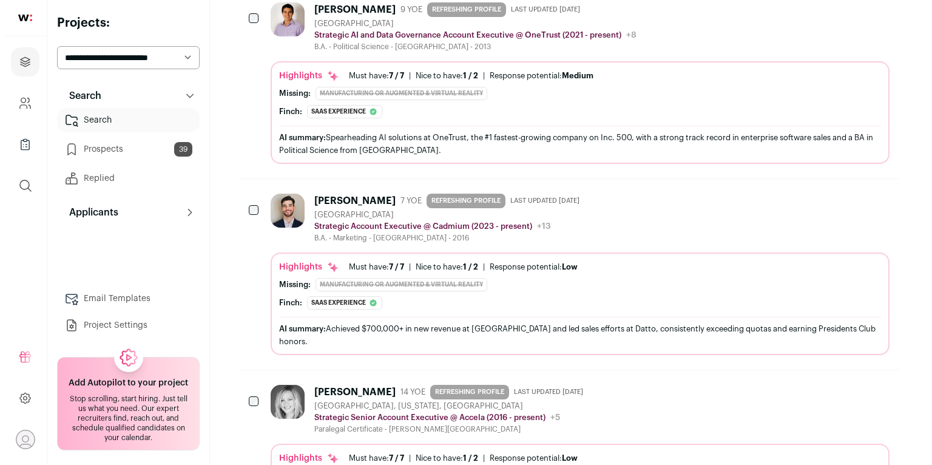
scroll to position [580, 0]
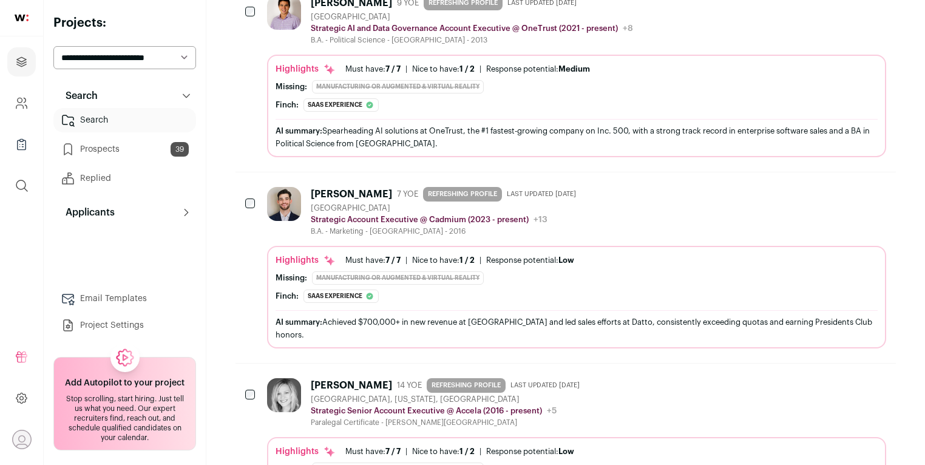
click at [684, 246] on div "Highlights Must have: 7 / 7 How many must haves have been fulfilled? | [GEOGRAP…" at bounding box center [576, 297] width 619 height 103
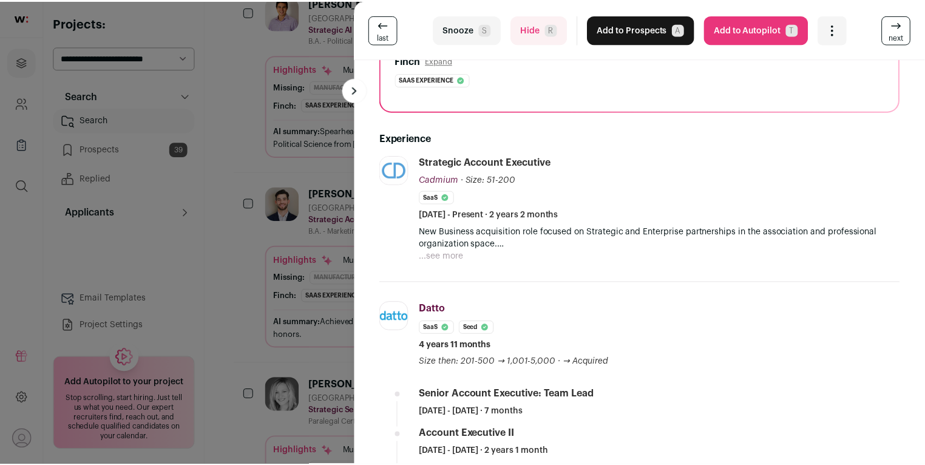
scroll to position [268, 0]
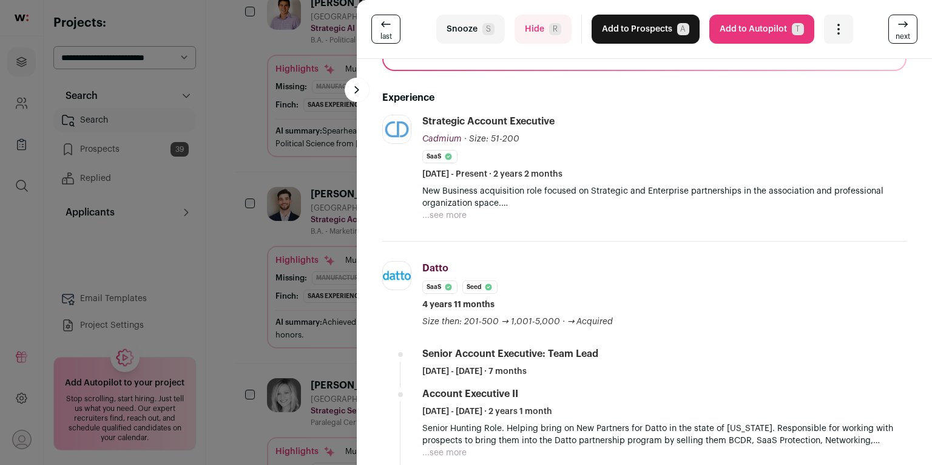
click at [222, 235] on div "last Snooze S Hide R Add to Prospects A Are you sure? Will [PERSON_NAME] is alr…" at bounding box center [466, 232] width 932 height 465
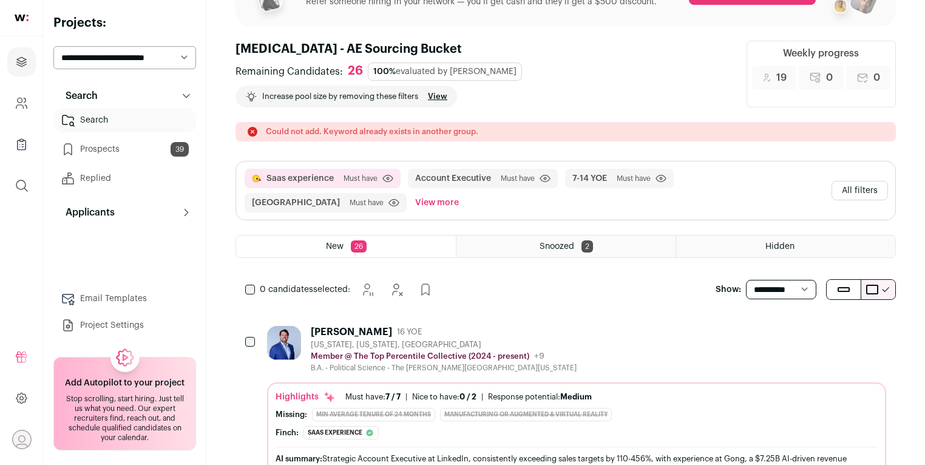
scroll to position [0, 0]
